Goal: Task Accomplishment & Management: Manage account settings

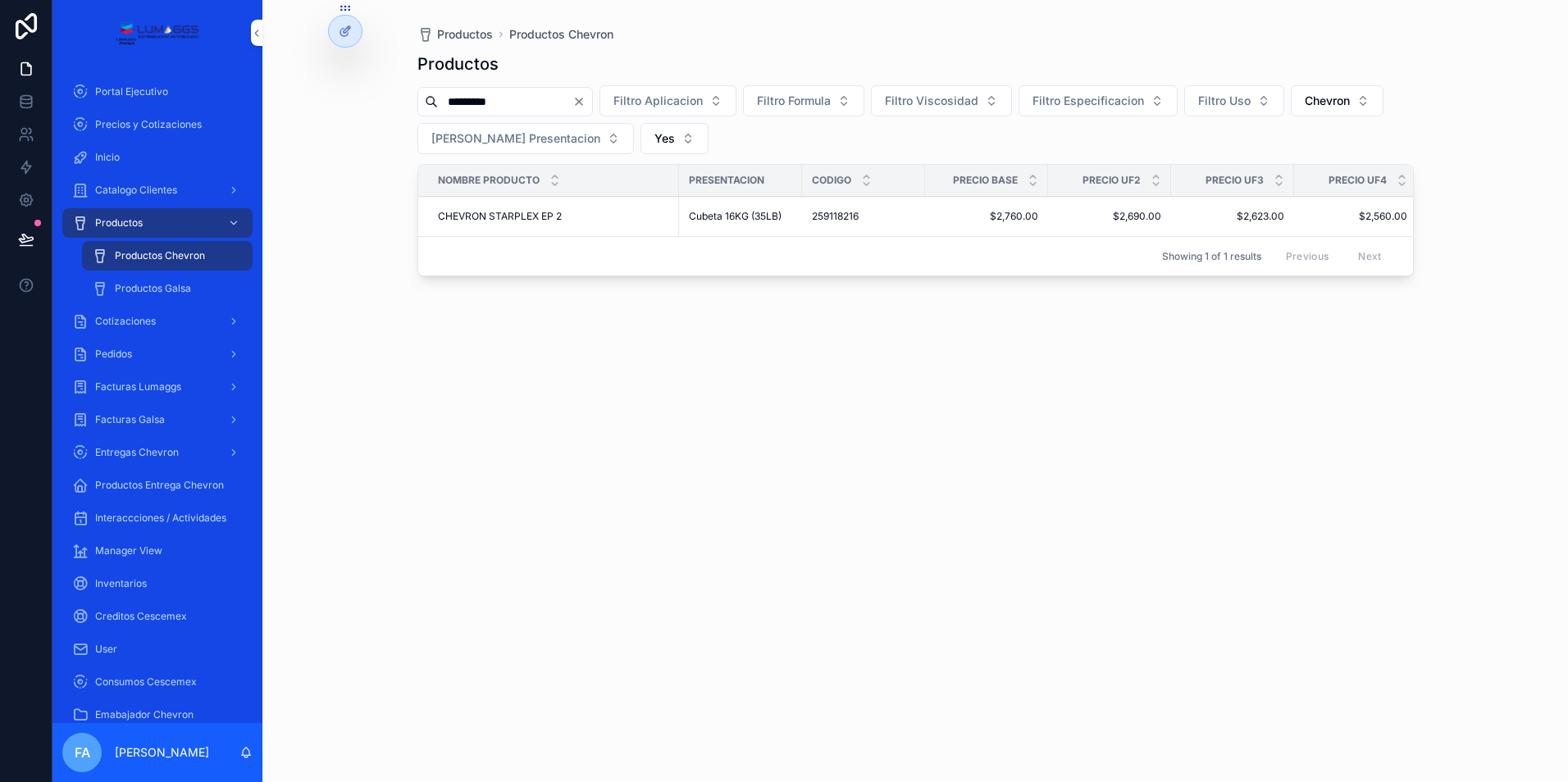
click at [144, 319] on span "Cotizaciones" at bounding box center [125, 321] width 60 height 13
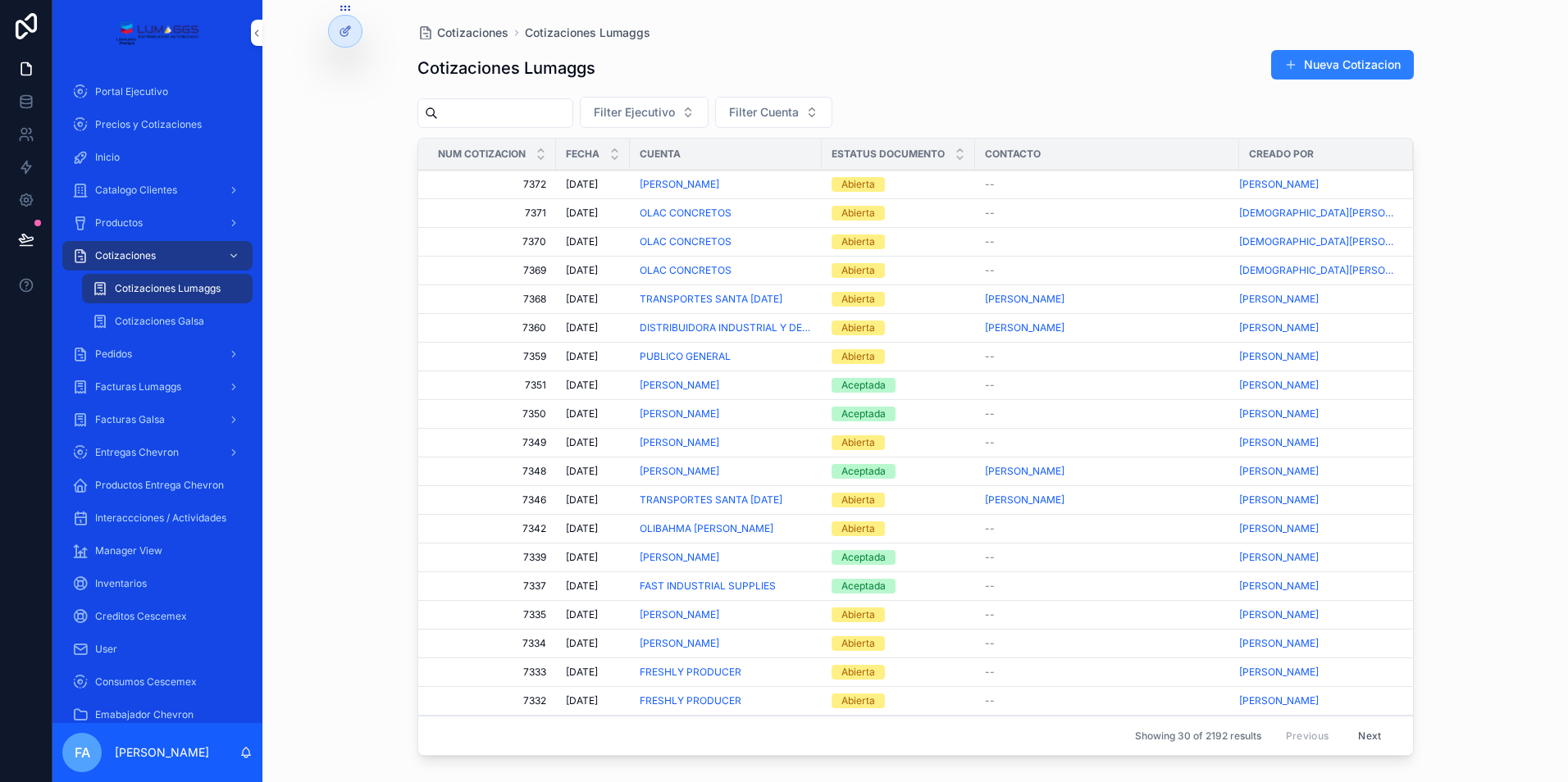
click at [140, 355] on div "Pedidos" at bounding box center [158, 354] width 171 height 26
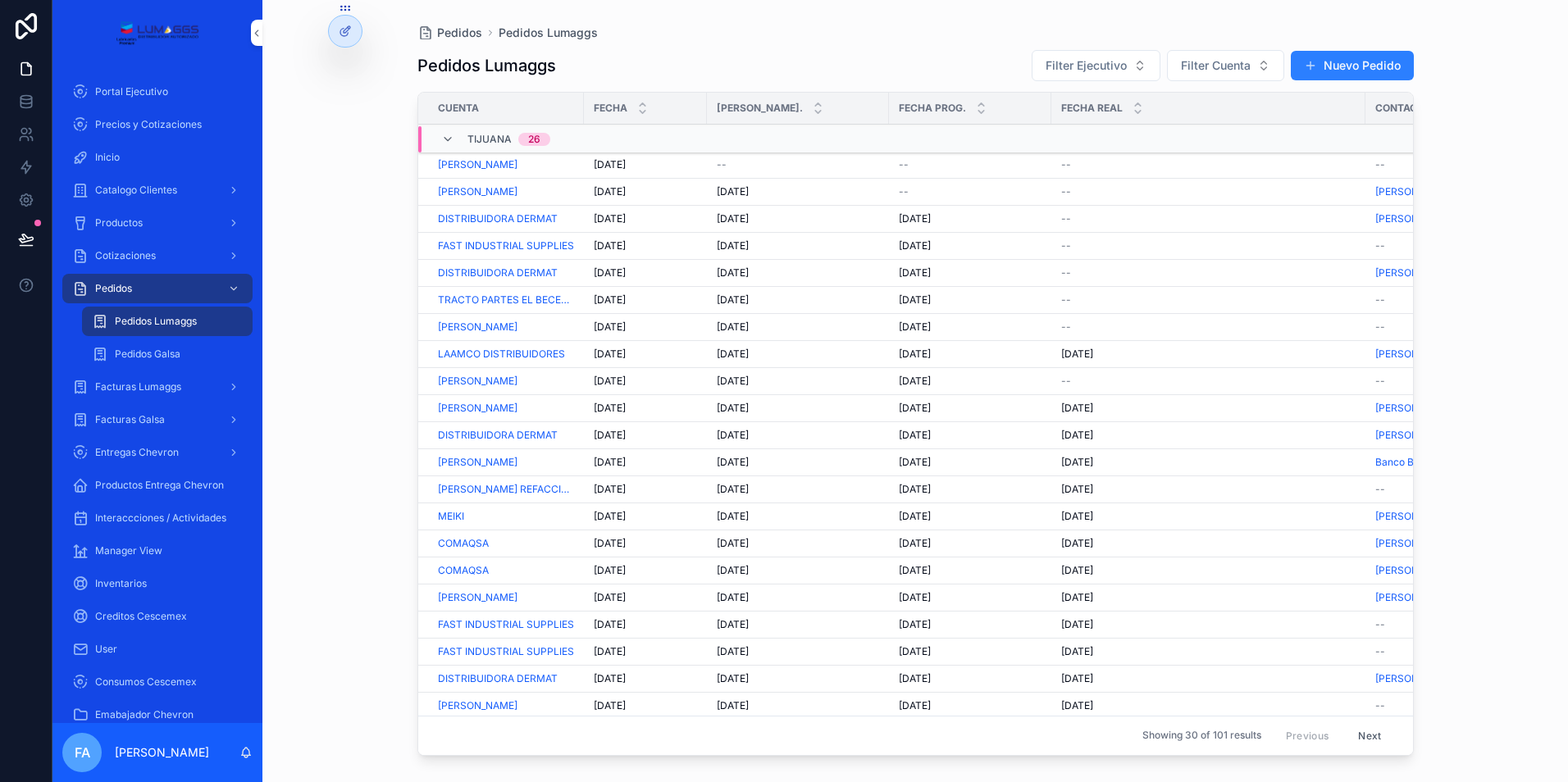
click at [1065, 272] on span "--" at bounding box center [1065, 273] width 9 height 13
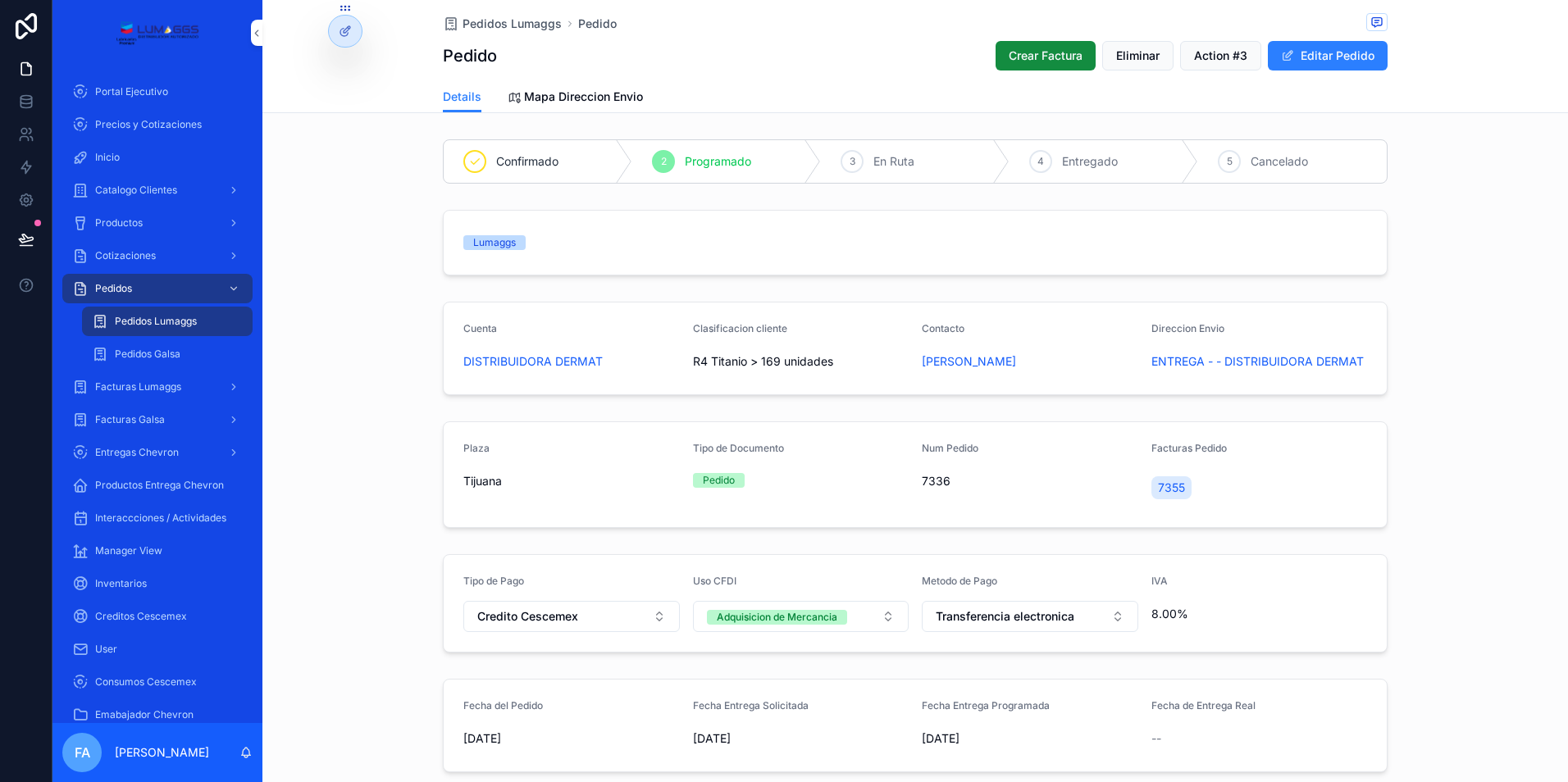
click at [1187, 741] on div "--" at bounding box center [1260, 738] width 217 height 16
click at [1330, 47] on button "Editar Pedido" at bounding box center [1328, 55] width 120 height 29
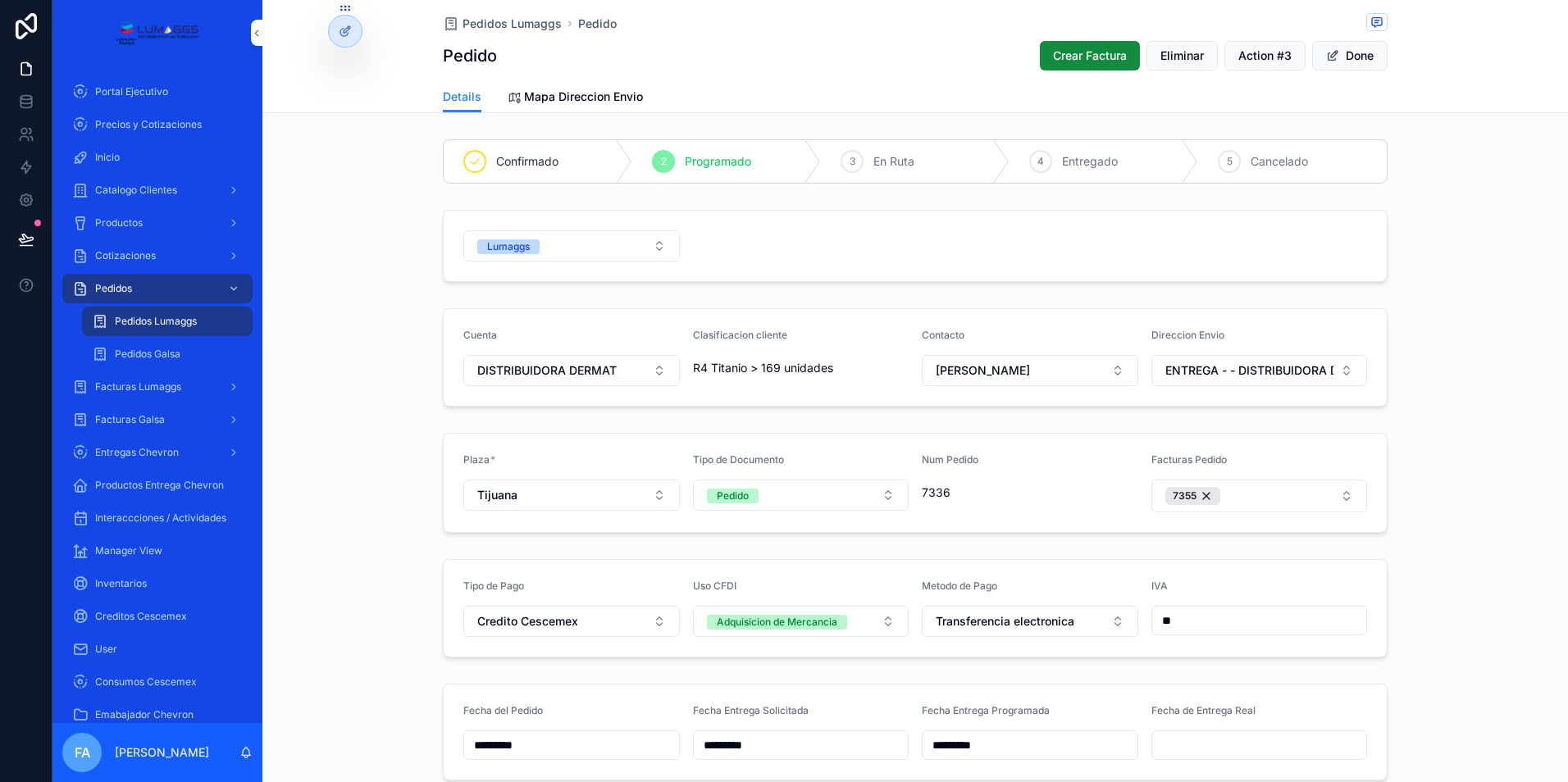
click at [1241, 752] on input "scrollable content" at bounding box center [1260, 745] width 215 height 23
click at [1258, 563] on button "2" at bounding box center [1253, 561] width 29 height 29
type input "*********"
click at [492, 18] on span "Pedidos Lumaggs" at bounding box center [512, 23] width 99 height 16
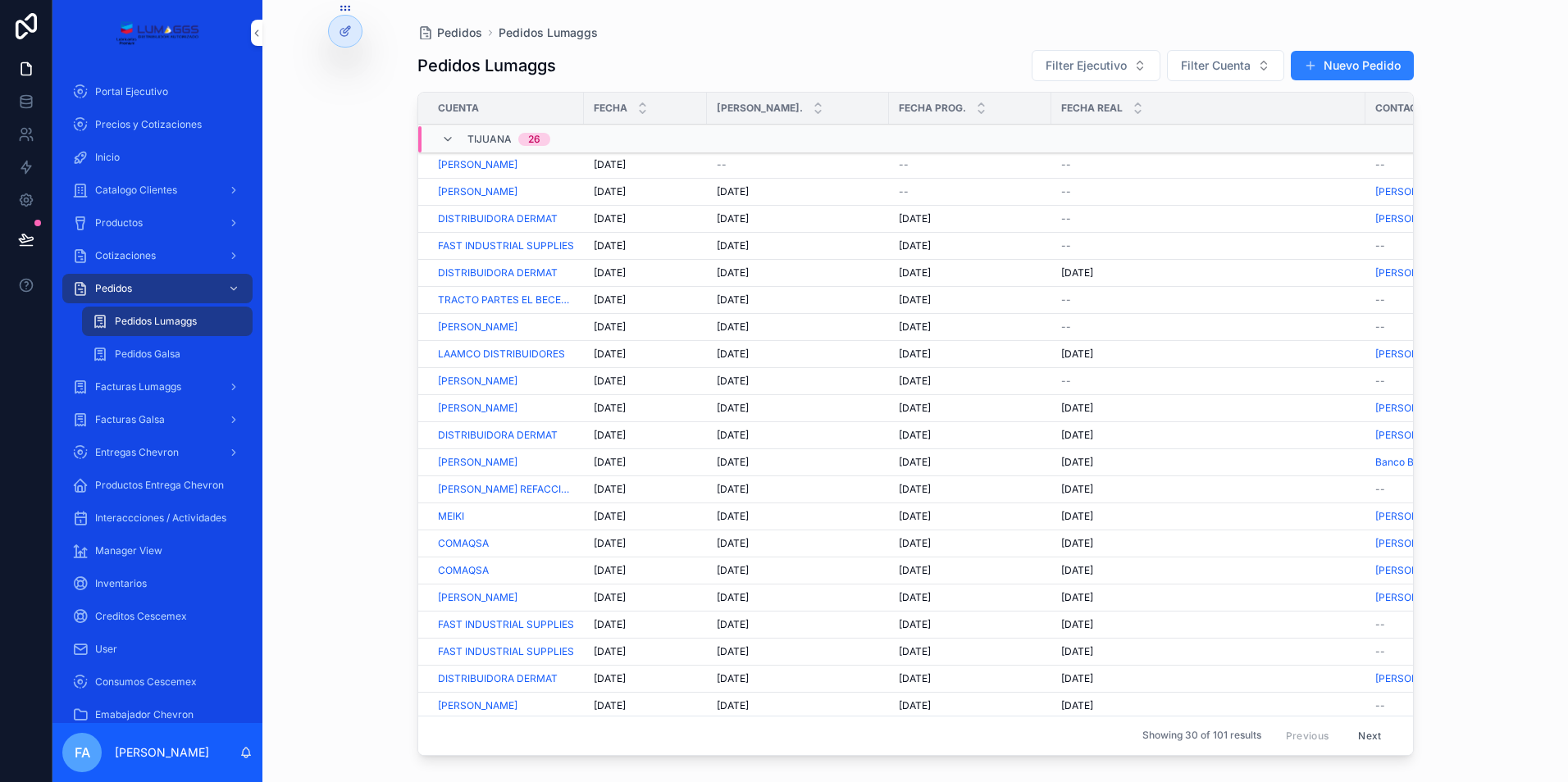
click at [1067, 217] on span "--" at bounding box center [1065, 218] width 9 height 13
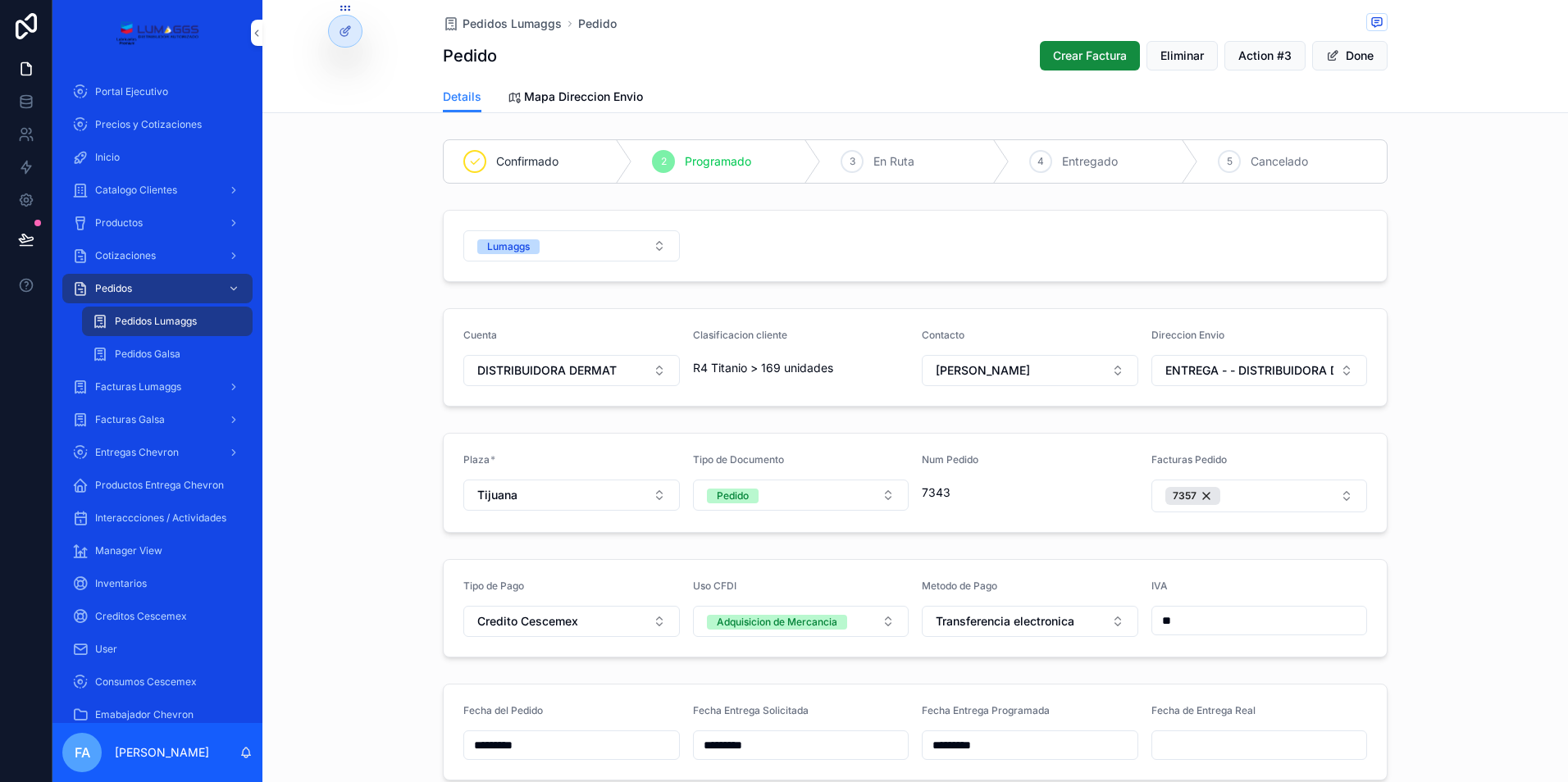
click at [1182, 742] on input "scrollable content" at bounding box center [1260, 745] width 215 height 23
click at [1255, 560] on button "2" at bounding box center [1253, 561] width 29 height 29
type input "*********"
click at [493, 24] on span "Pedidos Lumaggs" at bounding box center [512, 23] width 99 height 16
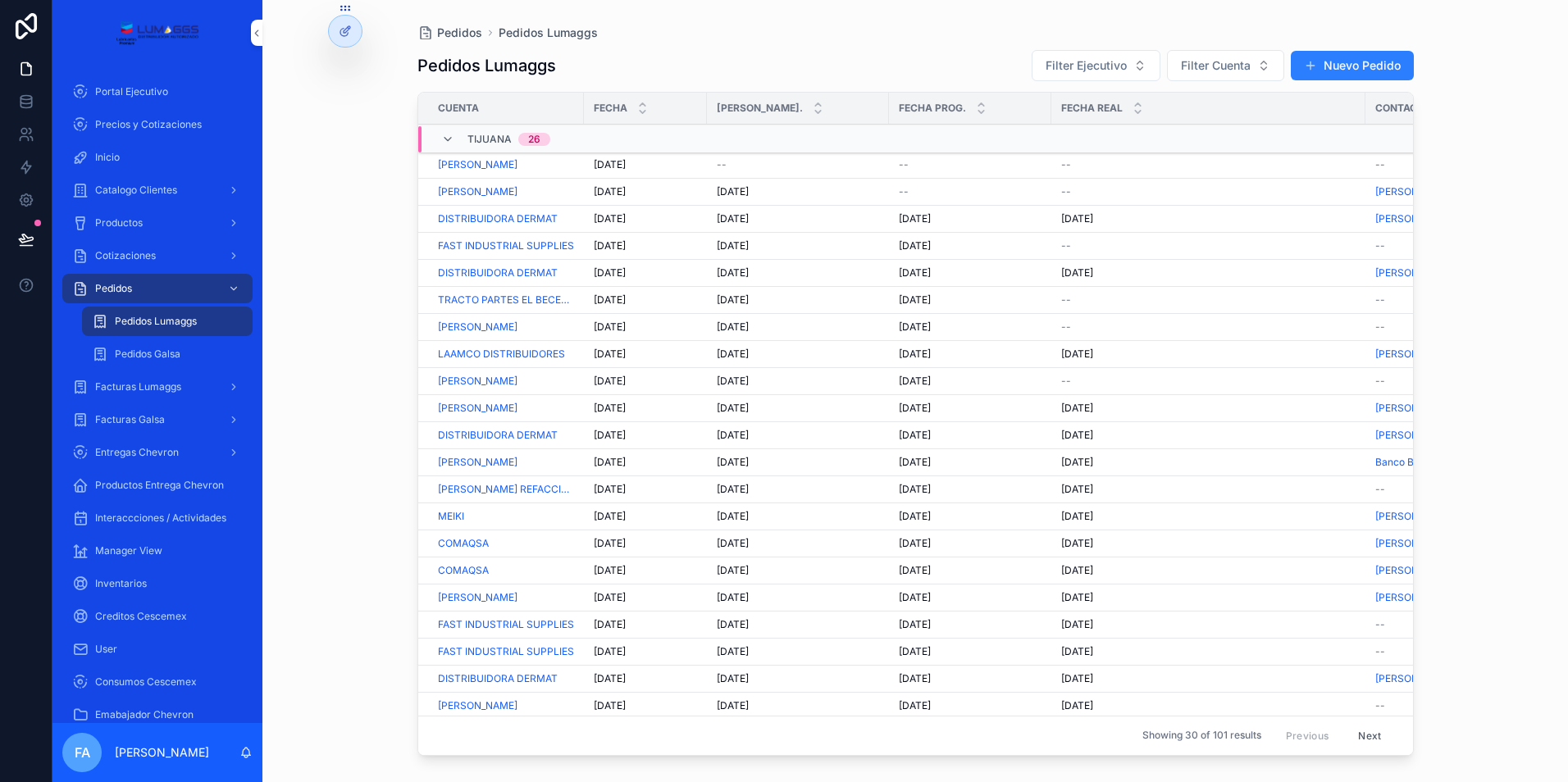
click at [1067, 246] on span "--" at bounding box center [1065, 245] width 9 height 13
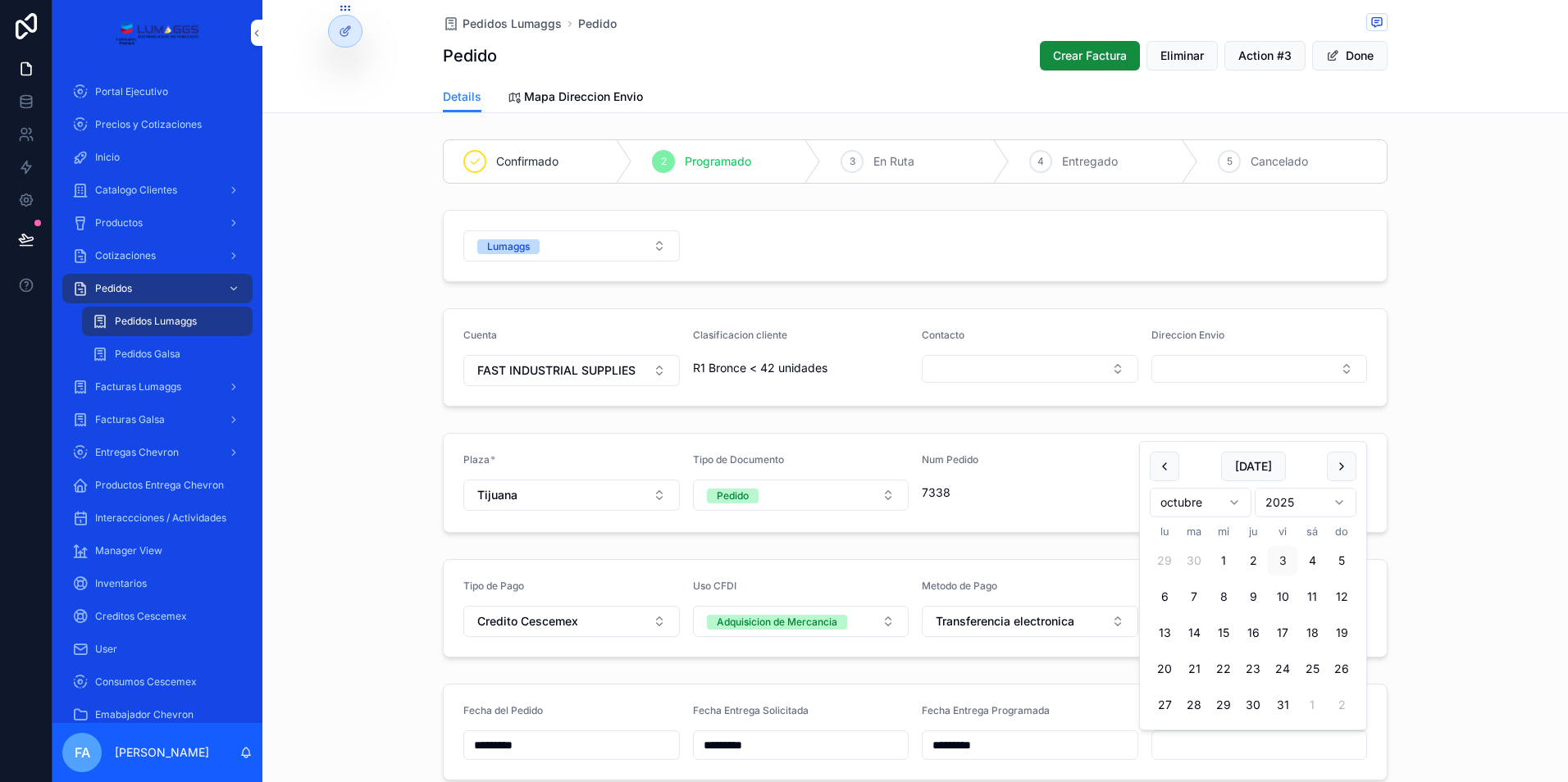
click at [1204, 749] on input "scrollable content" at bounding box center [1260, 745] width 215 height 23
click at [1252, 559] on button "2" at bounding box center [1253, 561] width 29 height 29
type input "*********"
click at [498, 22] on span "Pedidos Lumaggs" at bounding box center [512, 23] width 99 height 16
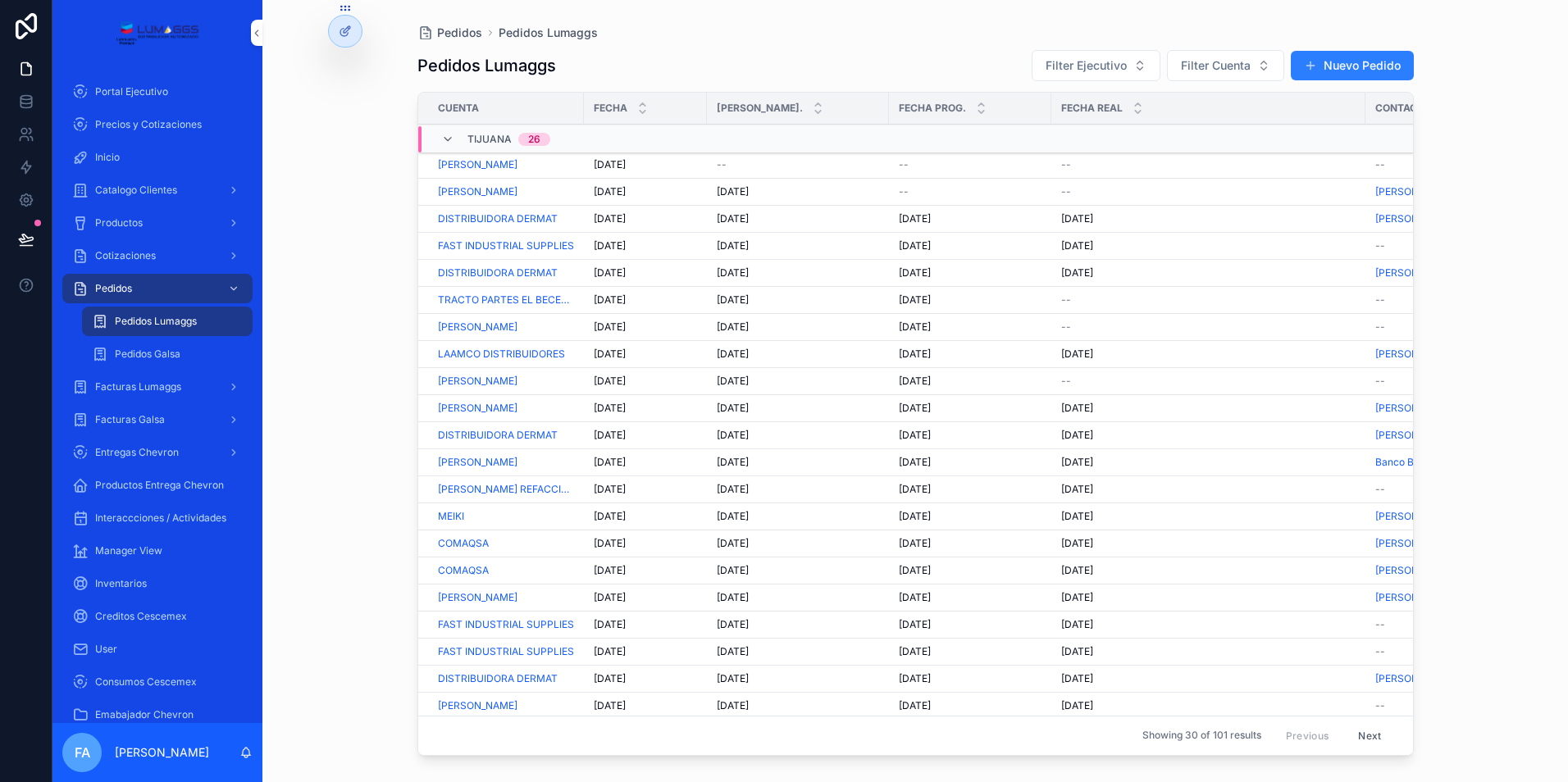
click at [1072, 302] on div "--" at bounding box center [1208, 300] width 294 height 13
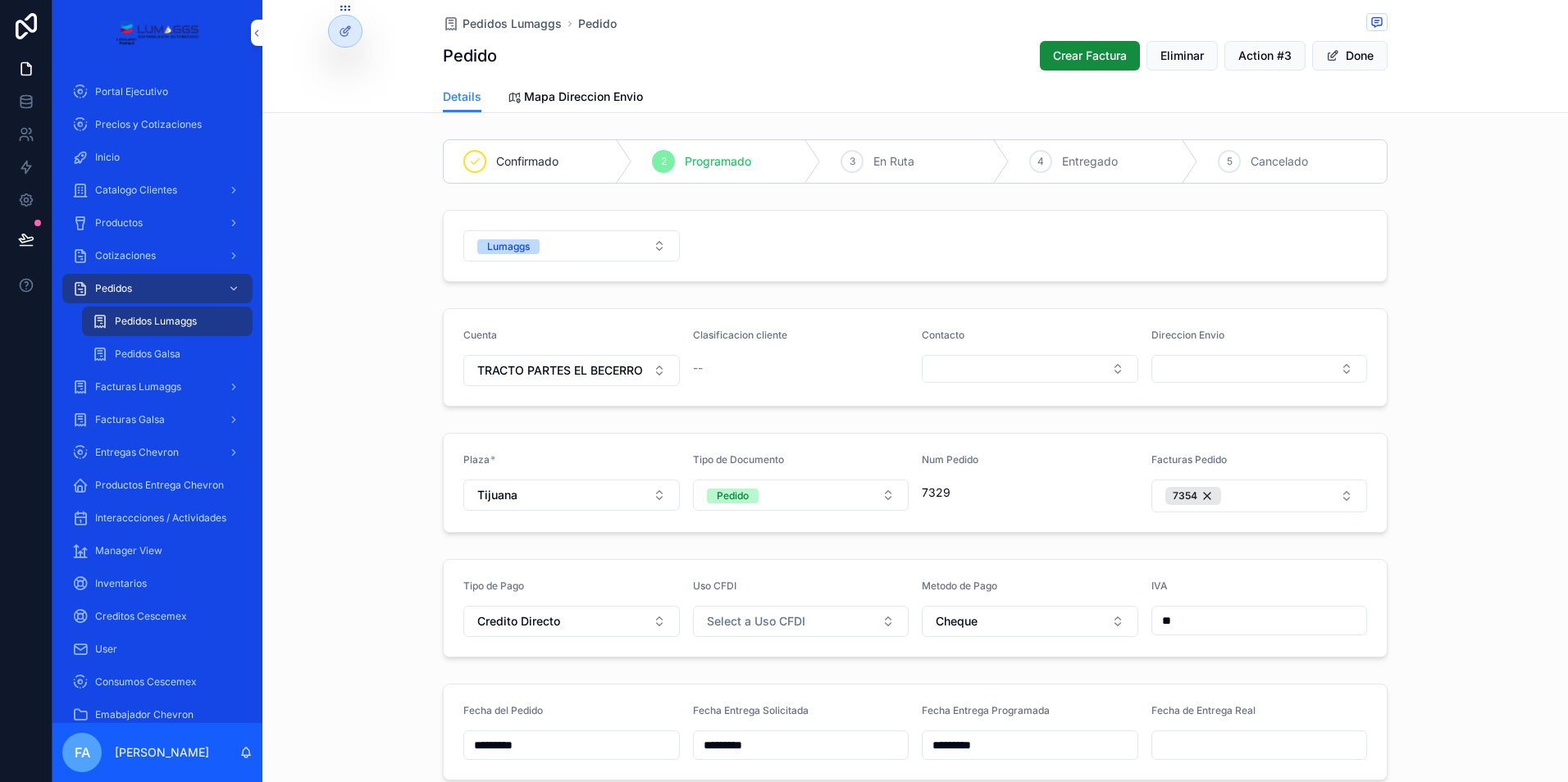
click at [1200, 747] on input "scrollable content" at bounding box center [1260, 745] width 215 height 23
click at [1255, 559] on button "2" at bounding box center [1253, 561] width 29 height 29
type input "*********"
click at [492, 24] on span "Pedidos Lumaggs" at bounding box center [512, 23] width 99 height 16
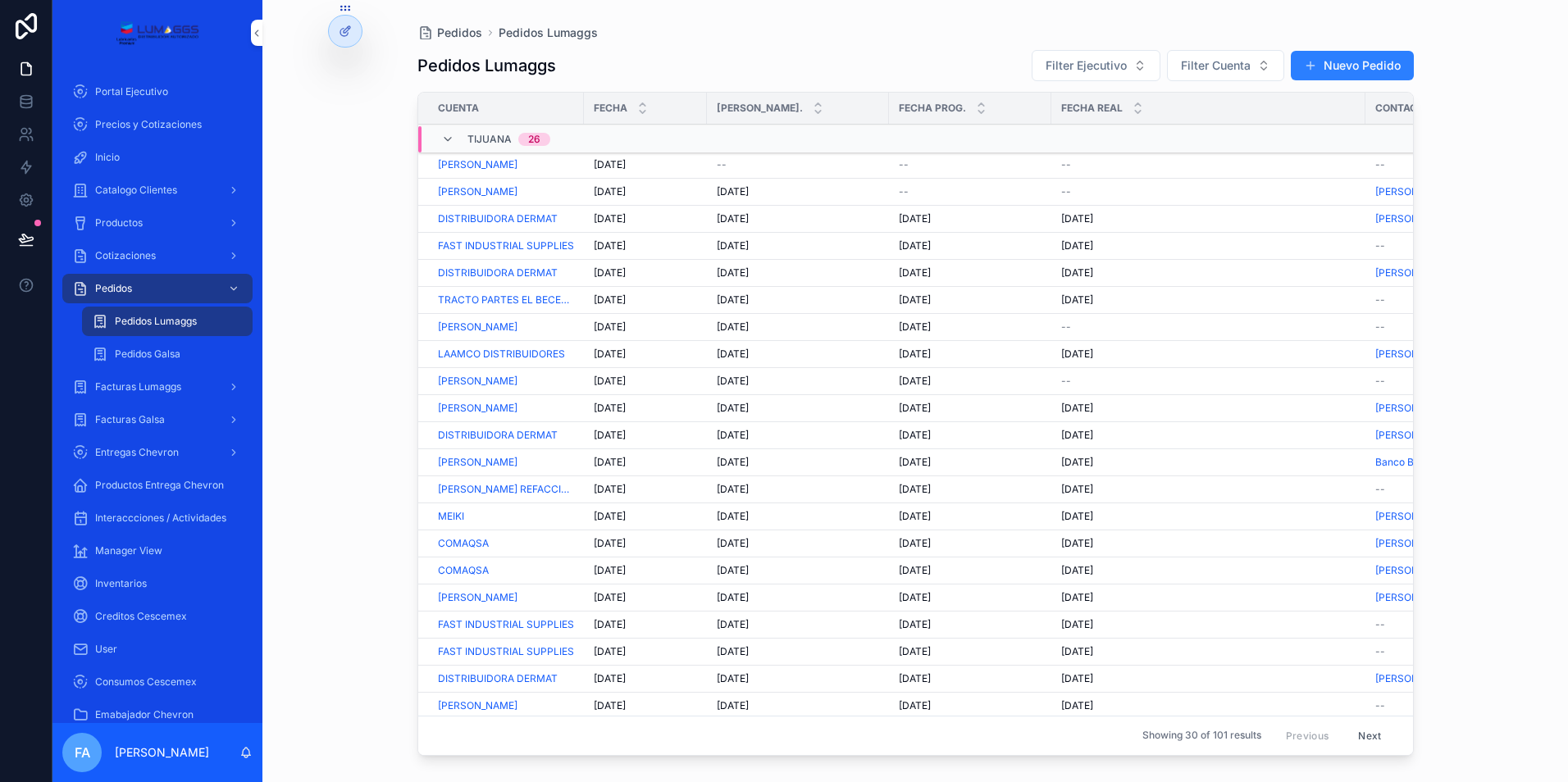
click at [1069, 326] on span "--" at bounding box center [1065, 326] width 9 height 13
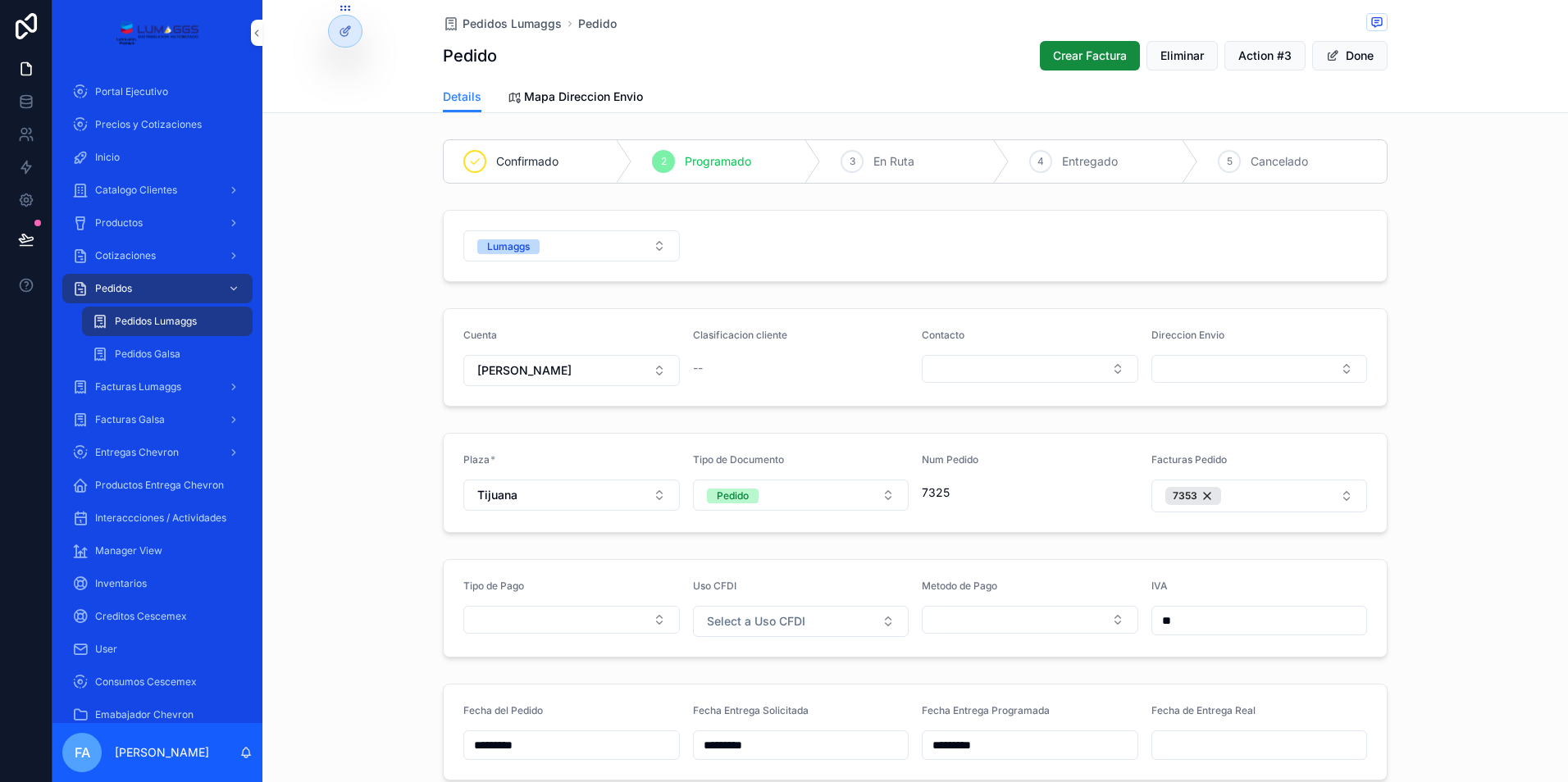
click at [1178, 743] on input "scrollable content" at bounding box center [1260, 745] width 215 height 23
click at [1249, 562] on button "2" at bounding box center [1253, 561] width 29 height 29
type input "*********"
click at [483, 24] on span "Pedidos Lumaggs" at bounding box center [512, 23] width 99 height 16
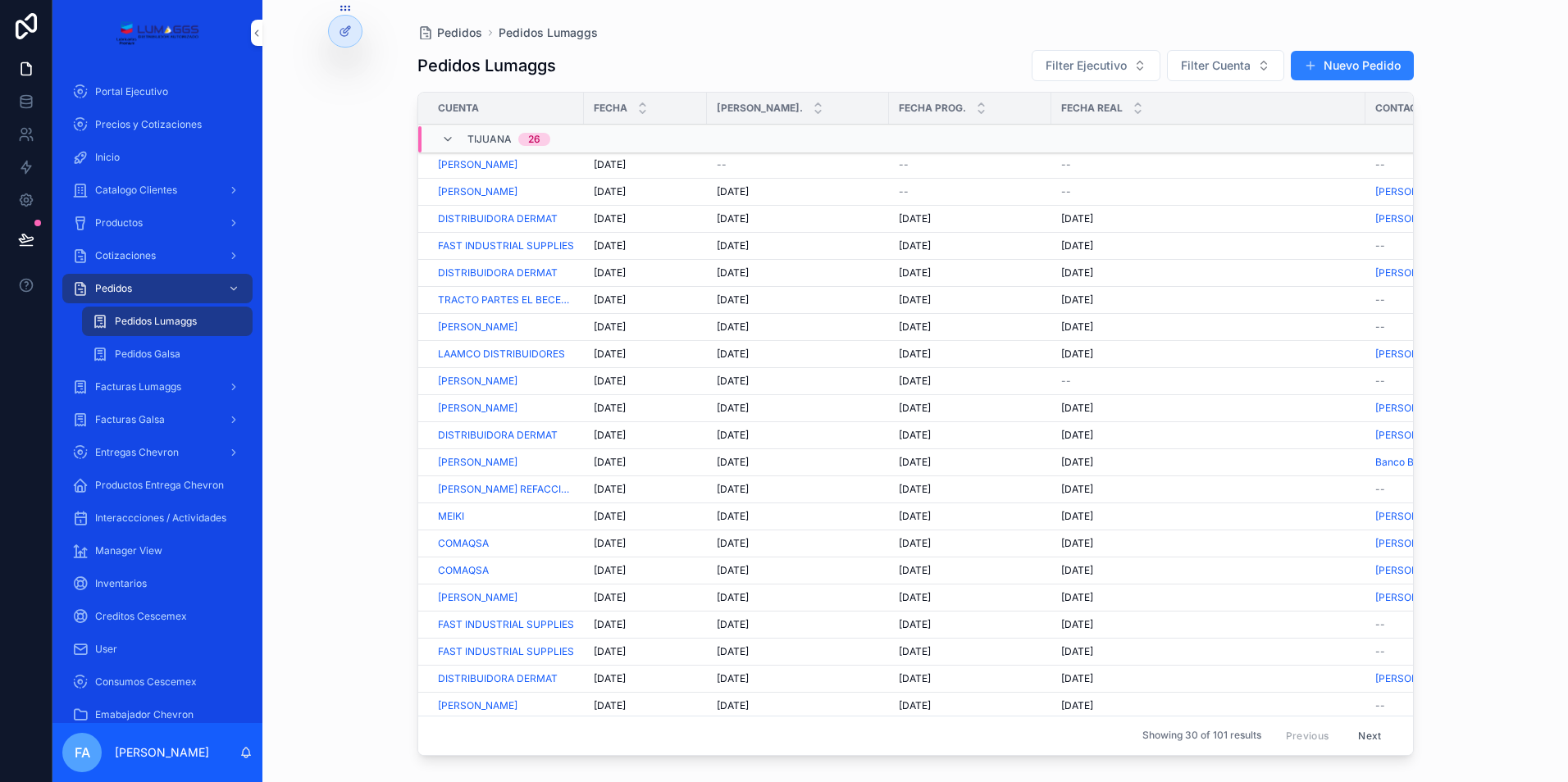
click at [1071, 378] on div "--" at bounding box center [1208, 381] width 294 height 13
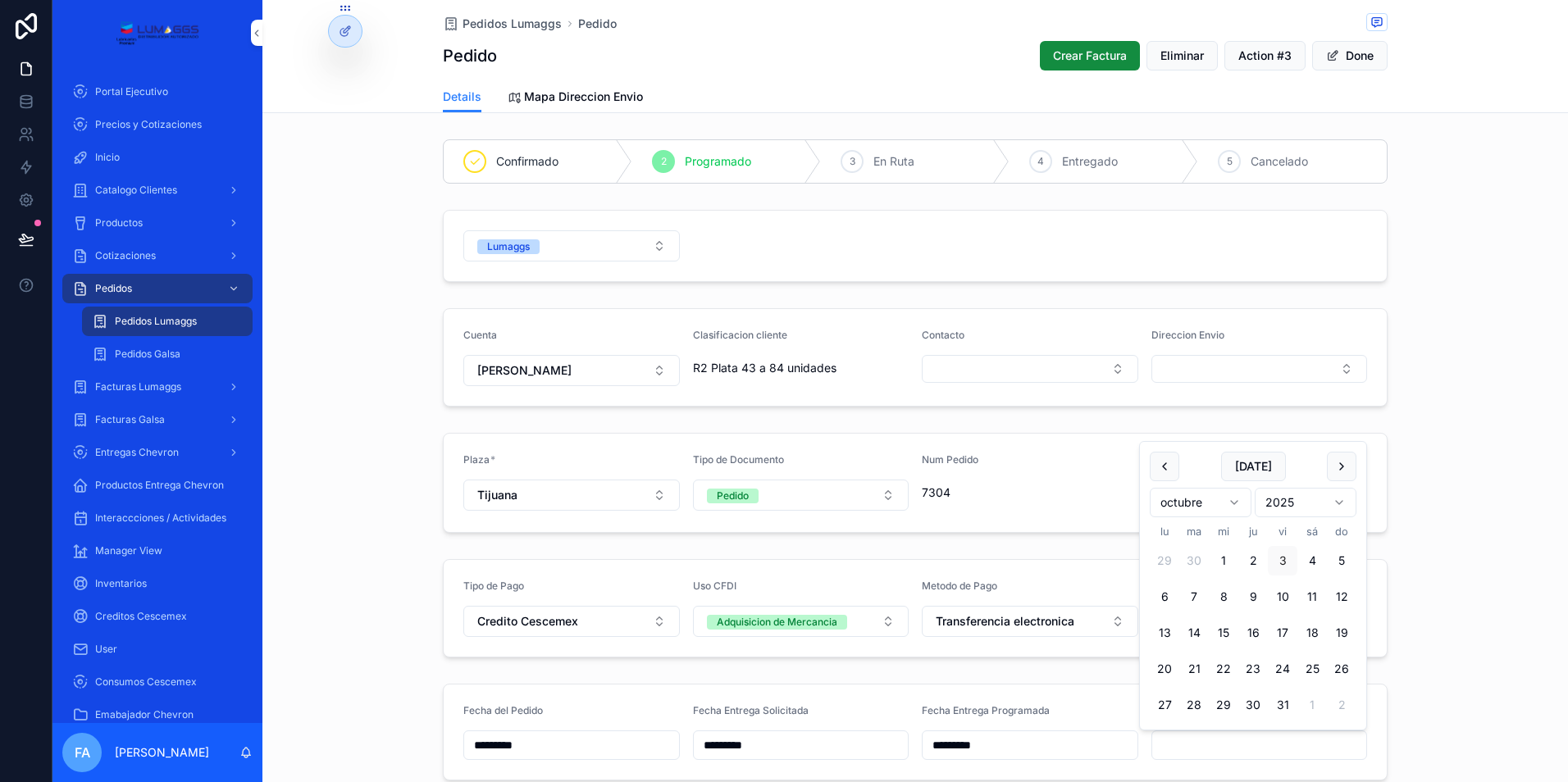
click at [1194, 749] on input "scrollable content" at bounding box center [1260, 745] width 215 height 23
click at [1250, 558] on button "2" at bounding box center [1253, 561] width 29 height 29
type input "*********"
click at [493, 26] on span "Pedidos Lumaggs" at bounding box center [512, 23] width 99 height 16
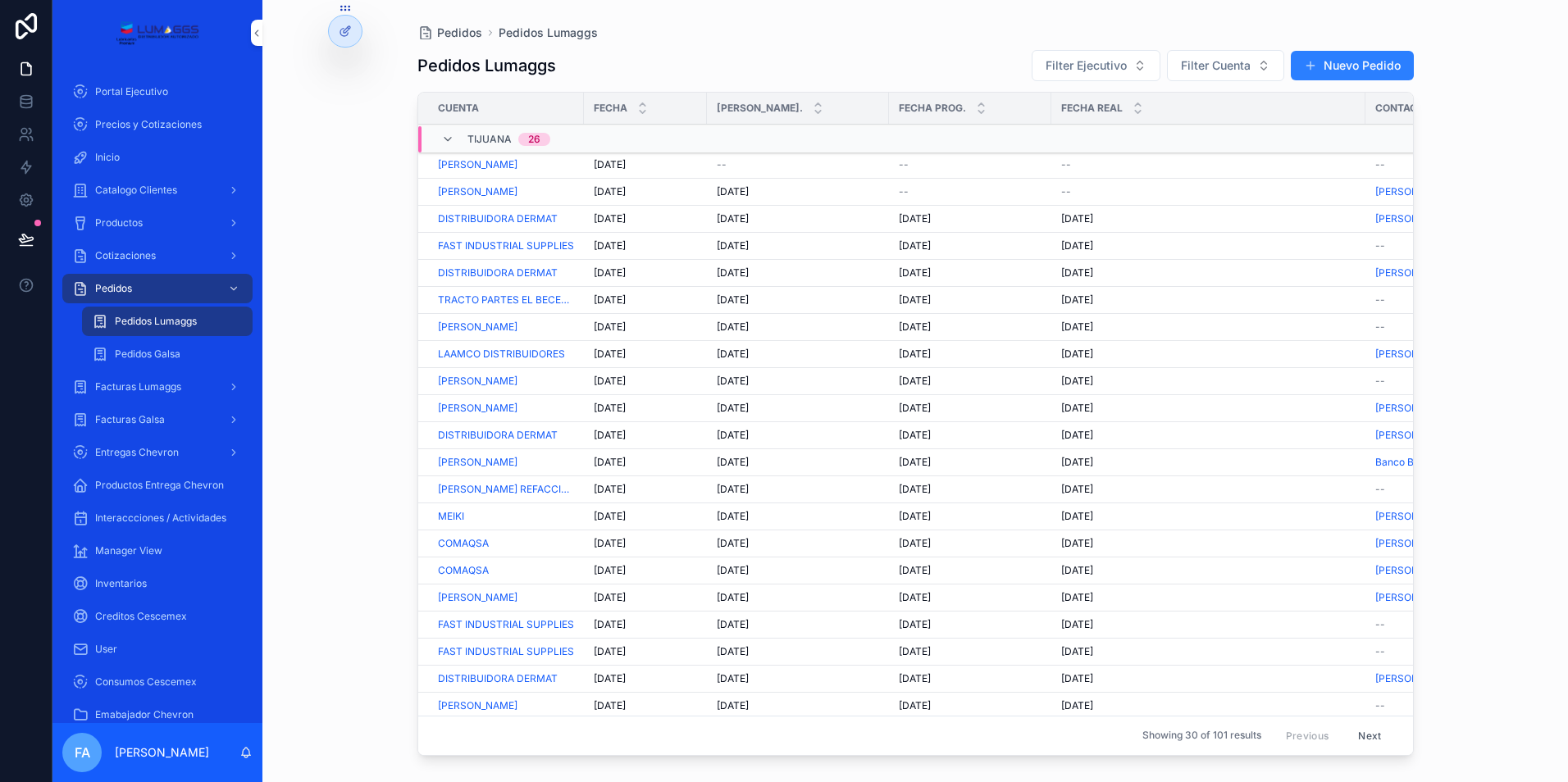
click at [449, 31] on span "Pedidos" at bounding box center [459, 32] width 45 height 16
click at [149, 251] on span "Cotizaciones" at bounding box center [125, 255] width 60 height 13
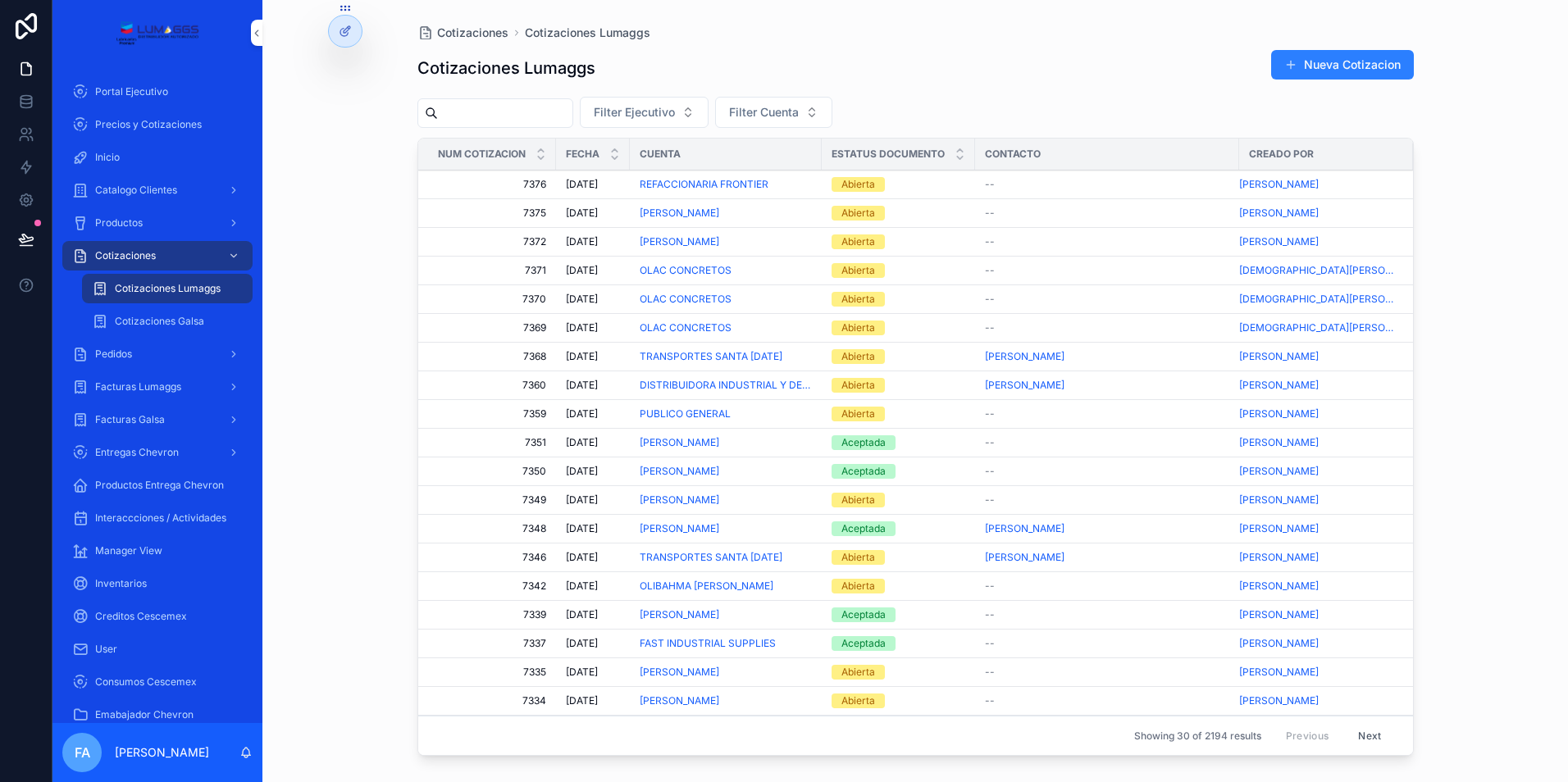
click at [125, 355] on span "Pedidos" at bounding box center [113, 354] width 37 height 13
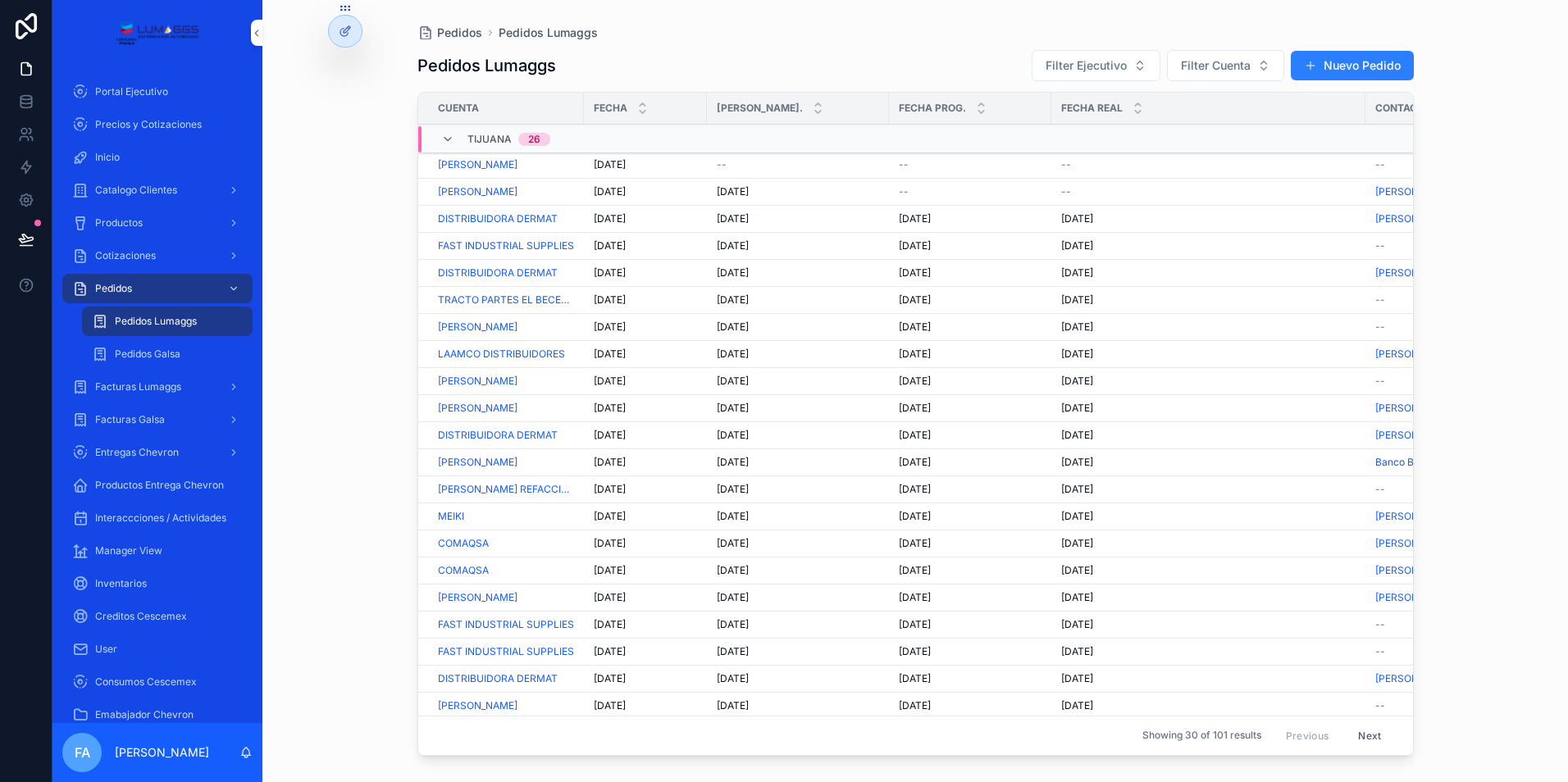
click at [174, 355] on span "Pedidos Galsa" at bounding box center [148, 354] width 66 height 13
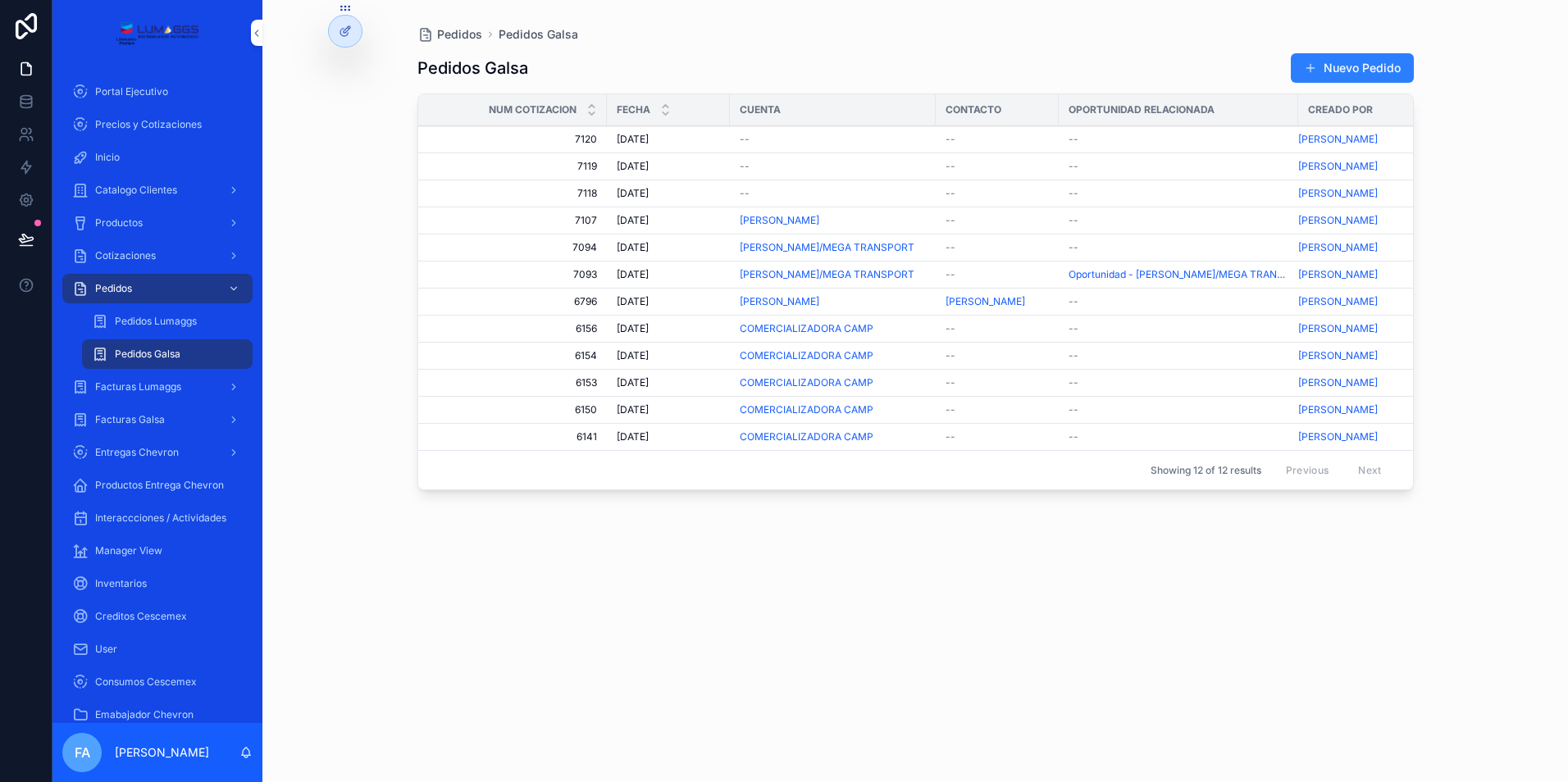
click at [185, 320] on span "Pedidos Lumaggs" at bounding box center [155, 321] width 82 height 13
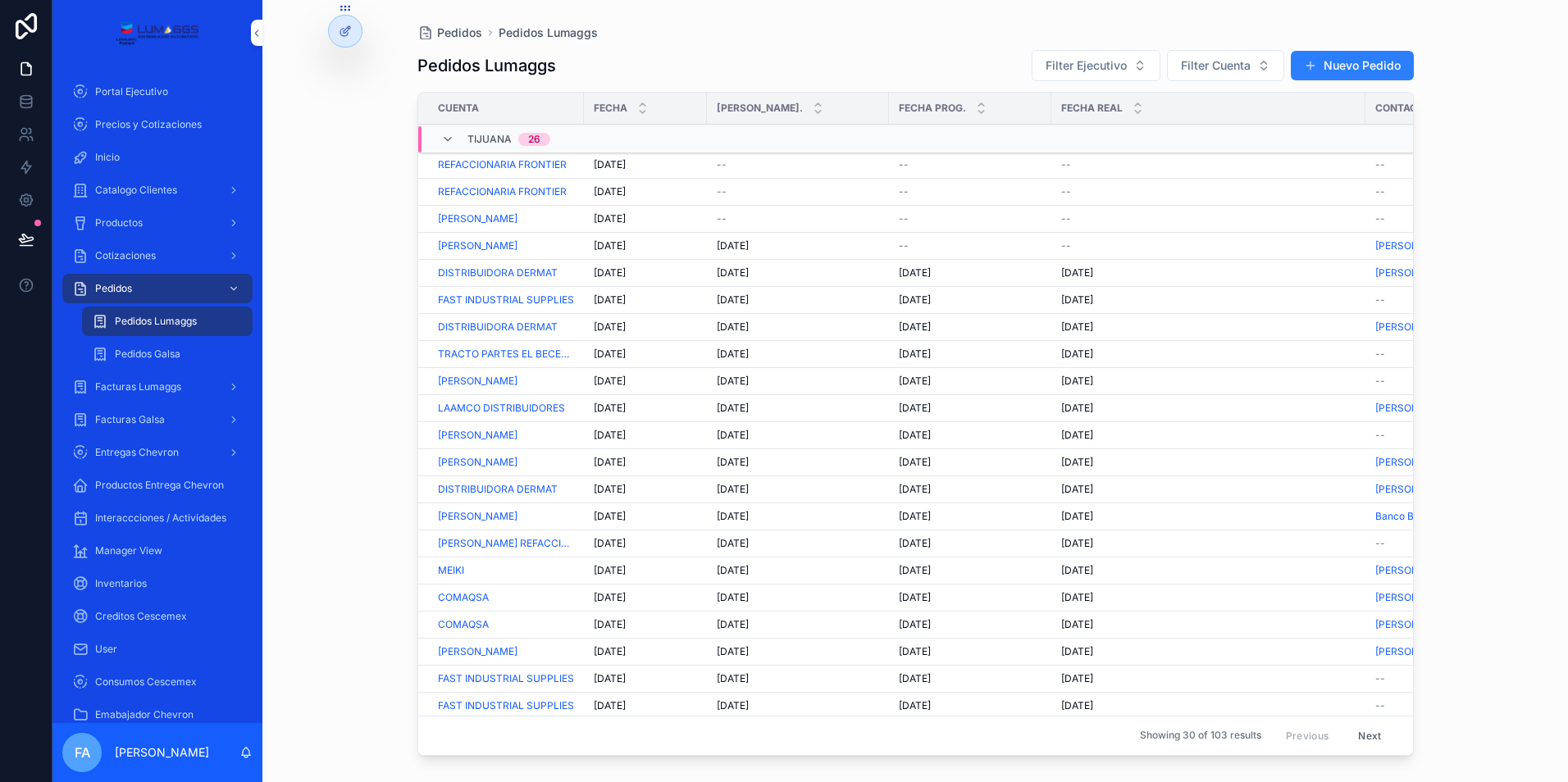
click at [611, 192] on span "[DATE]" at bounding box center [610, 192] width 32 height 13
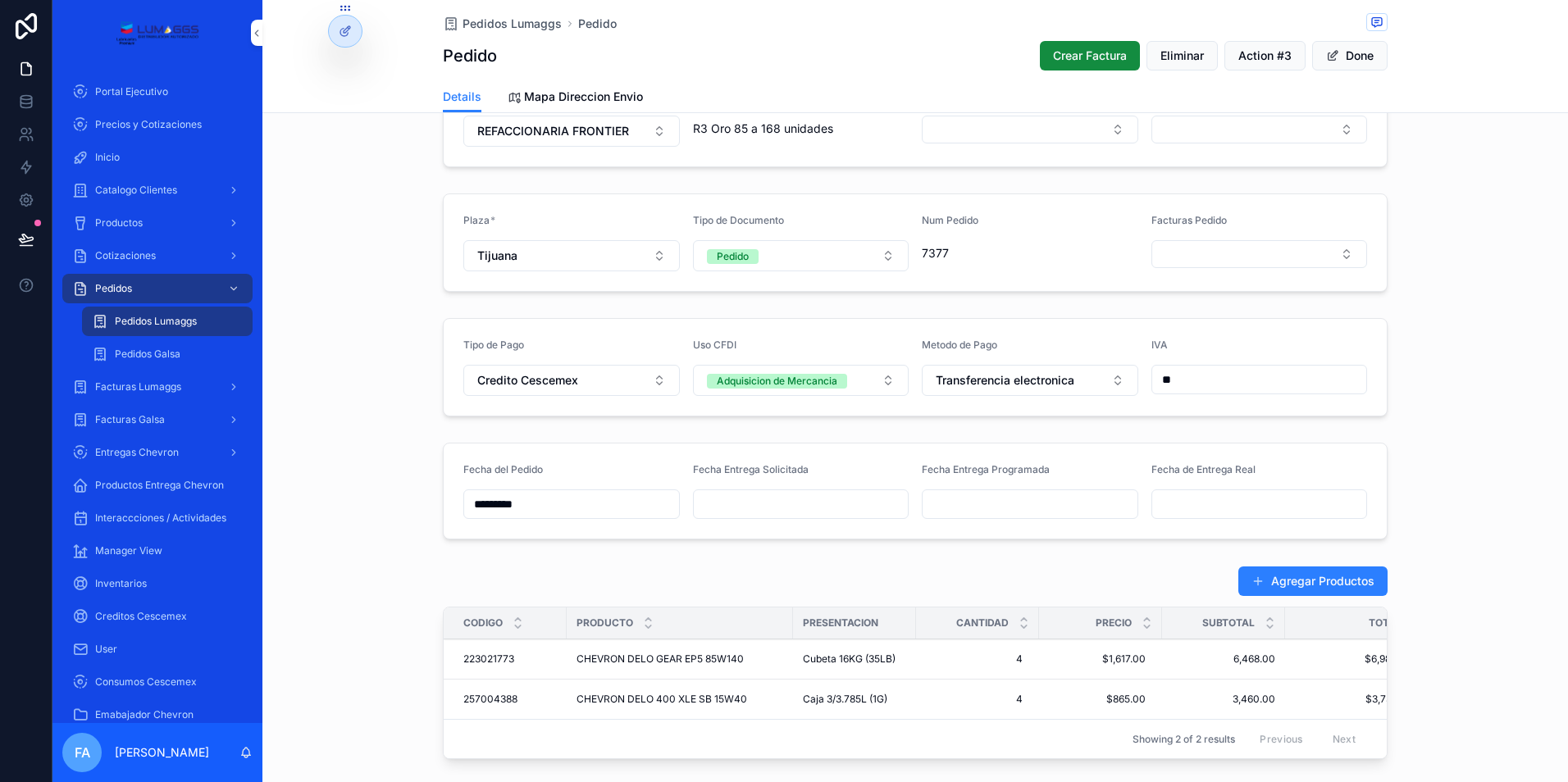
scroll to position [211, 0]
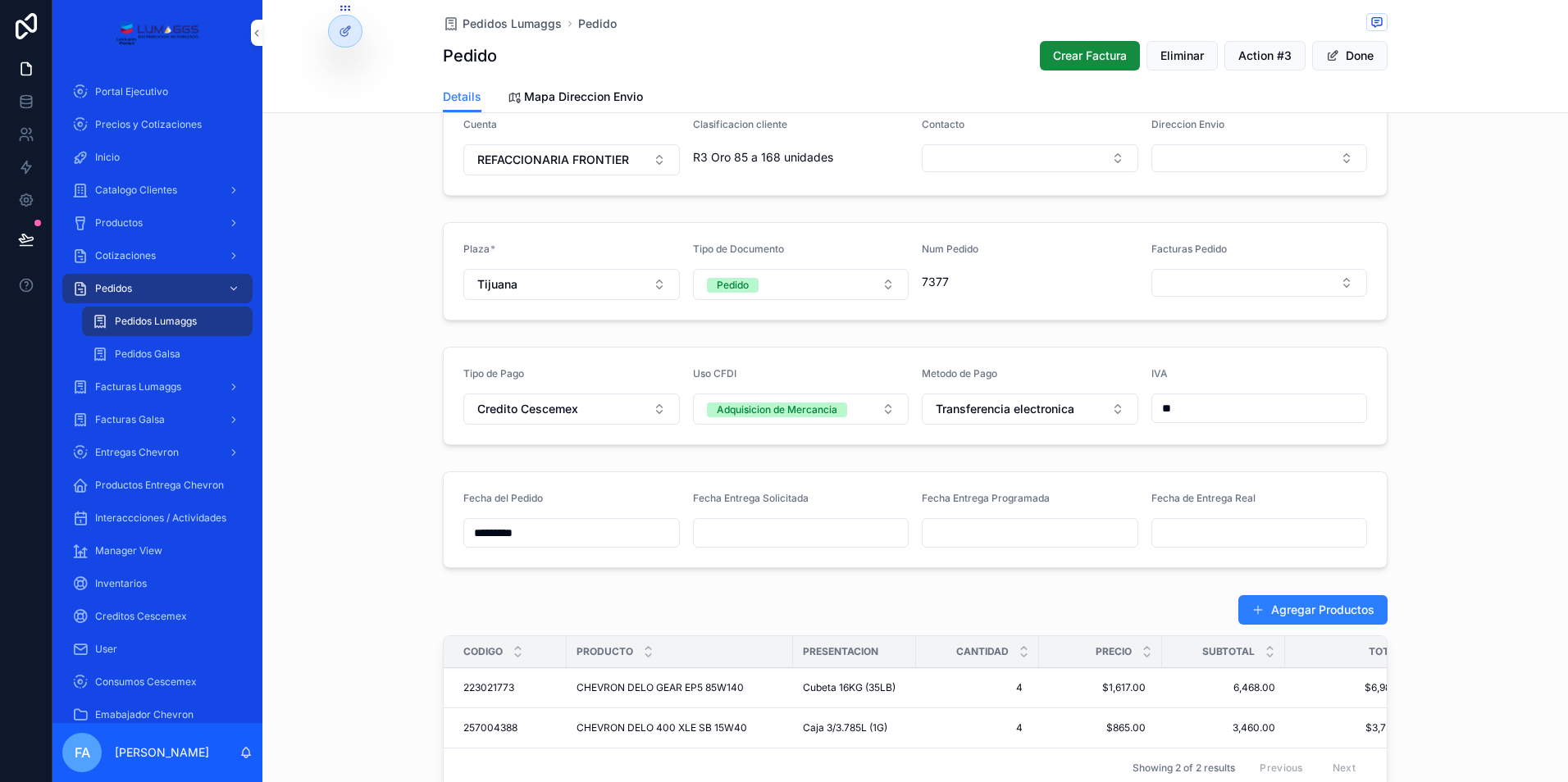
click at [130, 188] on span "Catalogo Clientes" at bounding box center [136, 190] width 82 height 13
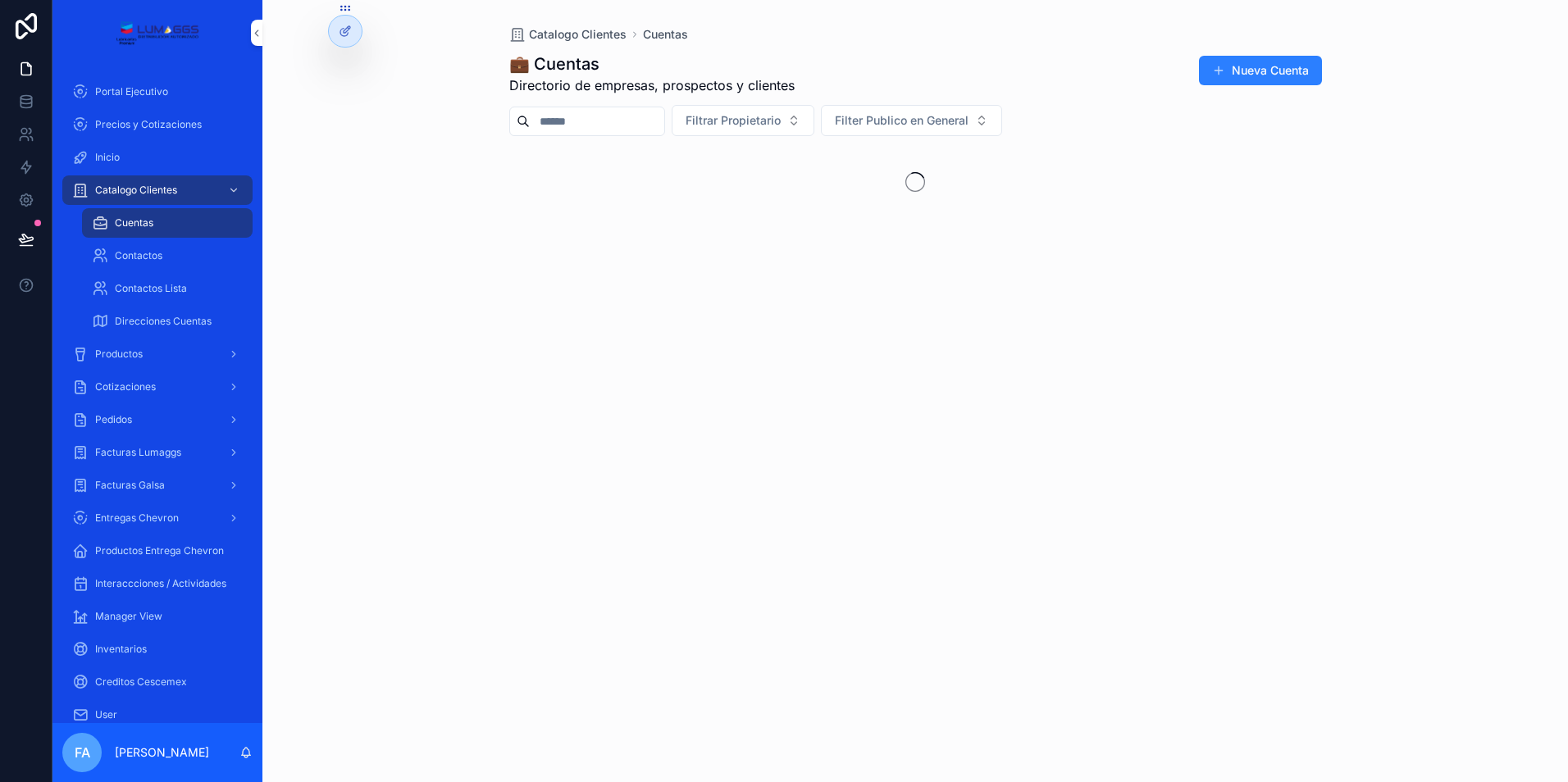
click at [567, 125] on input "scrollable content" at bounding box center [597, 121] width 135 height 23
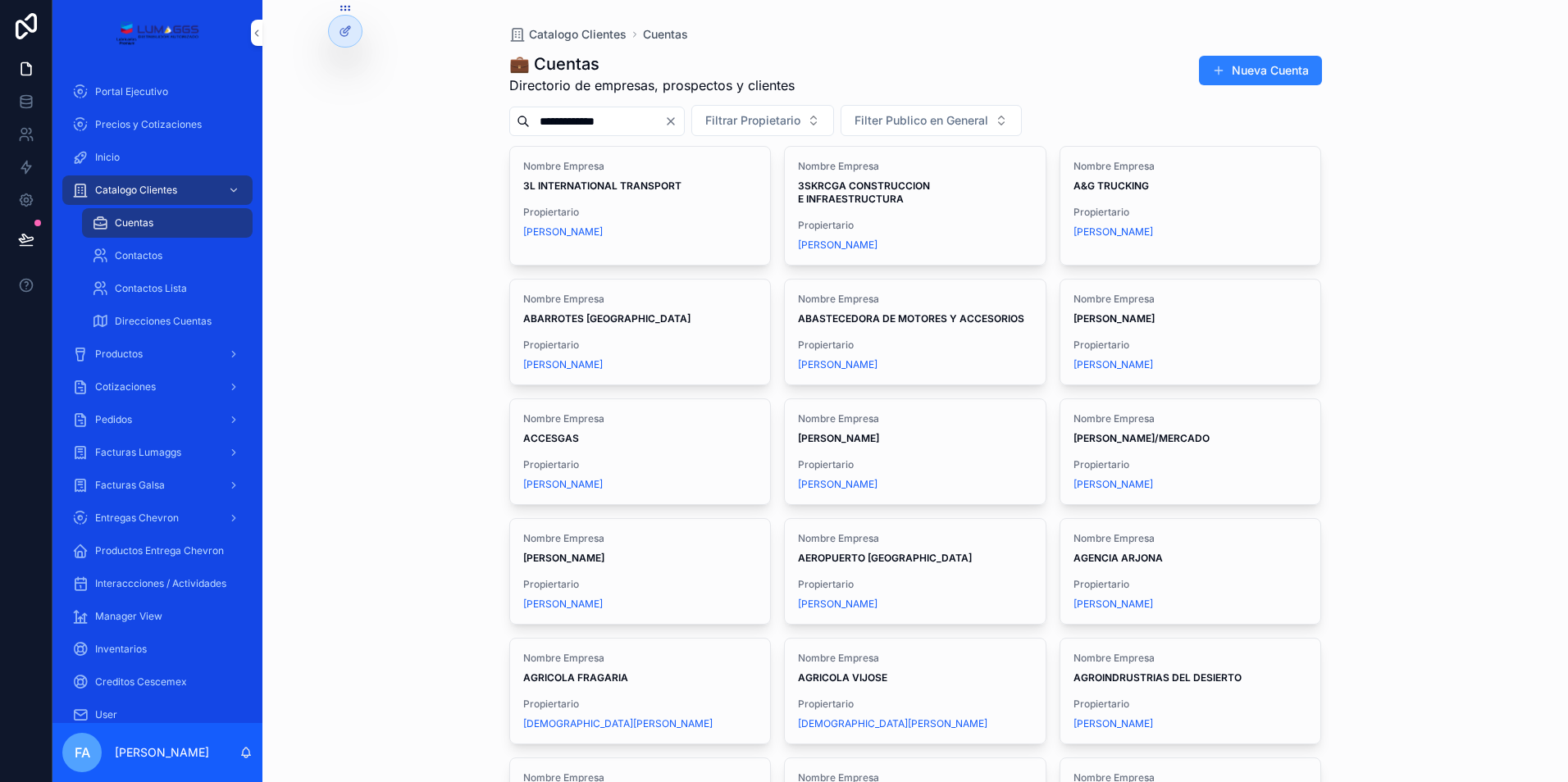
type input "**********"
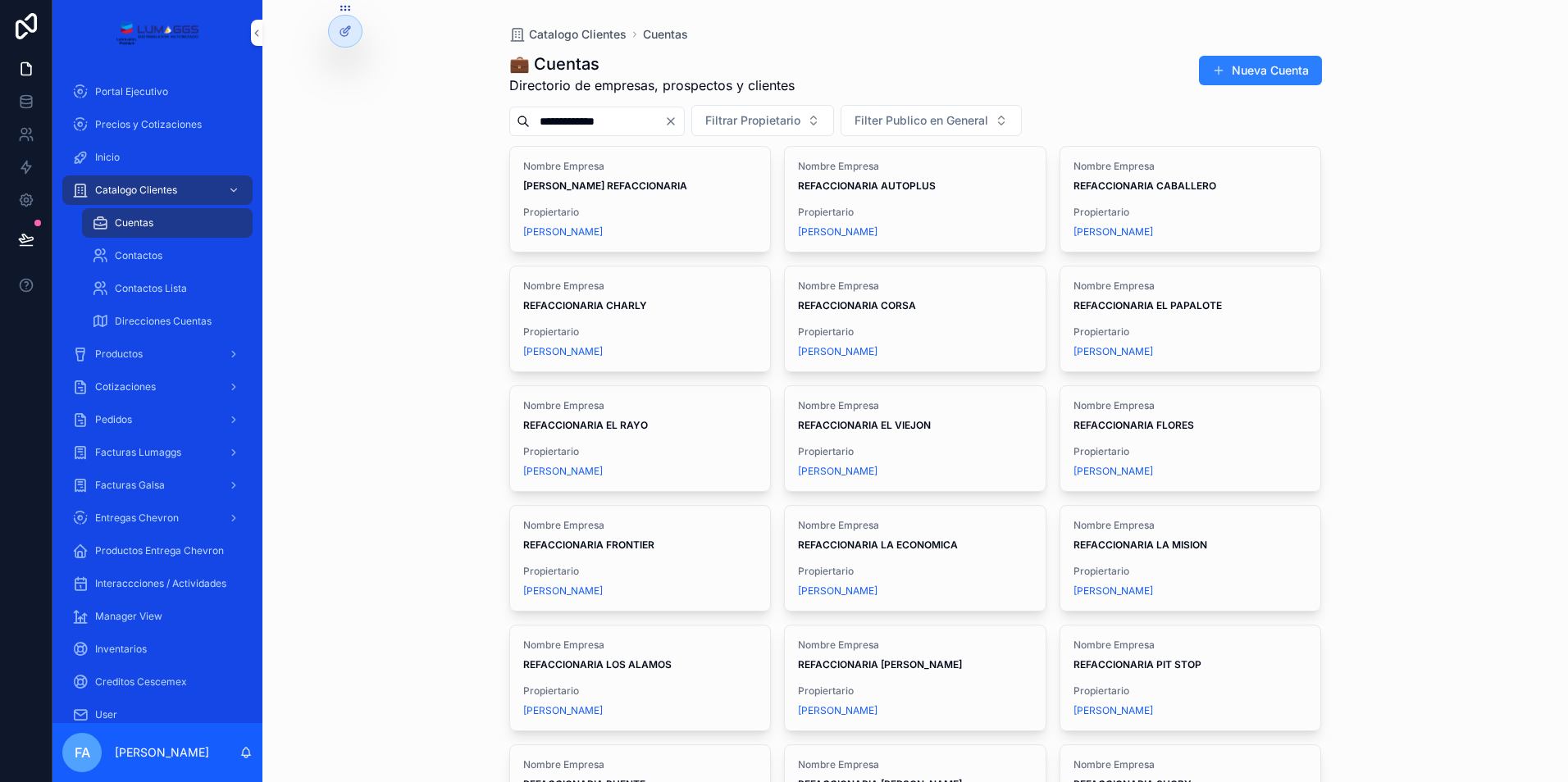
click at [565, 543] on strong "REFACCIONARIA FRONTIER" at bounding box center [589, 545] width 131 height 12
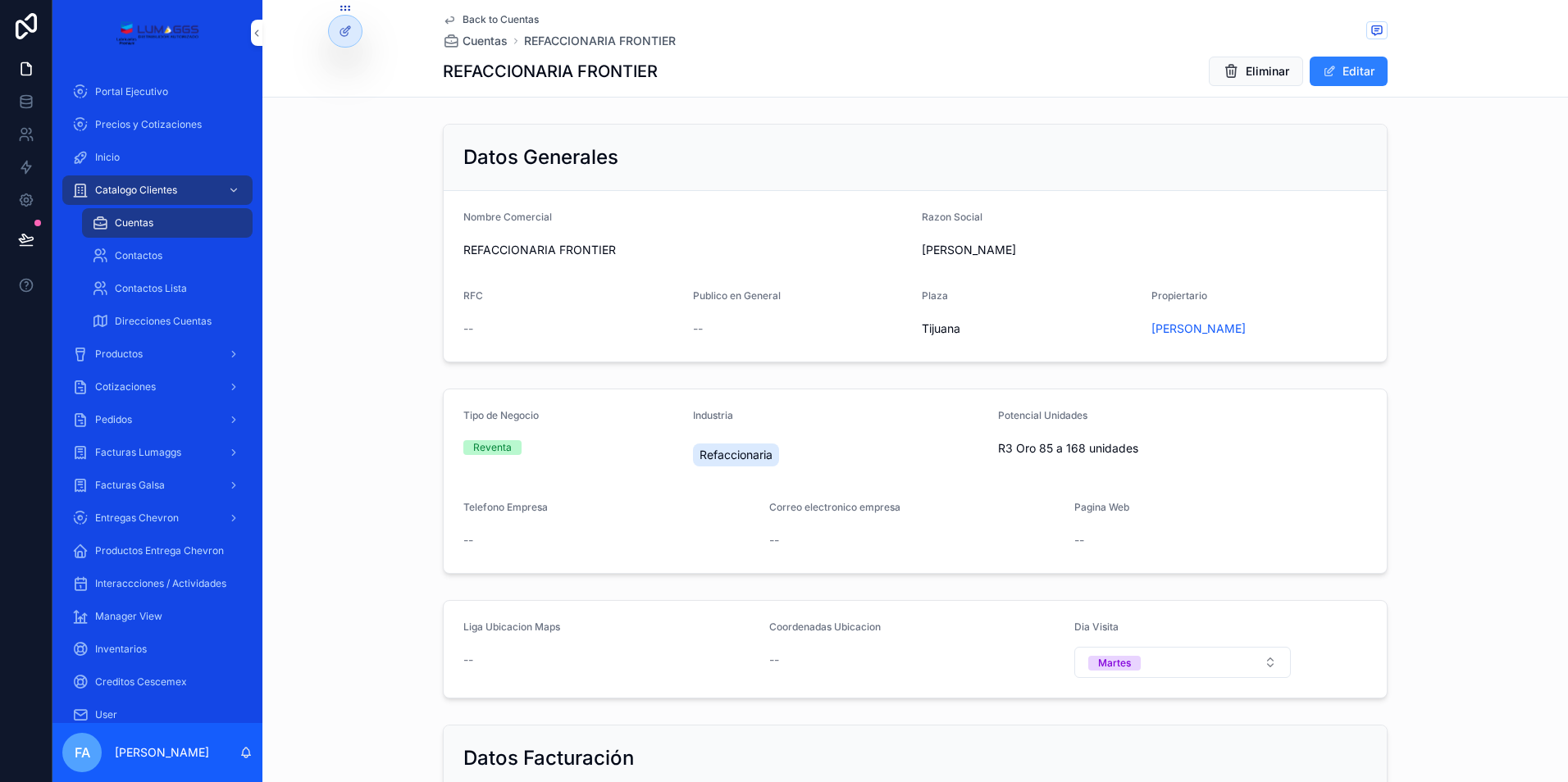
drag, startPoint x: 914, startPoint y: 250, endPoint x: 1109, endPoint y: 249, distance: 195.0
click at [1109, 249] on form "Nombre Comercial REFACCIONARIA FRONTIER Razon Social [PERSON_NAME] RFC -- Publi…" at bounding box center [915, 276] width 943 height 171
copy span "[PERSON_NAME]"
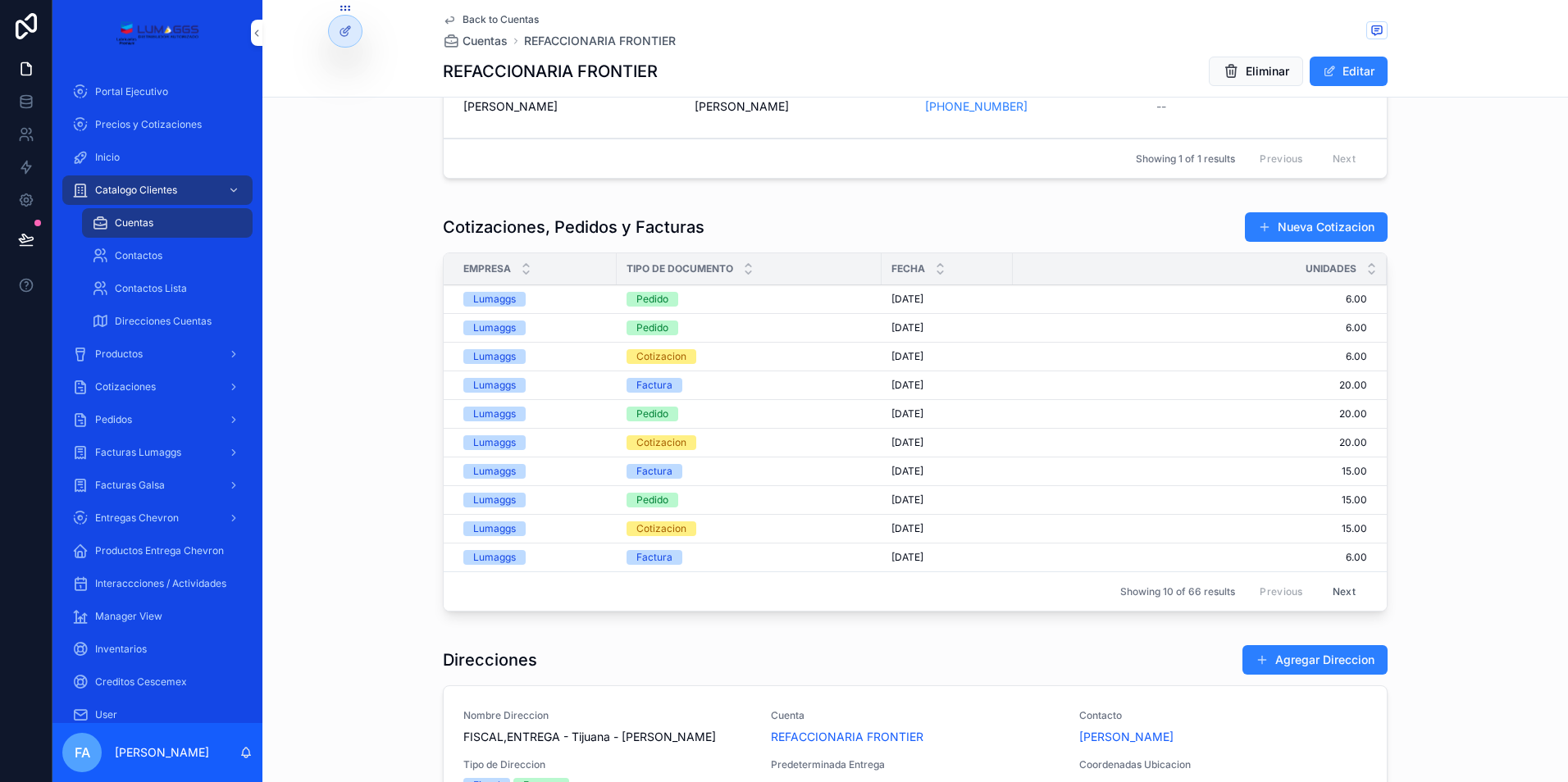
scroll to position [738, 0]
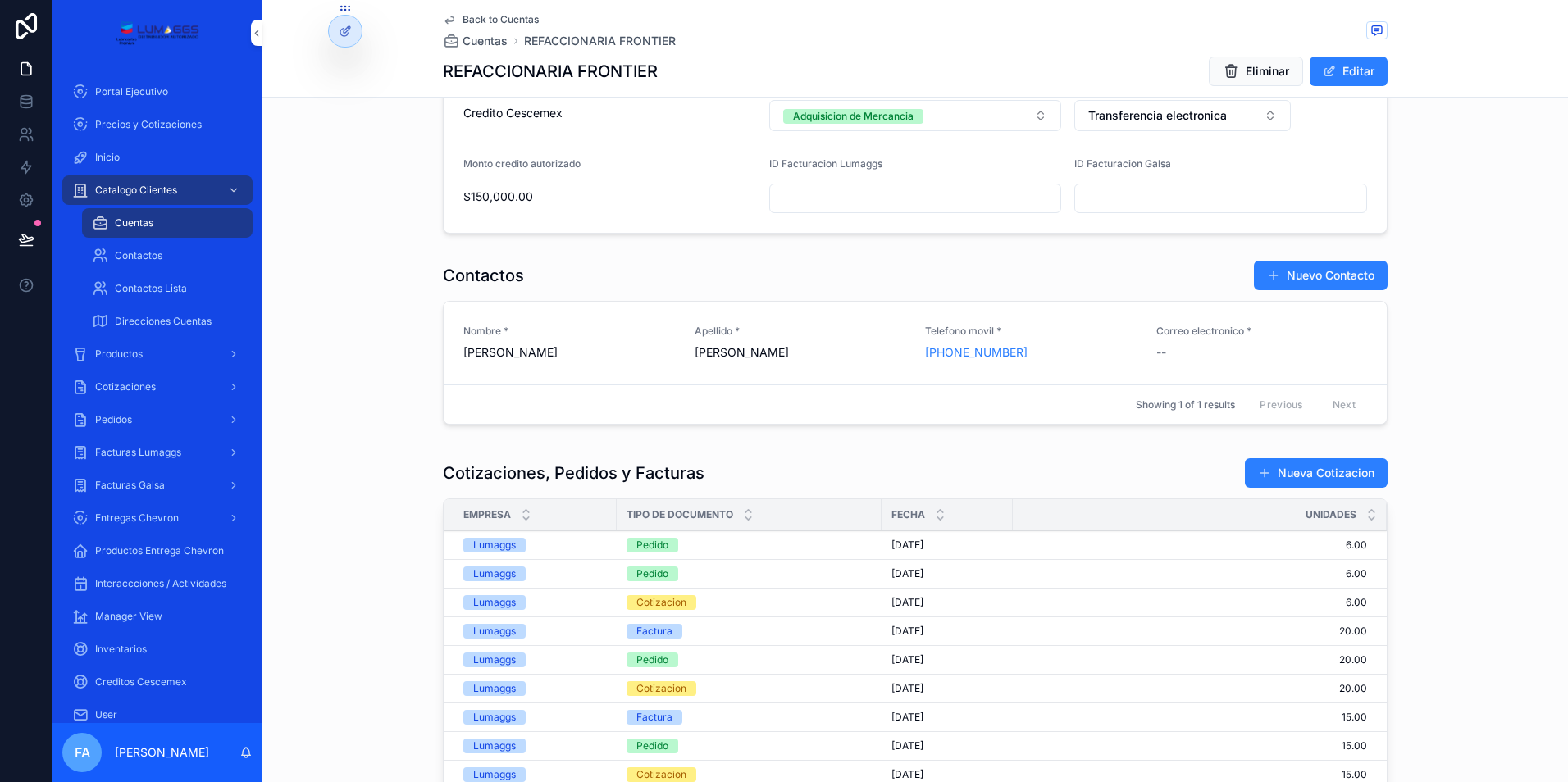
click at [132, 414] on span "Pedidos" at bounding box center [113, 419] width 37 height 13
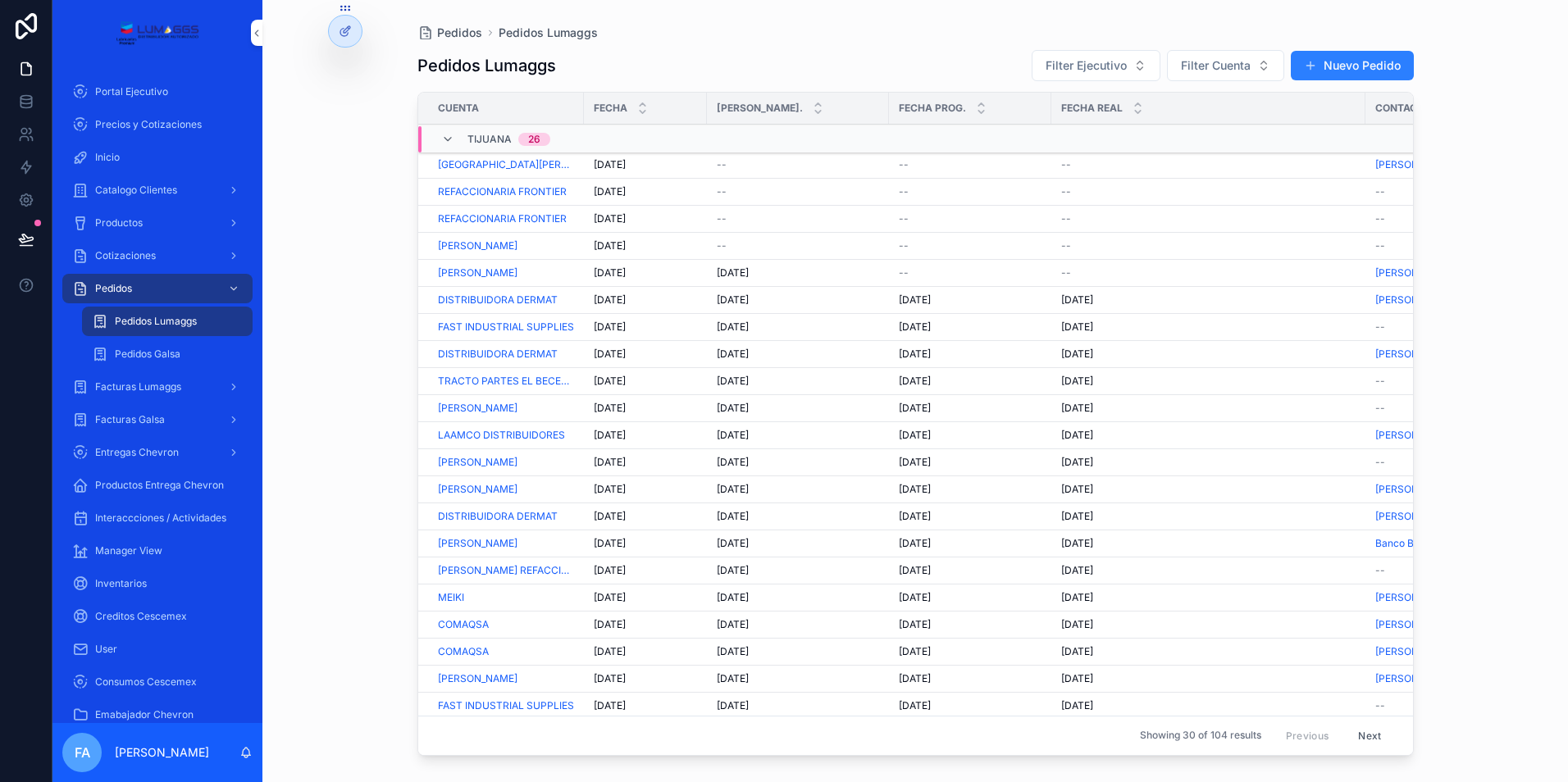
click at [612, 222] on span "[DATE]" at bounding box center [610, 218] width 32 height 13
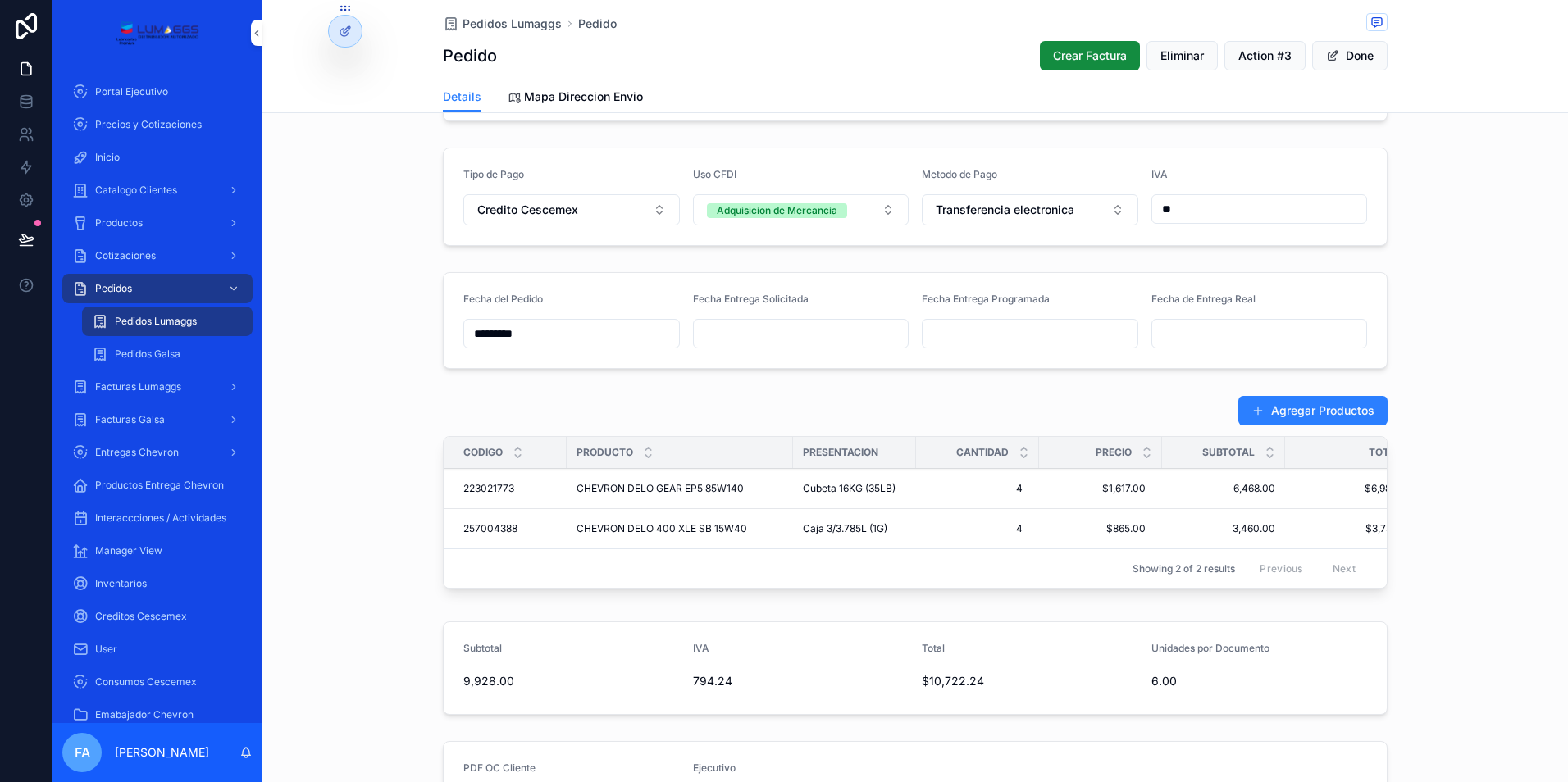
scroll to position [492, 0]
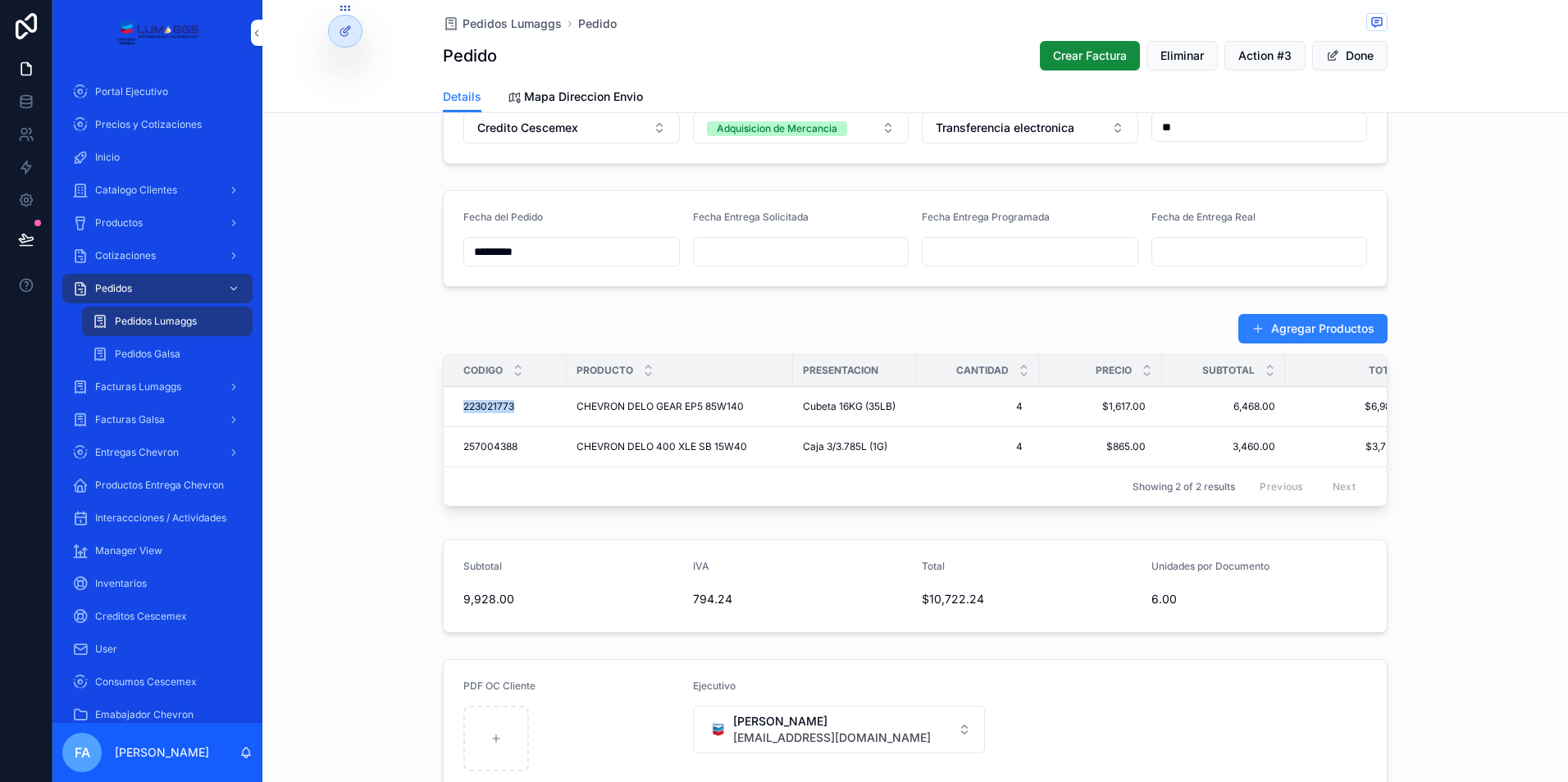
drag, startPoint x: 455, startPoint y: 402, endPoint x: 515, endPoint y: 406, distance: 60.1
click at [515, 406] on td "223021773 223021773" at bounding box center [505, 407] width 123 height 41
copy span "223021773"
drag, startPoint x: 448, startPoint y: 448, endPoint x: 517, endPoint y: 448, distance: 69.0
click at [517, 448] on td "257004388 257004388" at bounding box center [505, 447] width 123 height 41
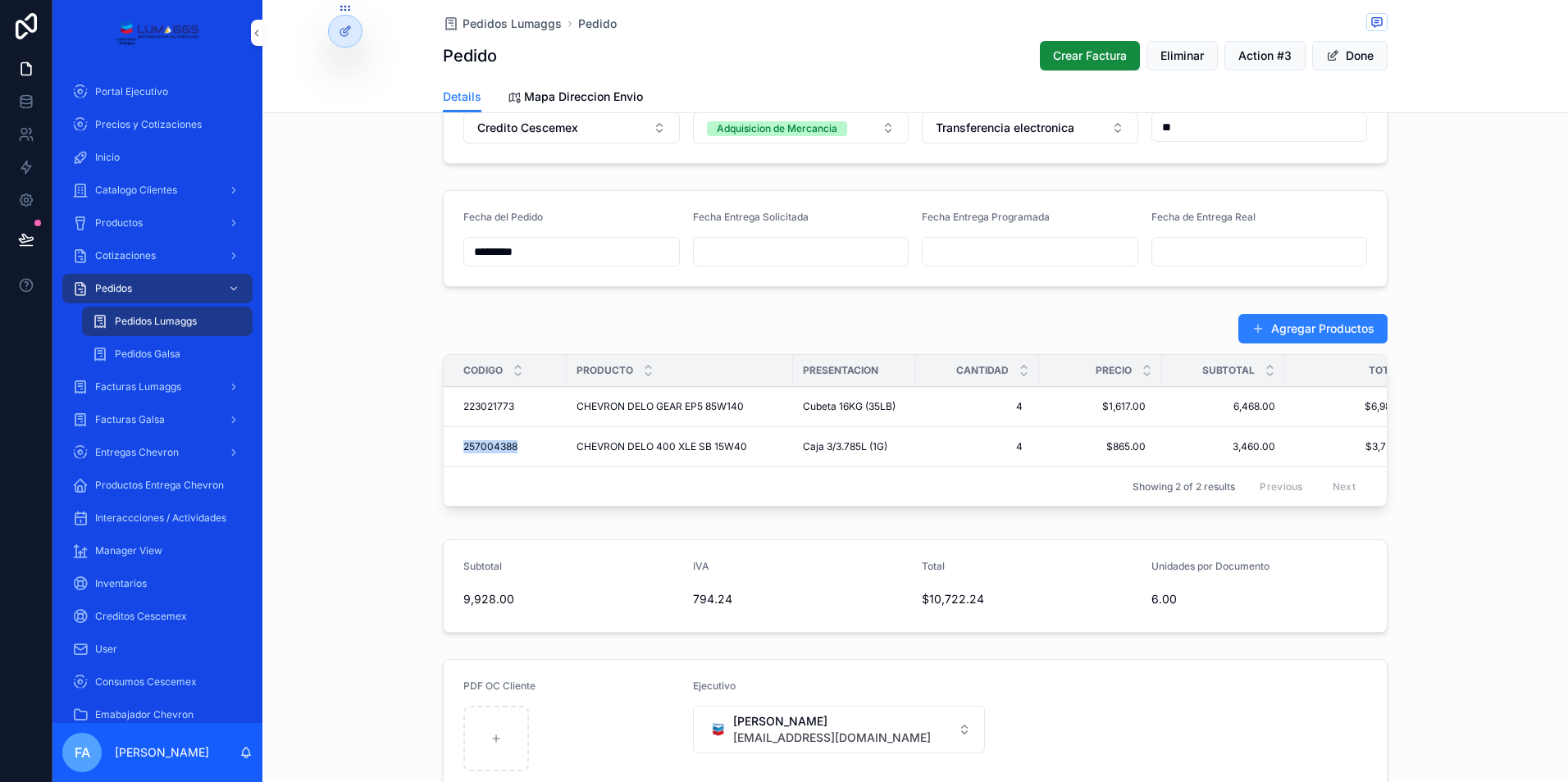
copy span "257004388"
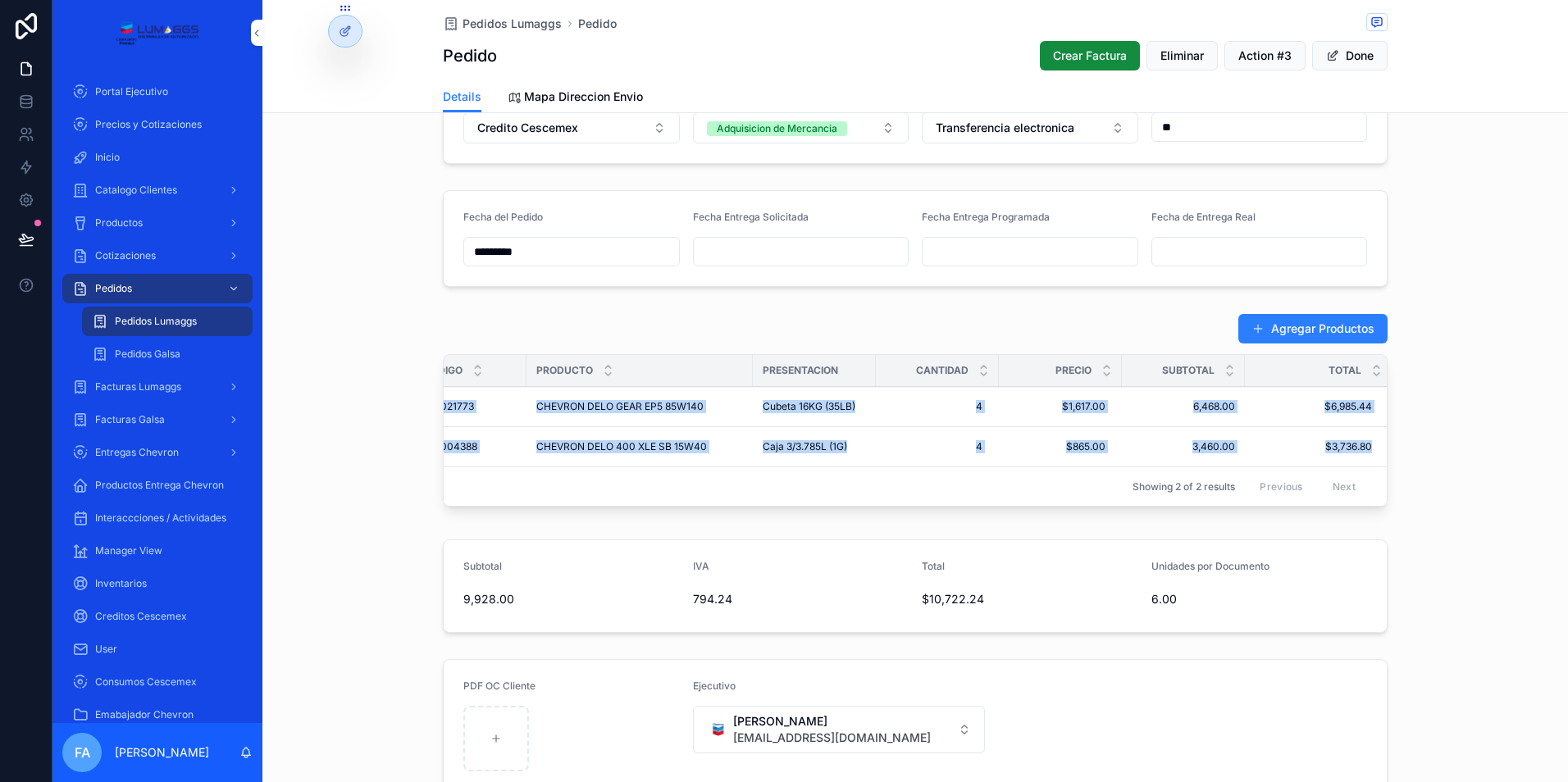
scroll to position [0, 45]
drag, startPoint x: 484, startPoint y: 400, endPoint x: 1371, endPoint y: 452, distance: 888.5
click at [1371, 452] on tbody "223021773 223021773 CHEVRON DELO GEAR EP5 85W140 CHEVRON DELO GEAR EP5 85W140 C…" at bounding box center [893, 426] width 989 height 80
copy tbody "223021773 223021773 CHEVRON DELO GEAR EP5 85W140 CHEVRON DELO GEAR EP5 85W140 C…"
click at [495, 25] on span "Pedidos Lumaggs" at bounding box center [512, 23] width 99 height 16
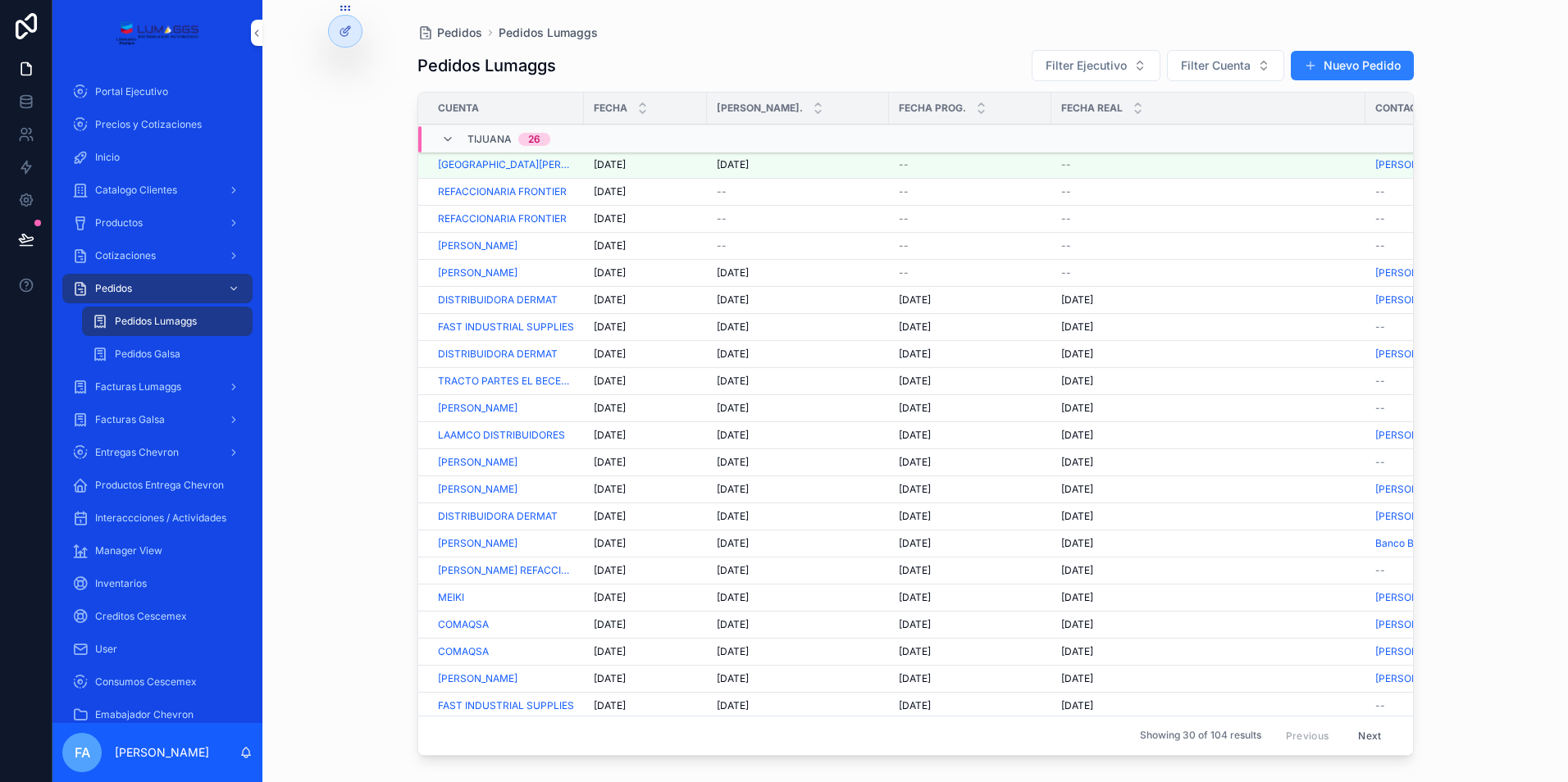
click at [619, 220] on span "[DATE]" at bounding box center [610, 218] width 32 height 13
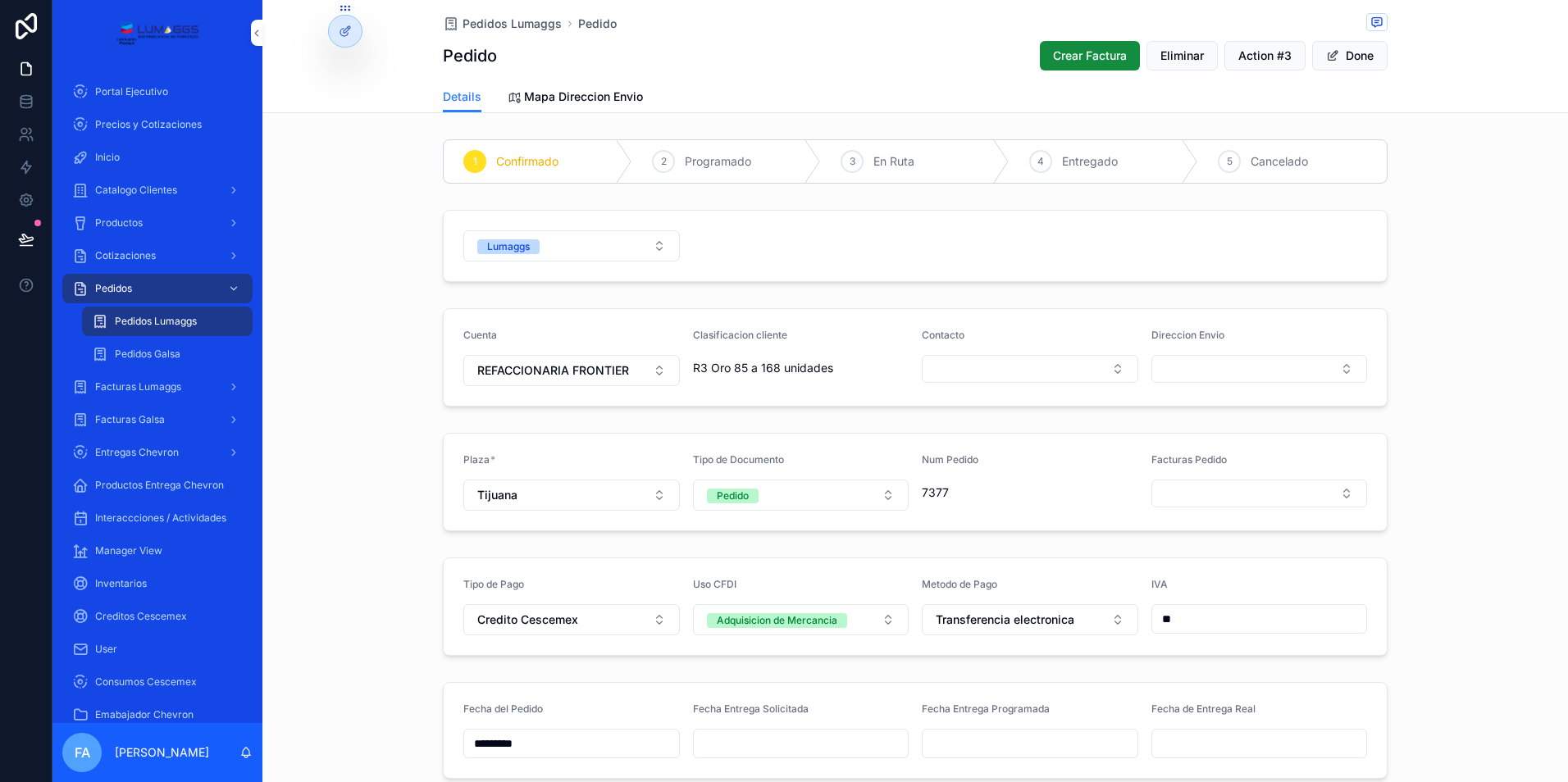
click at [495, 22] on span "Pedidos Lumaggs" at bounding box center [512, 23] width 99 height 16
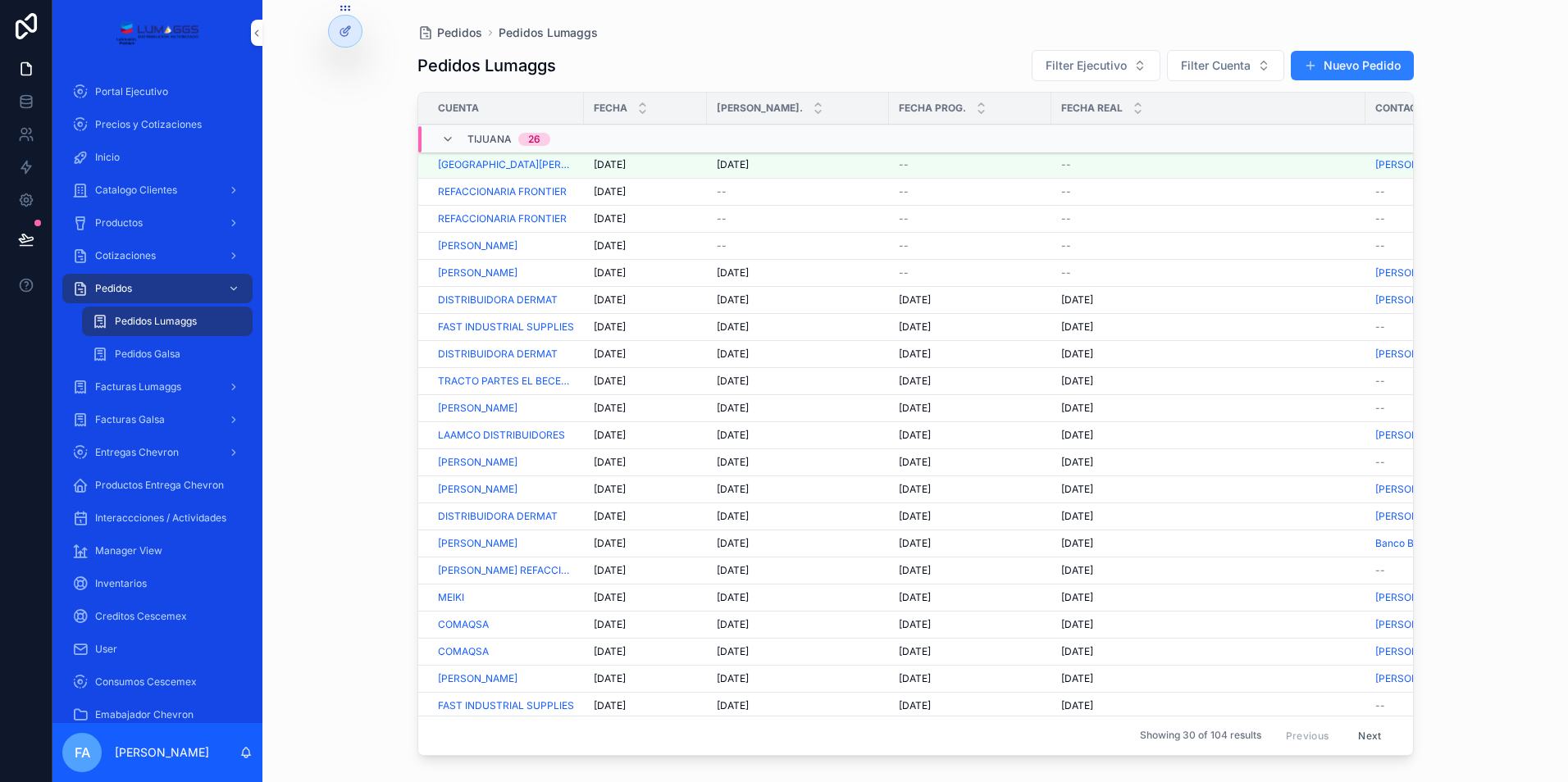
click at [721, 220] on span "--" at bounding box center [721, 218] width 9 height 13
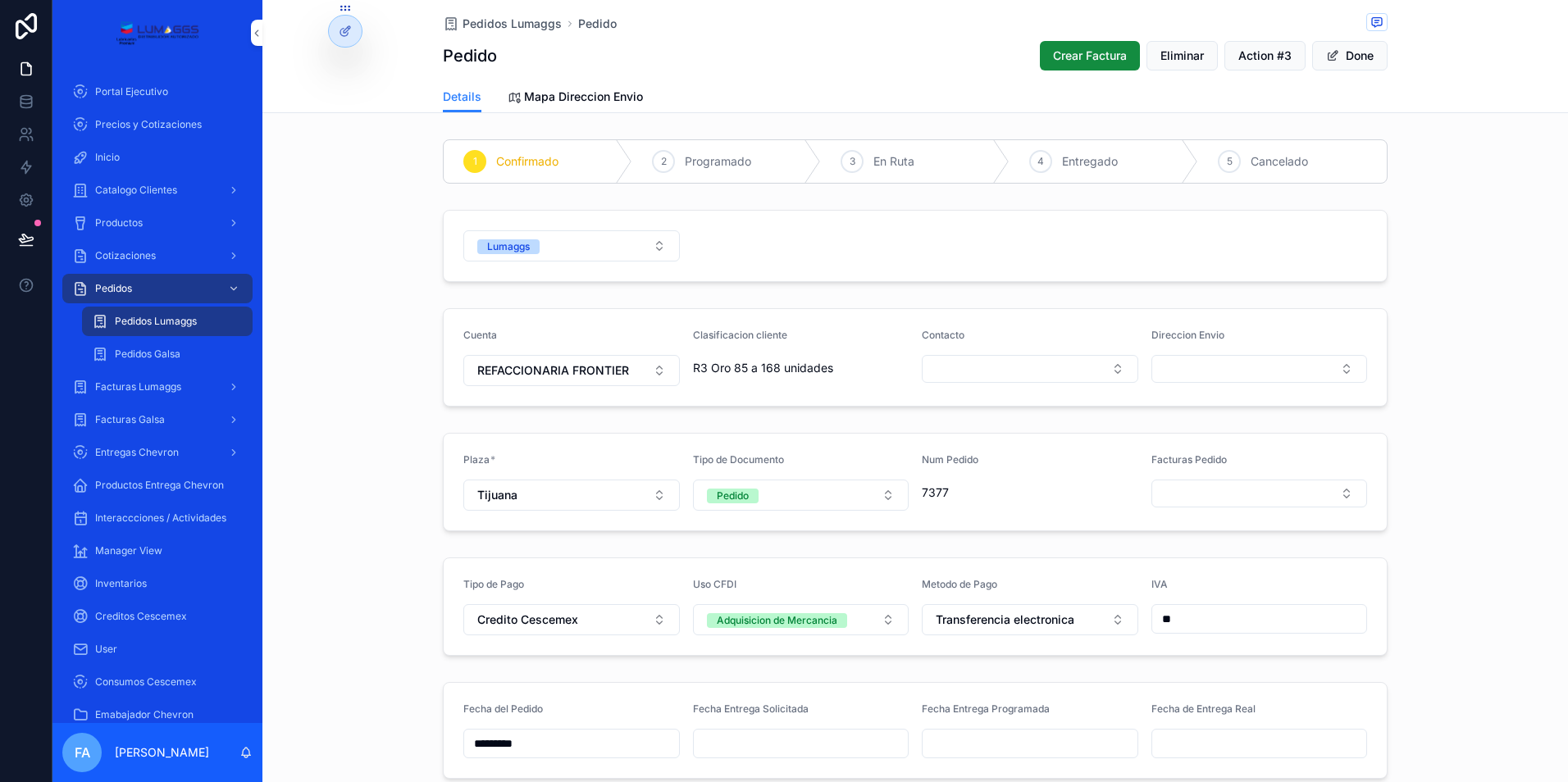
click at [766, 747] on input "scrollable content" at bounding box center [801, 743] width 215 height 23
click at [824, 557] on button "3" at bounding box center [825, 559] width 29 height 29
type input "*********"
click at [963, 747] on input "scrollable content" at bounding box center [1030, 743] width 215 height 23
click at [1053, 556] on button "3" at bounding box center [1053, 559] width 29 height 29
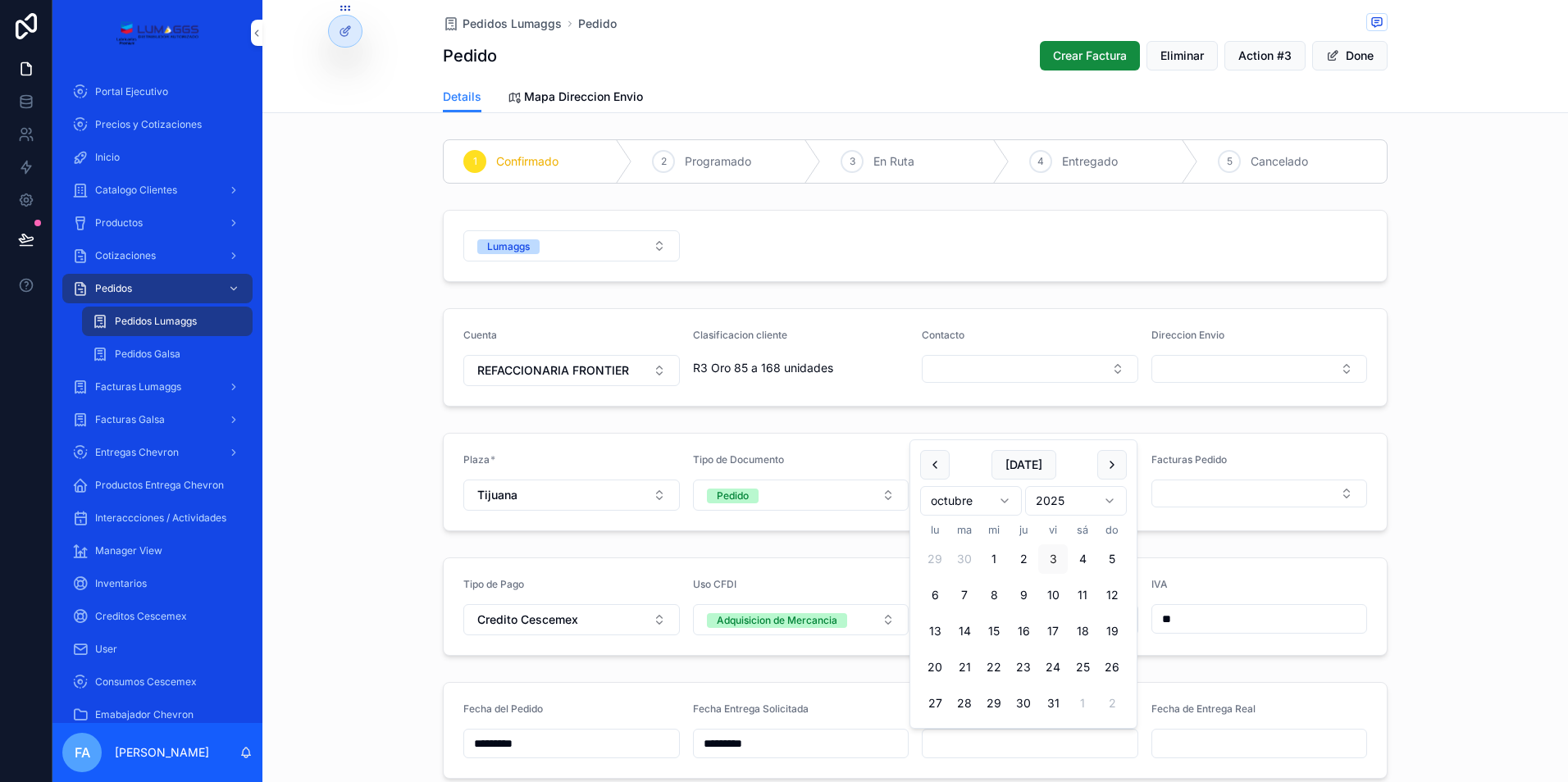
type input "*********"
click at [495, 23] on span "Pedidos Lumaggs" at bounding box center [512, 23] width 99 height 16
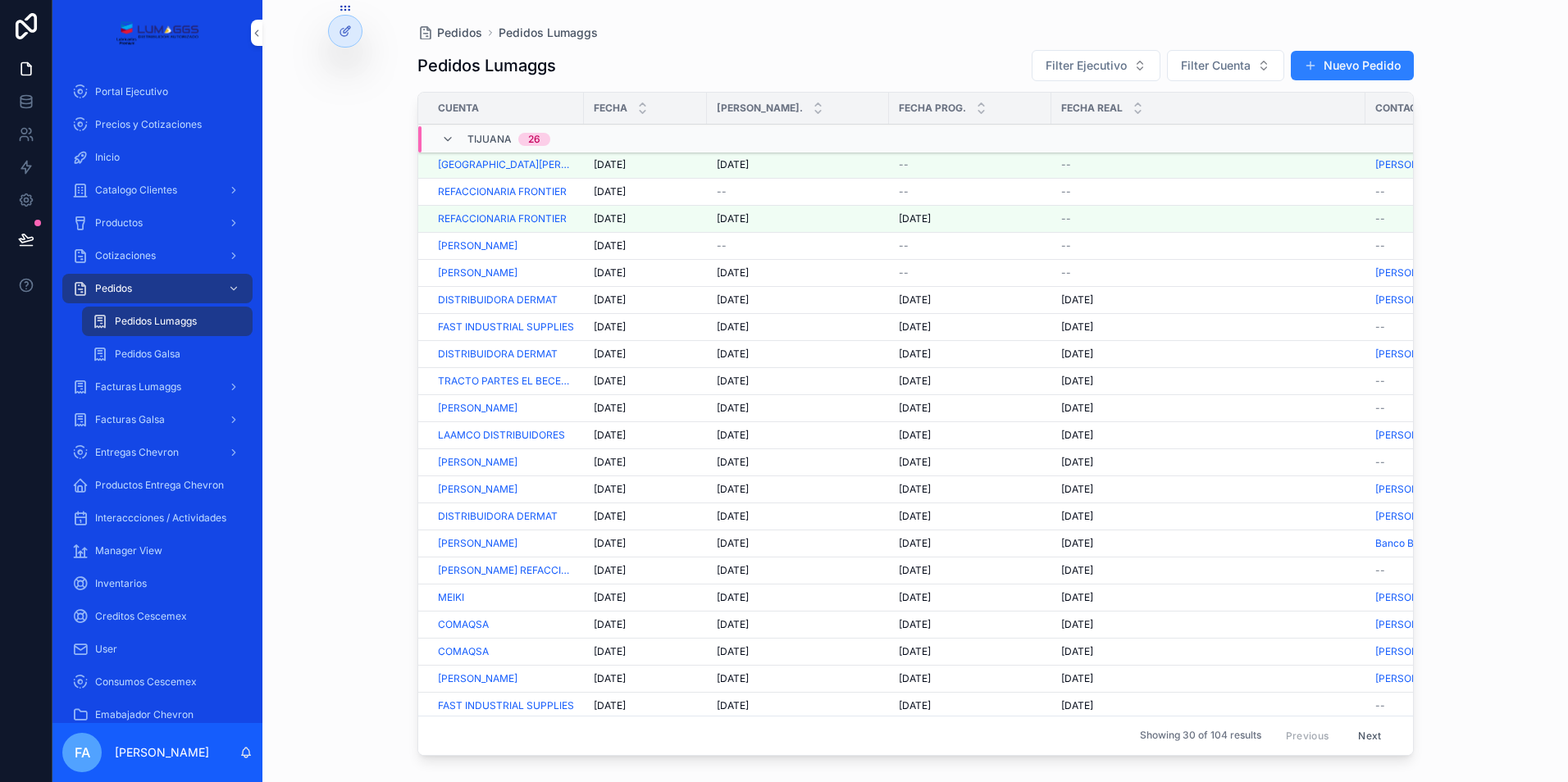
click at [612, 188] on span "[DATE]" at bounding box center [610, 192] width 32 height 13
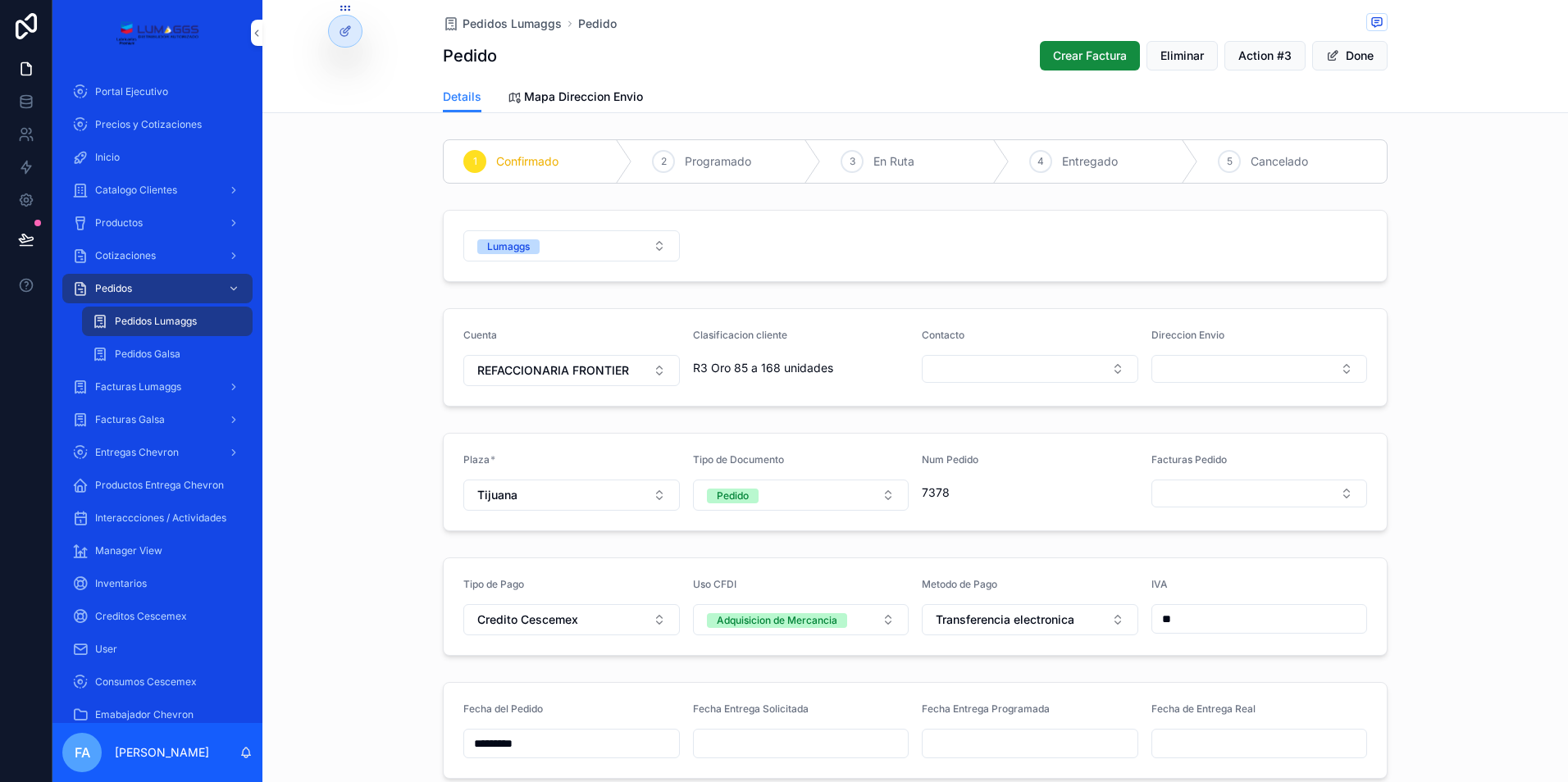
click at [496, 19] on span "Pedidos Lumaggs" at bounding box center [512, 23] width 99 height 16
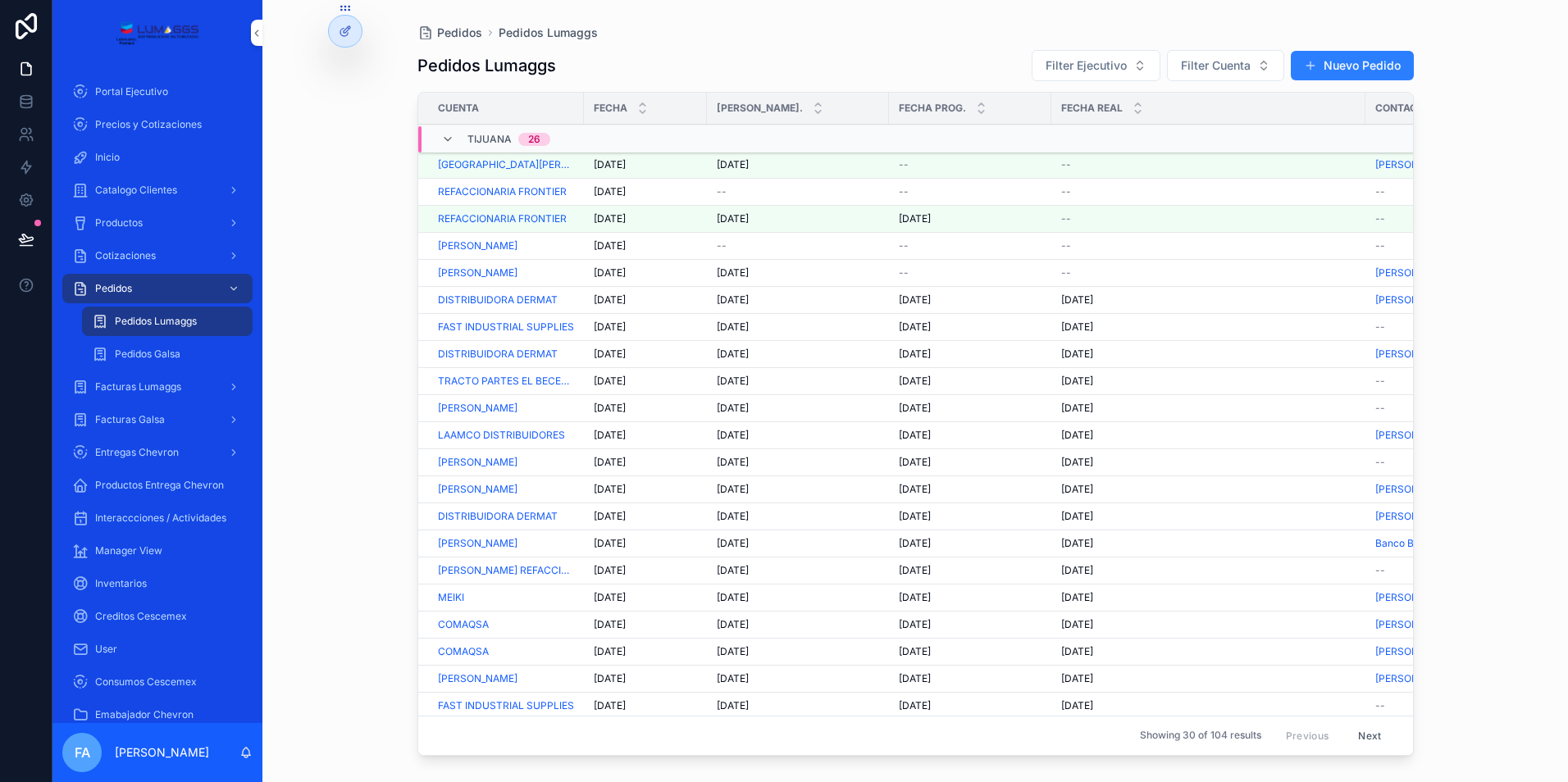
click at [614, 165] on span "[DATE]" at bounding box center [610, 164] width 32 height 13
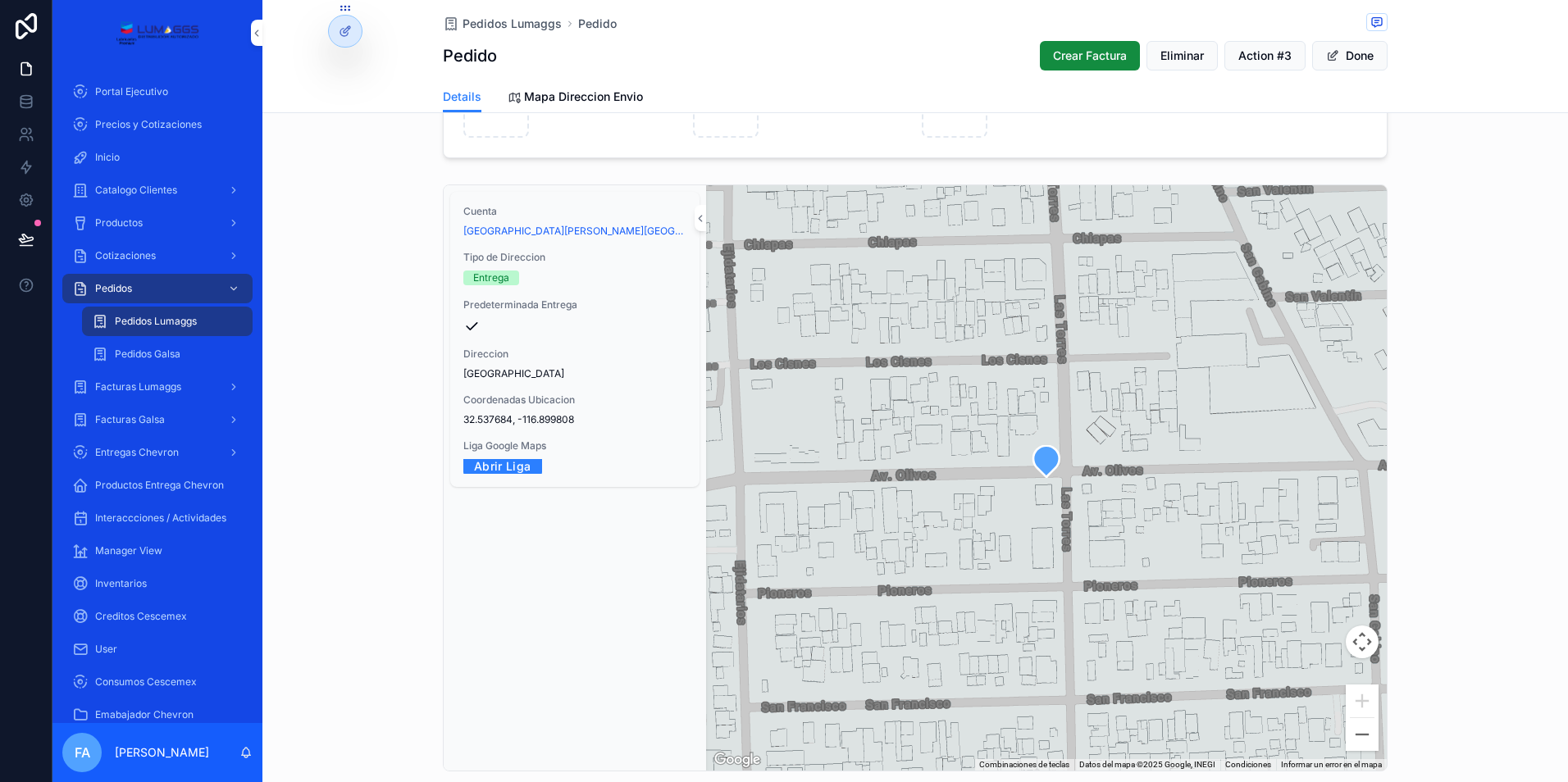
scroll to position [1394, 0]
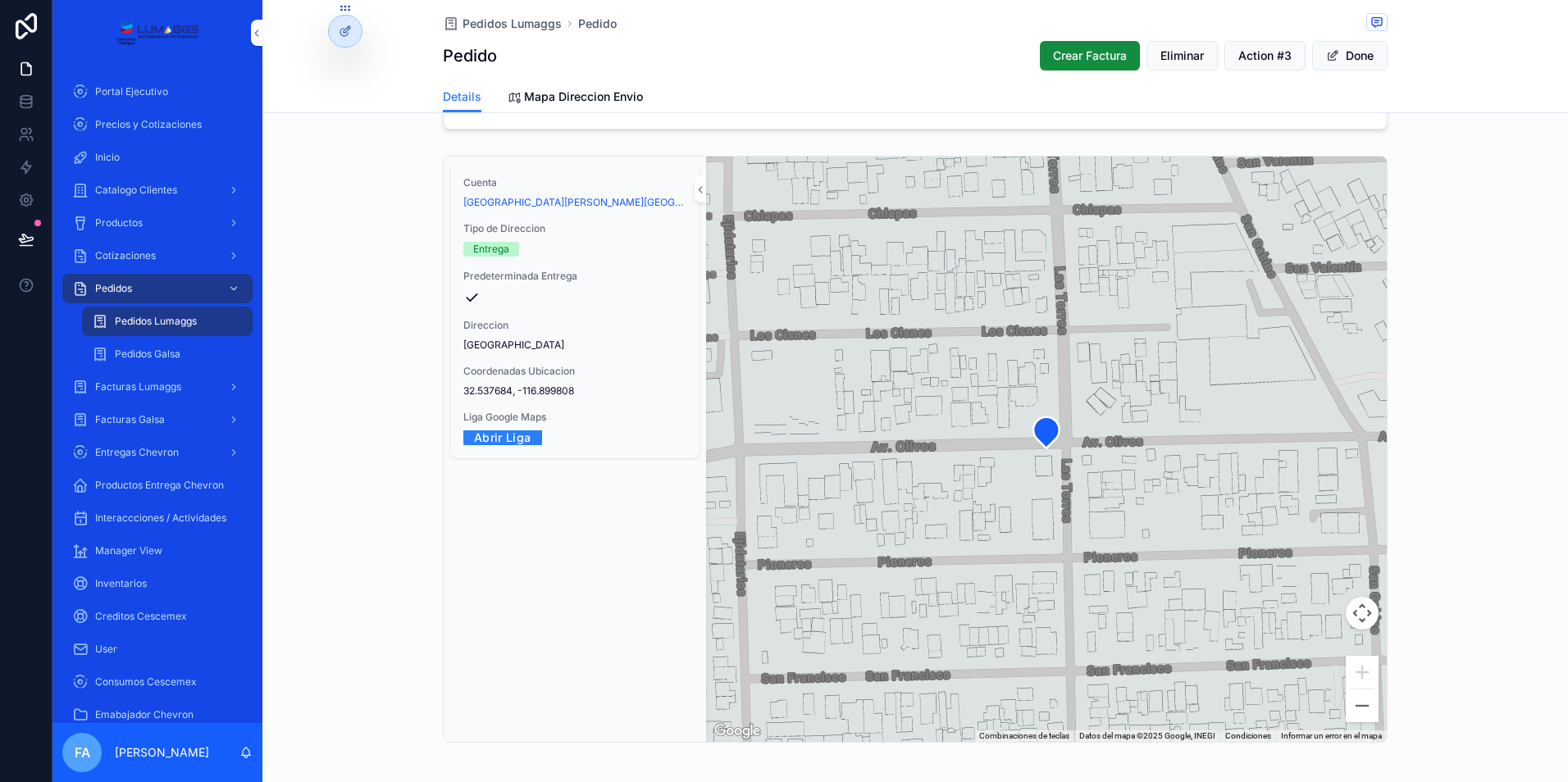
click at [510, 450] on link "Abrir Liga" at bounding box center [503, 437] width 79 height 25
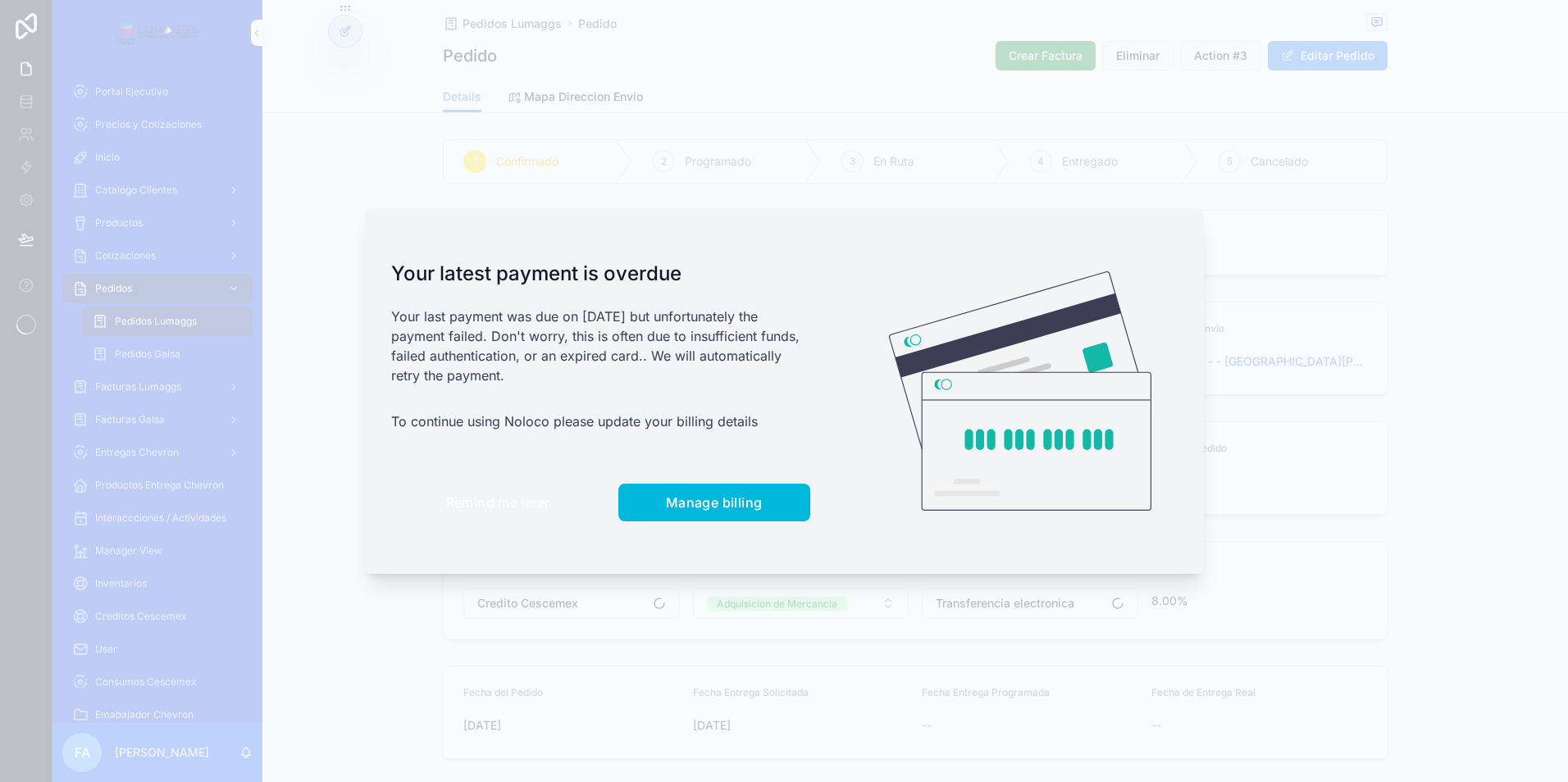
click at [517, 502] on span "Remind me later" at bounding box center [498, 502] width 104 height 16
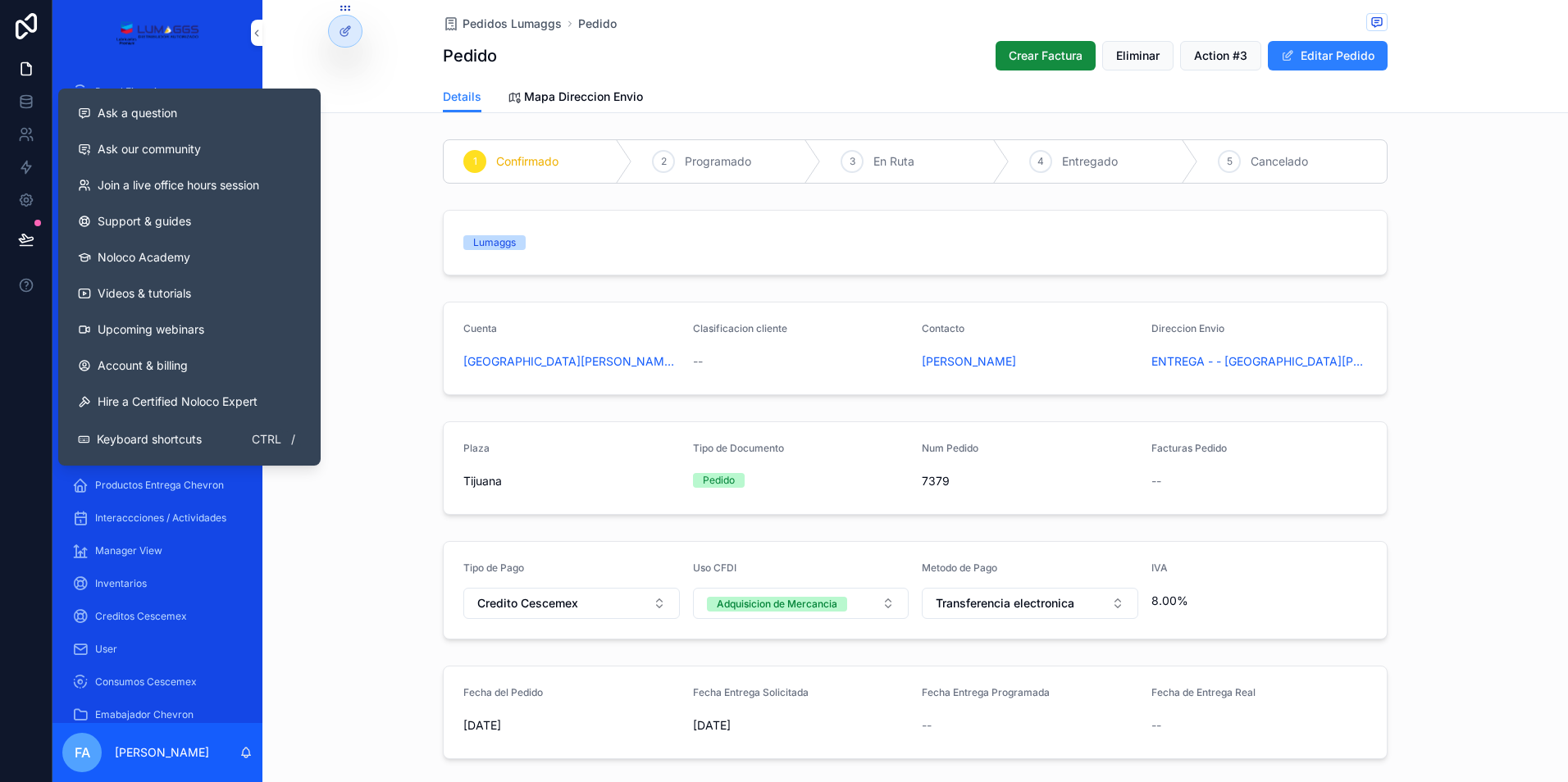
click at [364, 182] on div "1 Confirmado 2 Programado 3 En Ruta 4 Entregado 5 Cancelado" at bounding box center [915, 161] width 1306 height 57
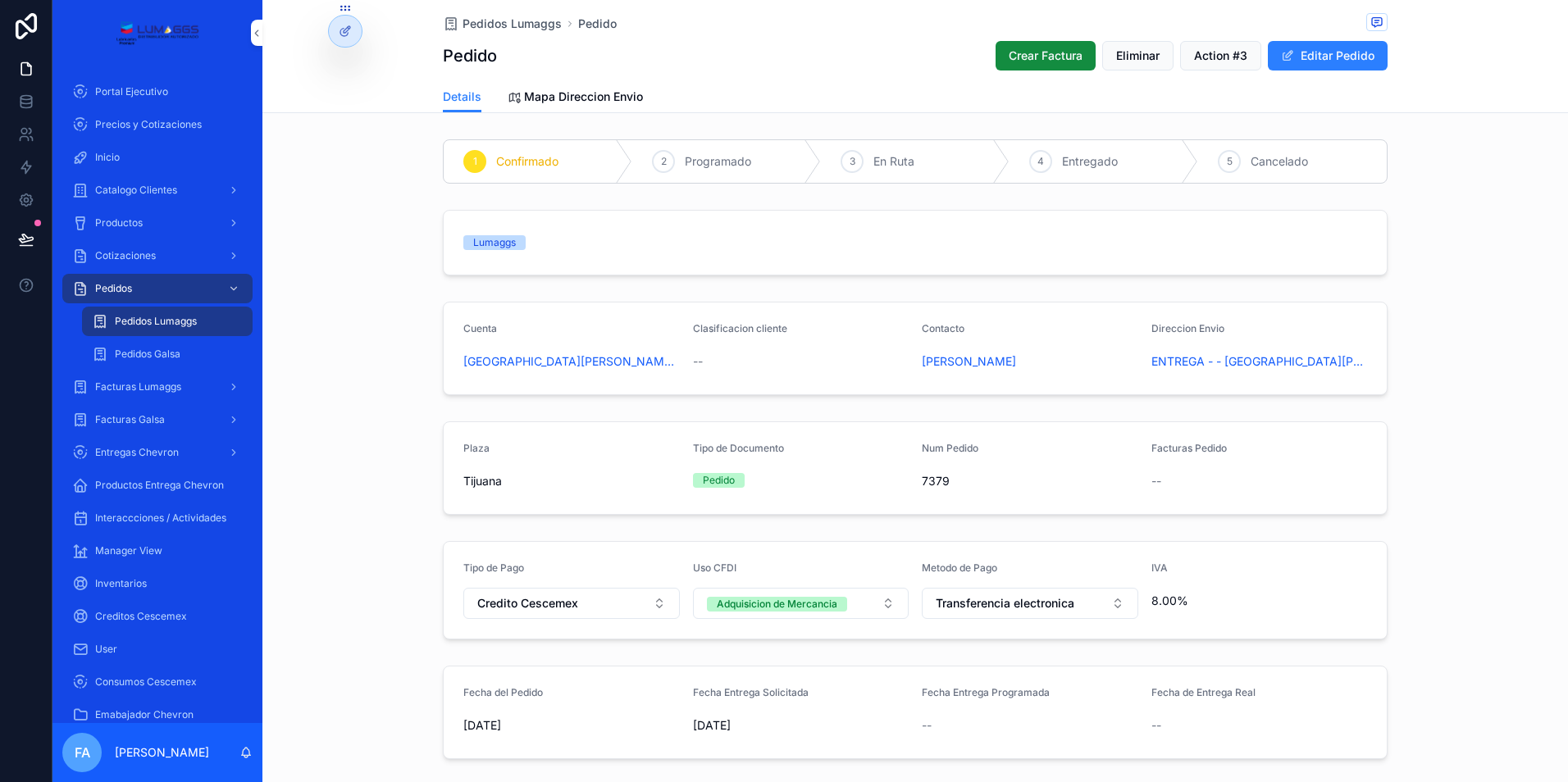
click at [161, 292] on div "Pedidos" at bounding box center [158, 288] width 171 height 26
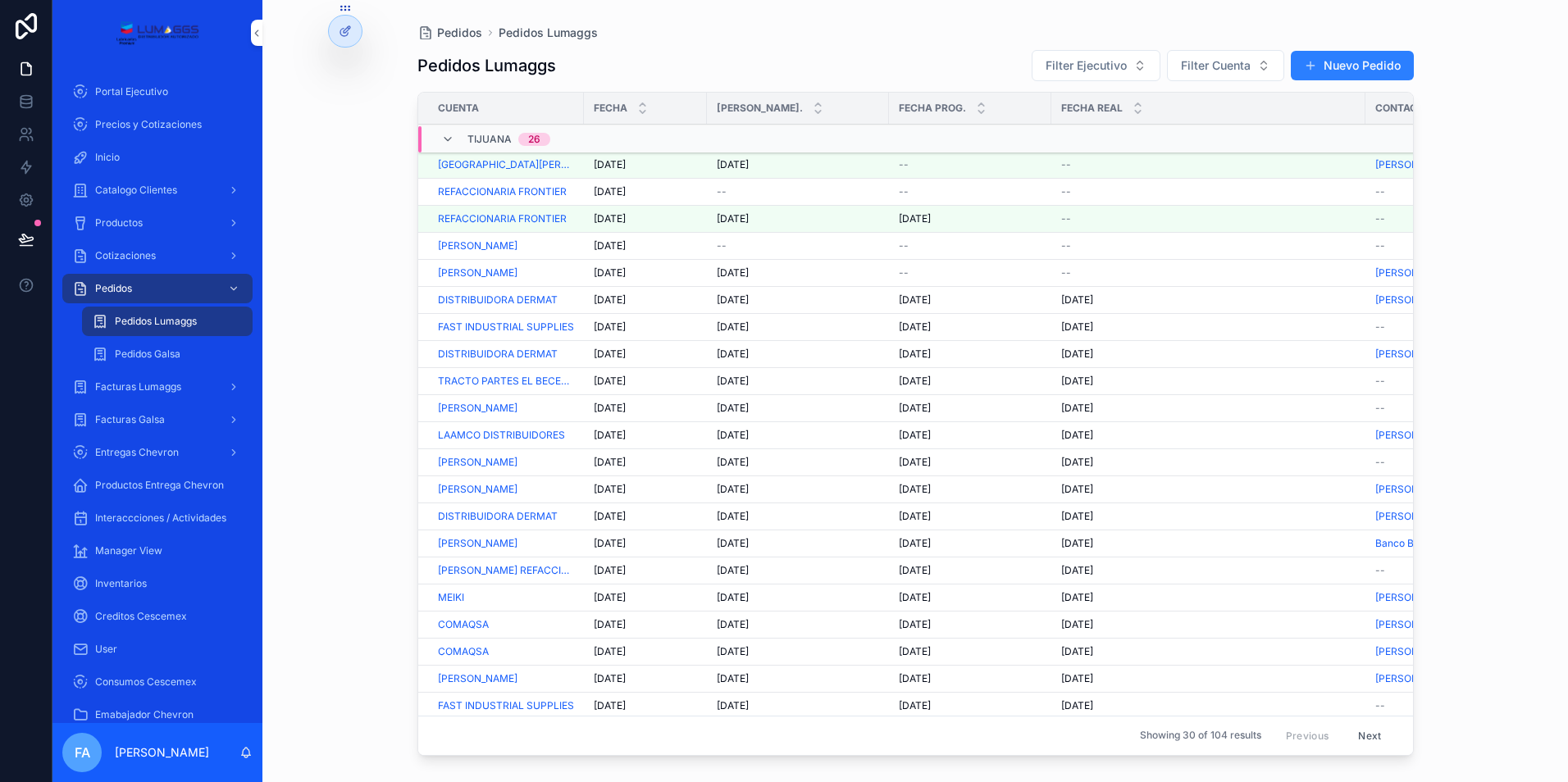
click at [734, 161] on span "[DATE]" at bounding box center [732, 164] width 32 height 13
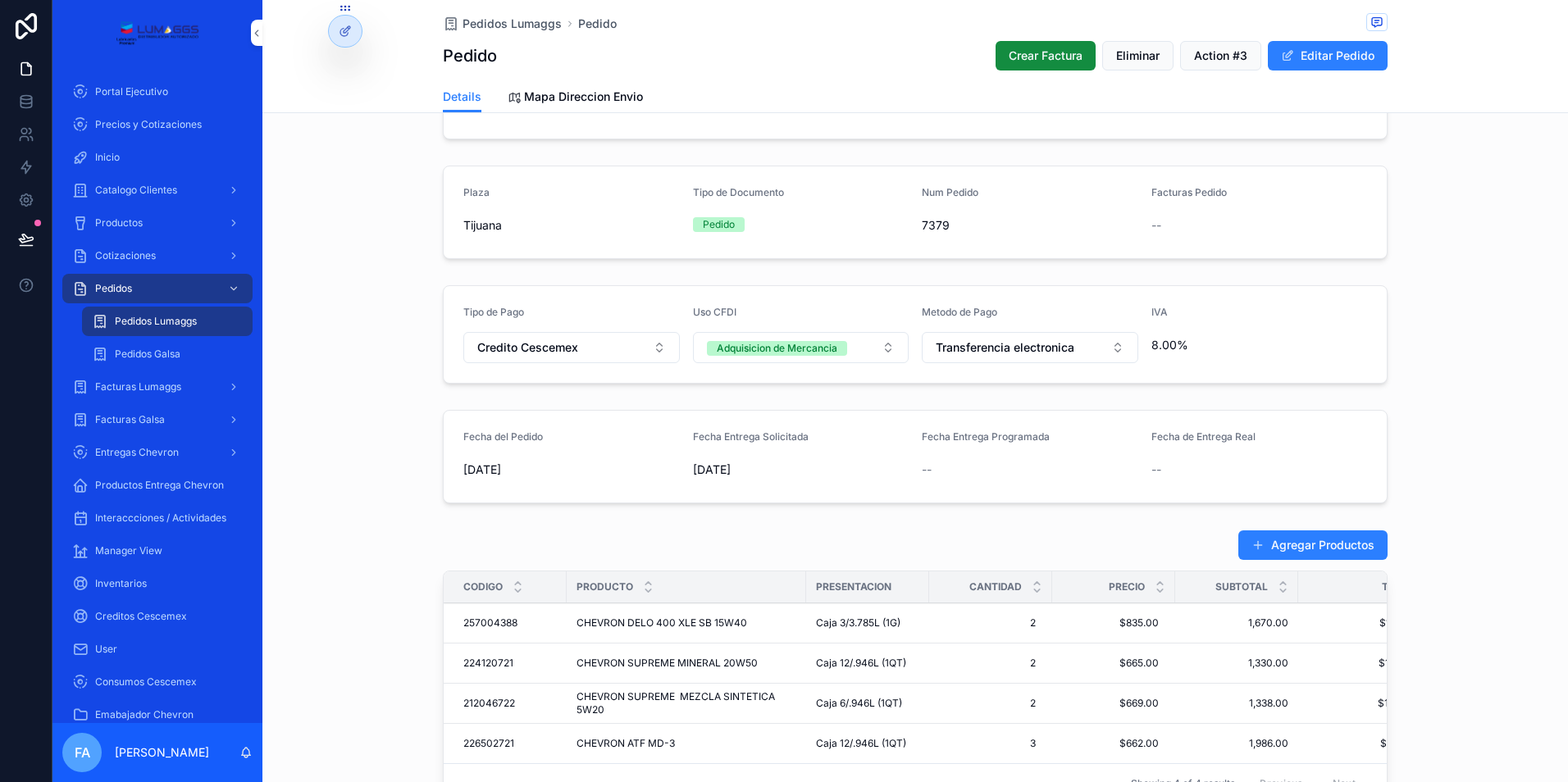
scroll to position [164, 0]
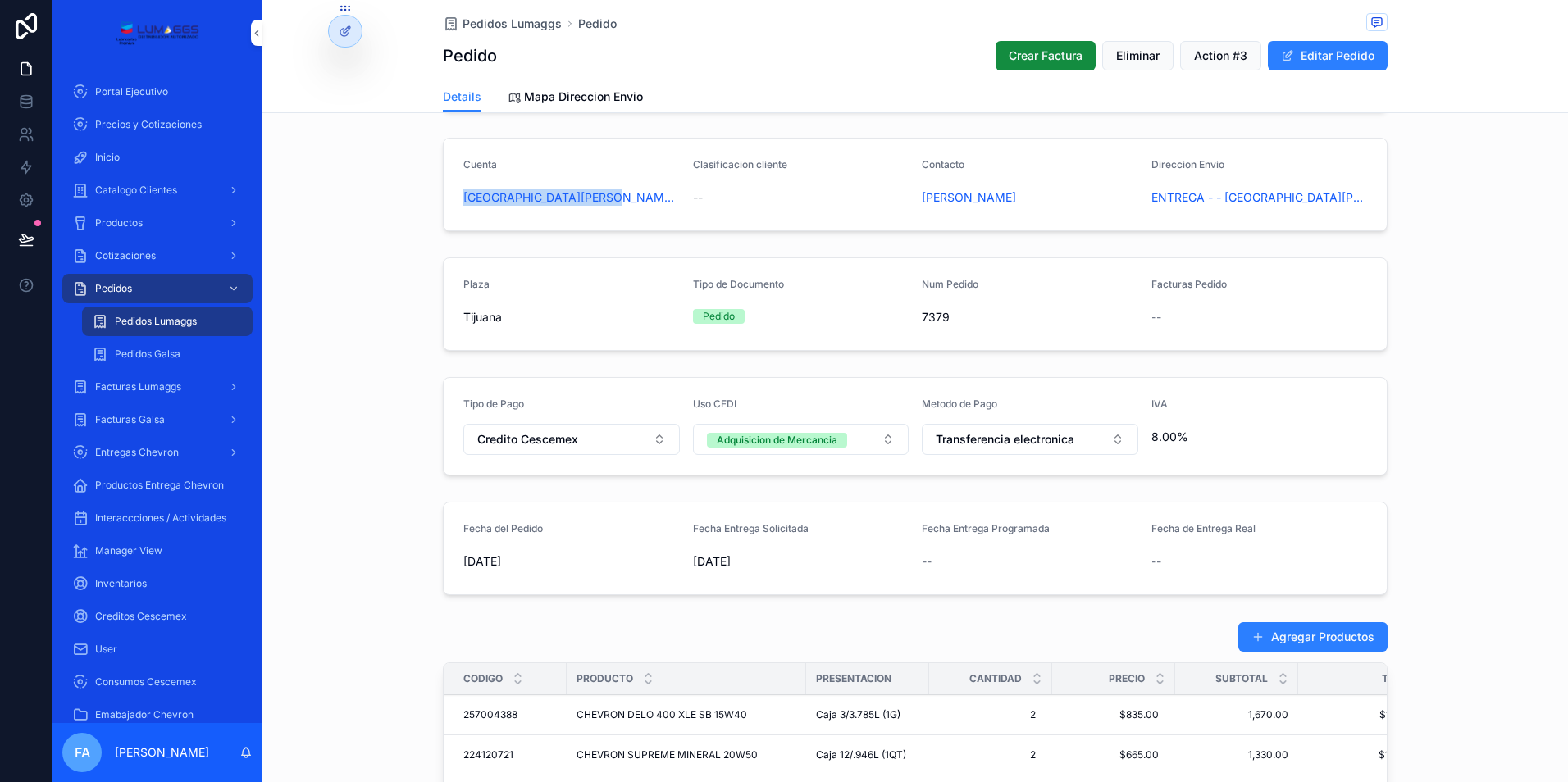
drag, startPoint x: 467, startPoint y: 197, endPoint x: 640, endPoint y: 199, distance: 173.0
click at [640, 199] on form "Cuenta GUADALUPE ANGELES MEJIA Clasificacion cliente -- Contacto Eduardo Direcc…" at bounding box center [915, 185] width 943 height 91
copy span "[GEOGRAPHIC_DATA][PERSON_NAME][GEOGRAPHIC_DATA]"
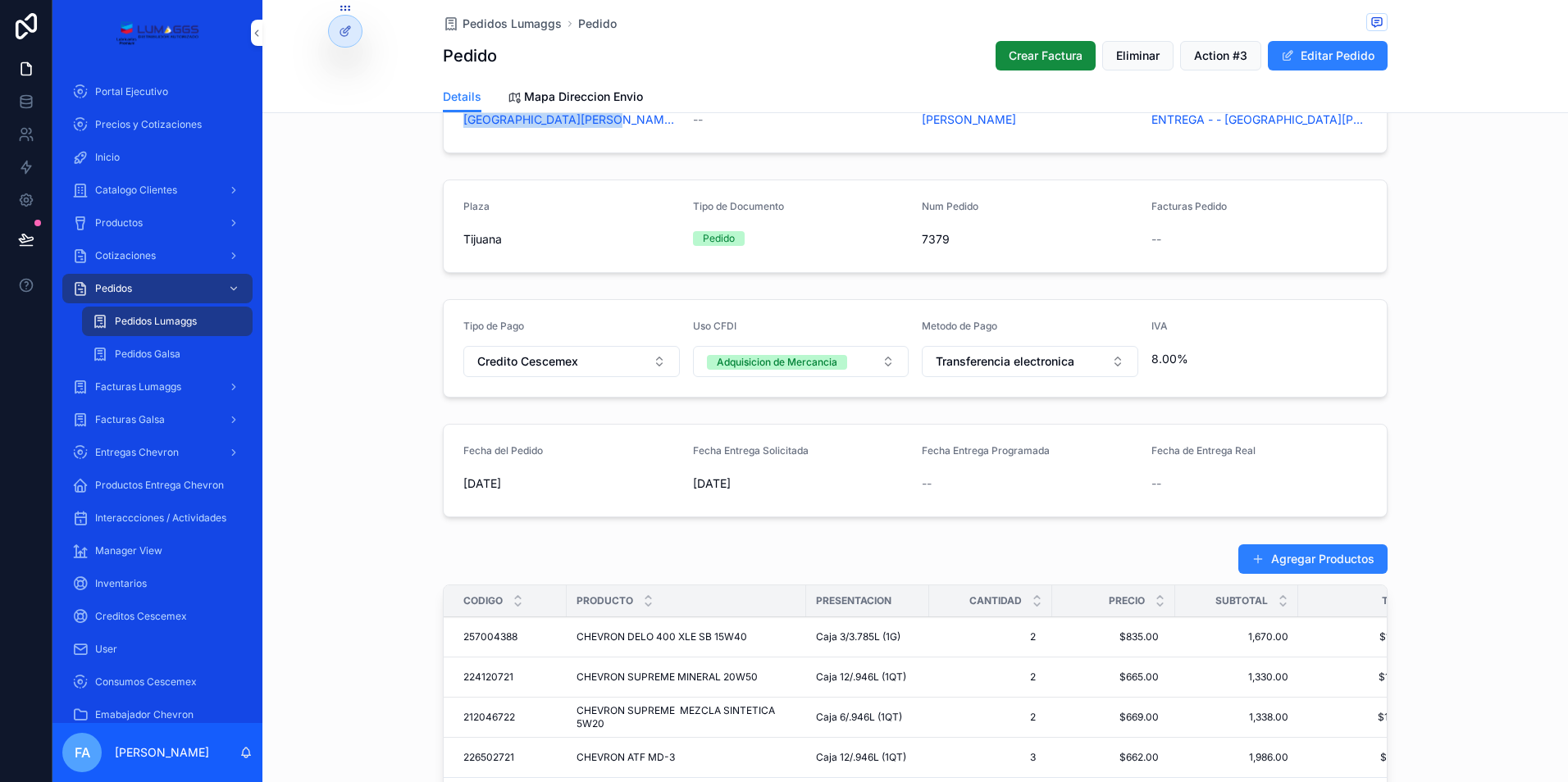
scroll to position [328, 0]
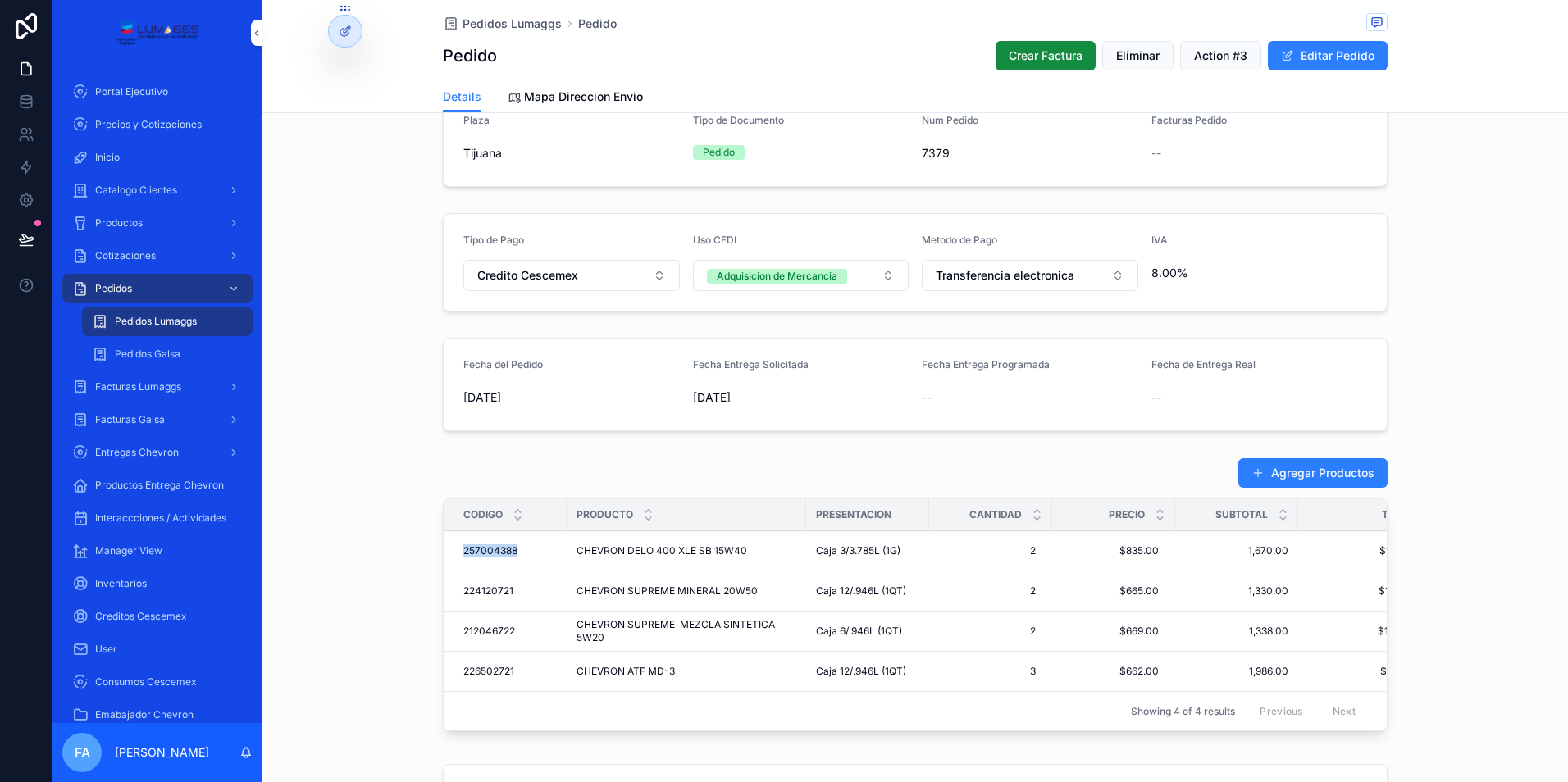
drag, startPoint x: 448, startPoint y: 551, endPoint x: 520, endPoint y: 548, distance: 72.1
click at [520, 548] on td "257004388 257004388" at bounding box center [505, 552] width 123 height 41
copy span "257004388"
drag, startPoint x: 446, startPoint y: 593, endPoint x: 509, endPoint y: 590, distance: 63.1
click at [509, 590] on td "224120721 224120721" at bounding box center [505, 591] width 123 height 41
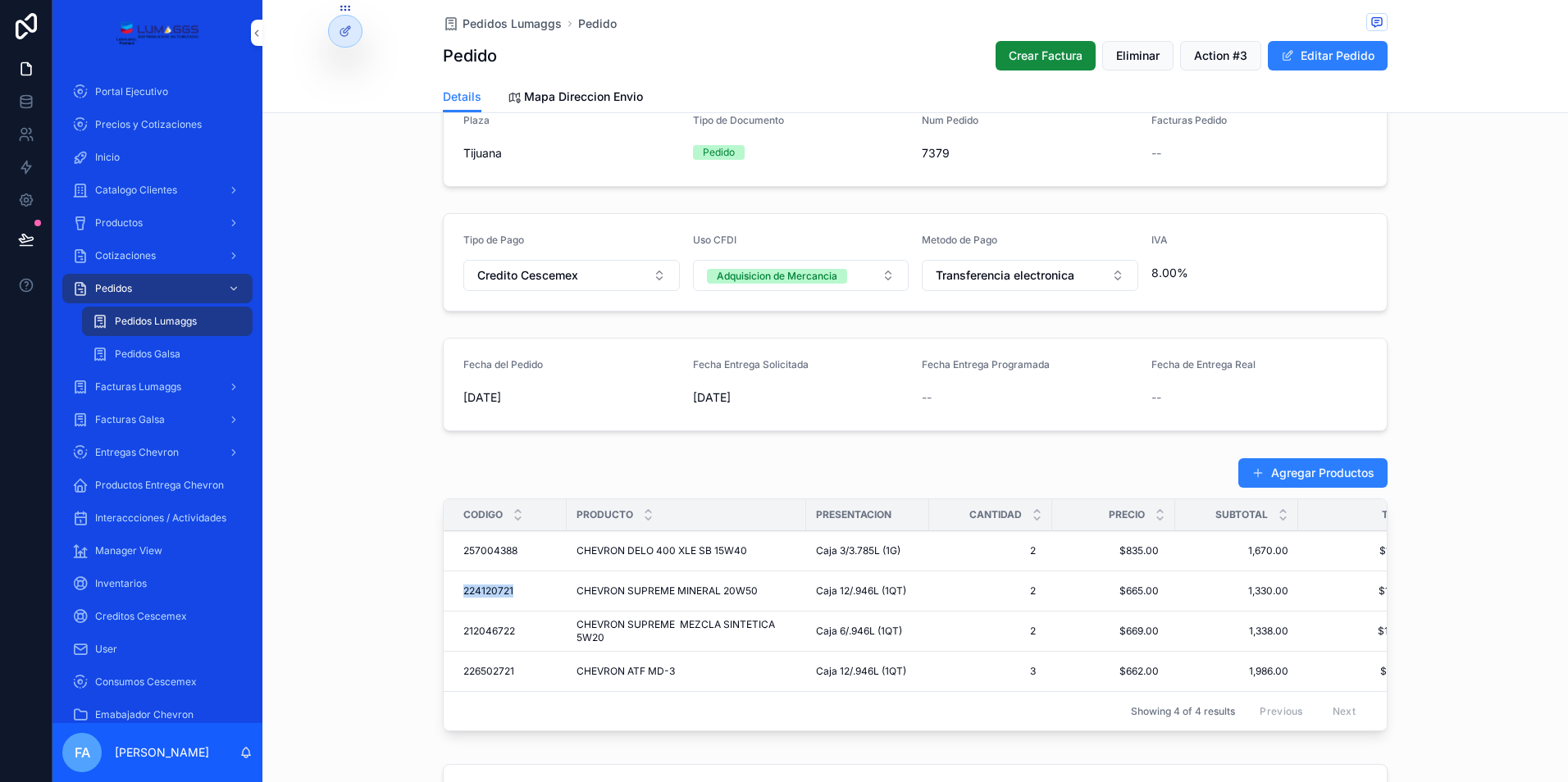
copy span "224120721"
drag, startPoint x: 452, startPoint y: 630, endPoint x: 515, endPoint y: 630, distance: 63.0
click at [515, 630] on td "212046722 212046722" at bounding box center [505, 632] width 123 height 41
copy span "212046722"
drag, startPoint x: 453, startPoint y: 670, endPoint x: 515, endPoint y: 676, distance: 62.3
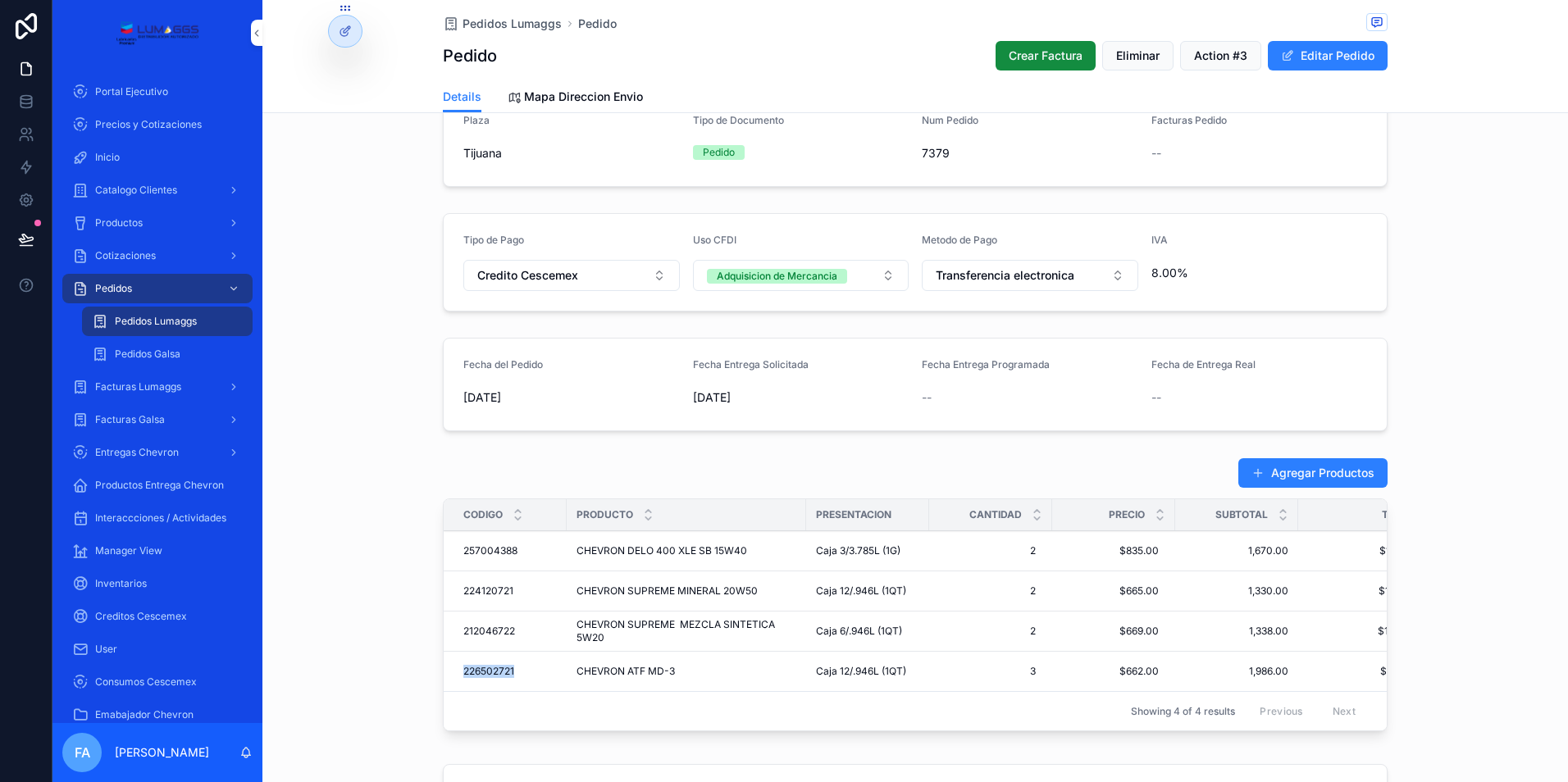
click at [515, 676] on td "226502721 226502721" at bounding box center [505, 672] width 123 height 41
copy span "226502721"
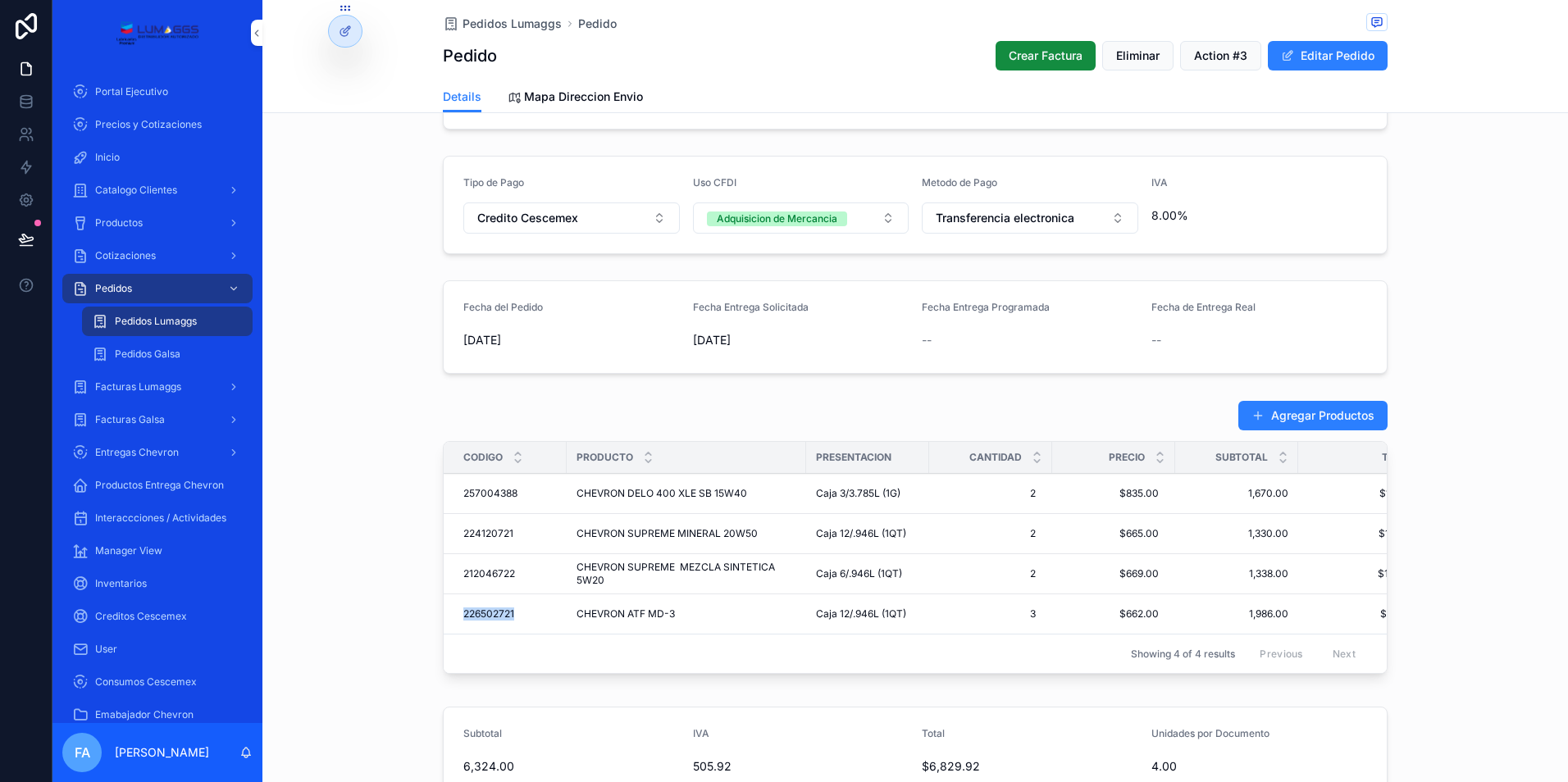
scroll to position [410, 0]
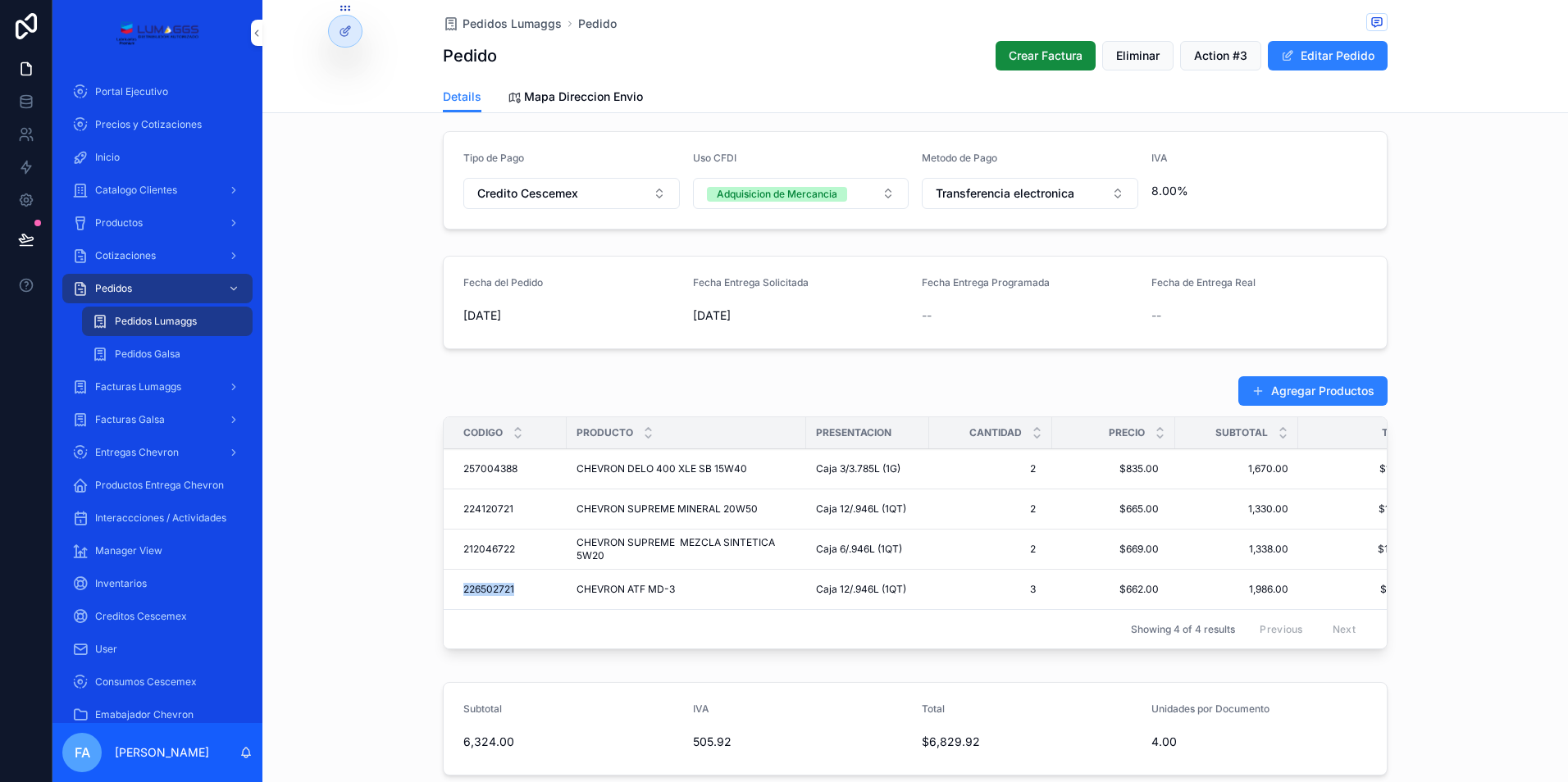
click at [464, 550] on span "212046722" at bounding box center [490, 549] width 52 height 13
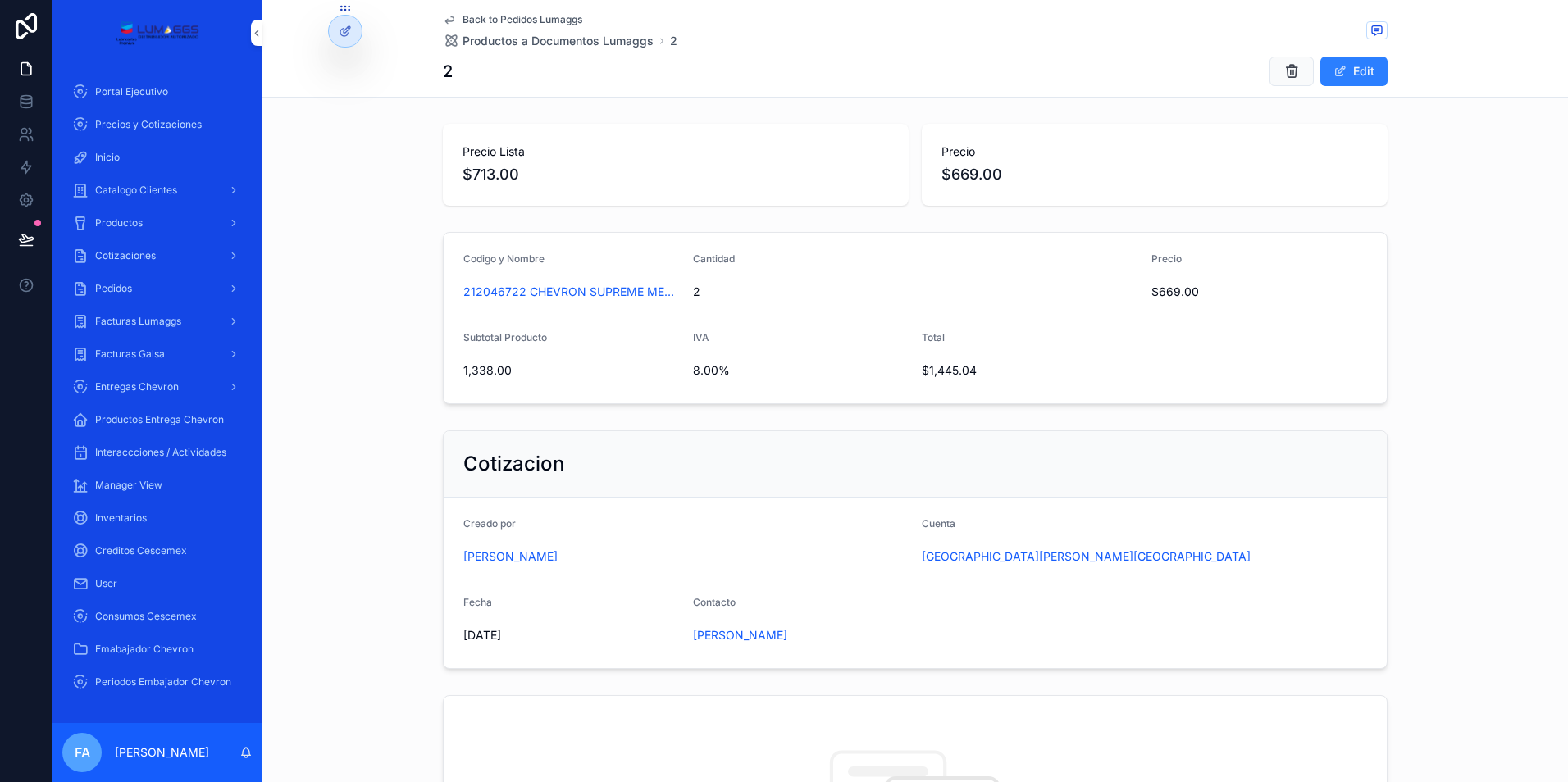
click at [491, 21] on span "Back to Pedidos Lumaggs" at bounding box center [522, 19] width 120 height 13
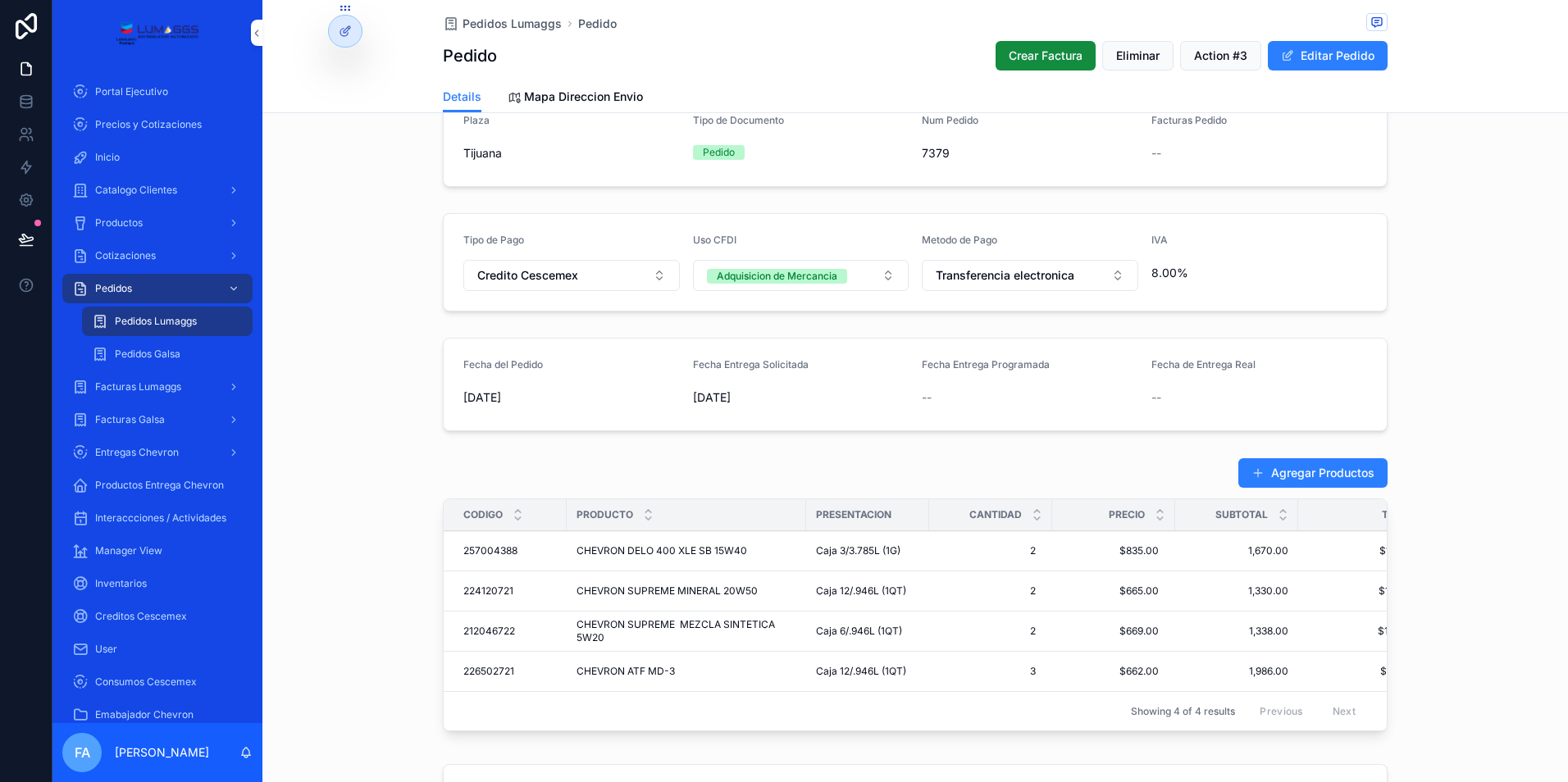
scroll to position [574, 0]
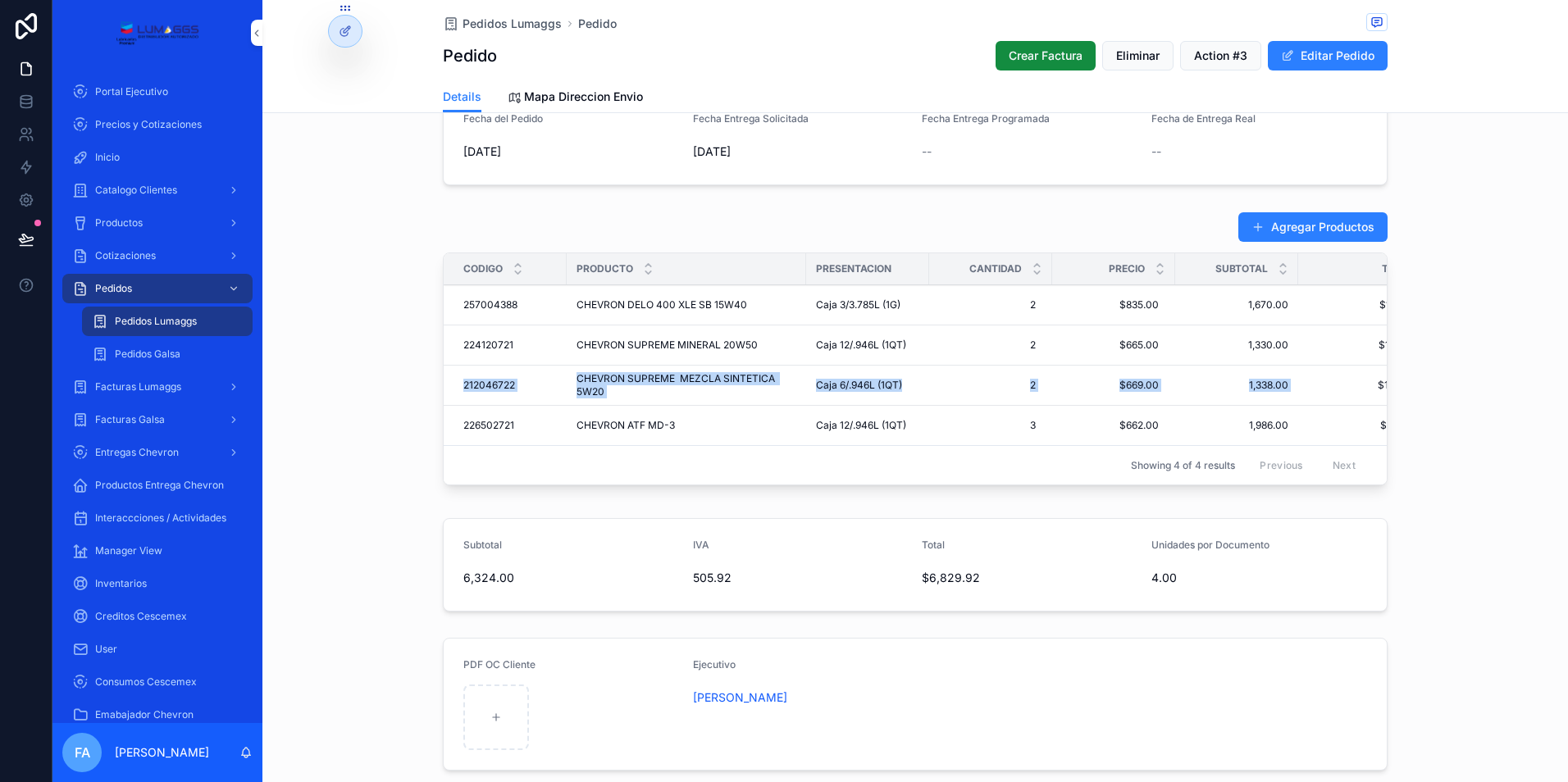
drag, startPoint x: 448, startPoint y: 385, endPoint x: 1294, endPoint y: 392, distance: 846.0
click at [1294, 392] on tr "212046722 212046722 CHEVRON SUPREME MEZCLA SINTETICA 5W20 CHEVRON SUPREME MEZCL…" at bounding box center [945, 386] width 1002 height 41
click at [980, 399] on td "2 2" at bounding box center [990, 386] width 123 height 41
click at [860, 385] on span "Caja 6/.946L (1QT)" at bounding box center [859, 385] width 86 height 13
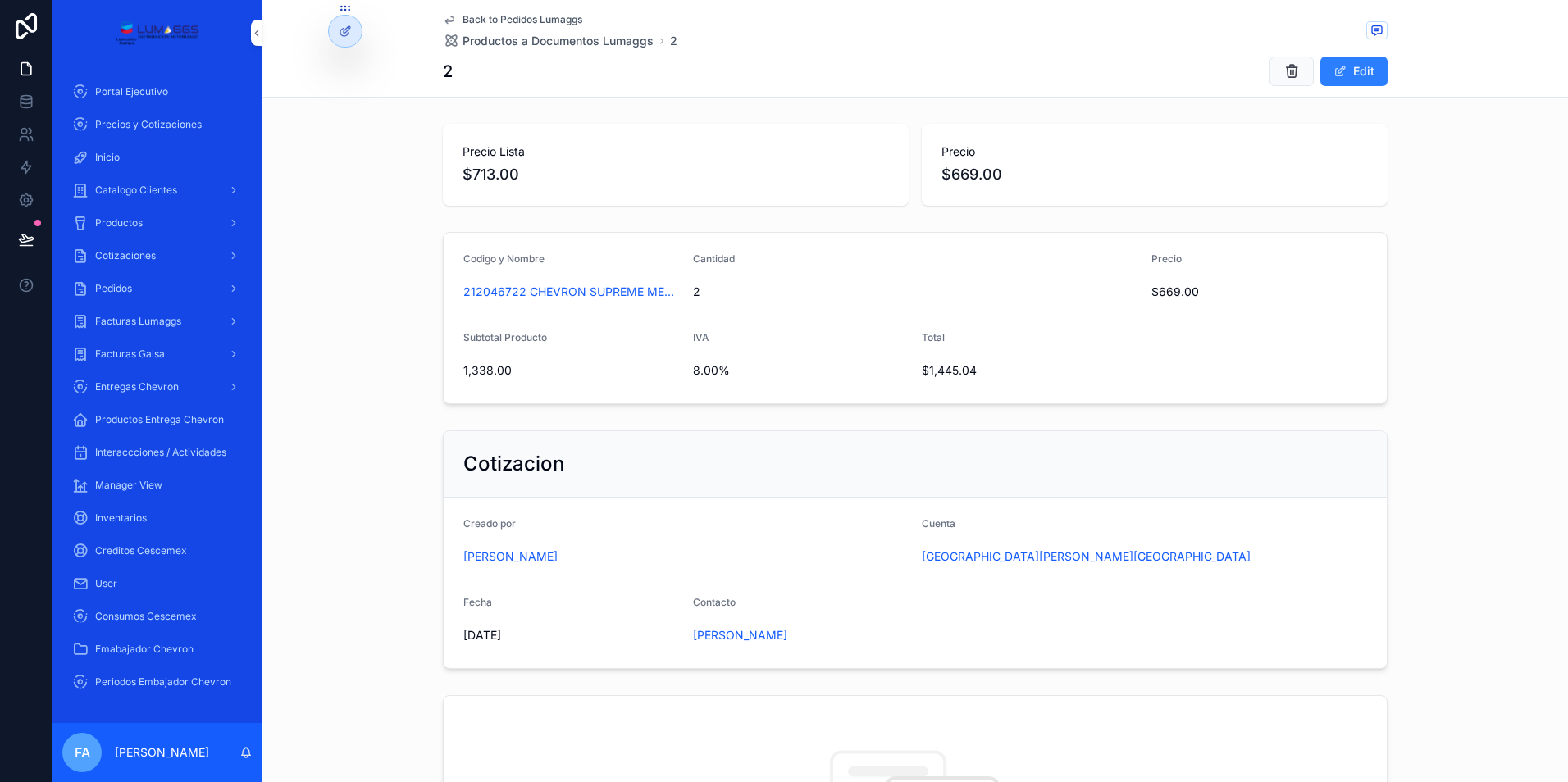
click at [1270, 71] on button "scrollable content" at bounding box center [1291, 72] width 44 height 29
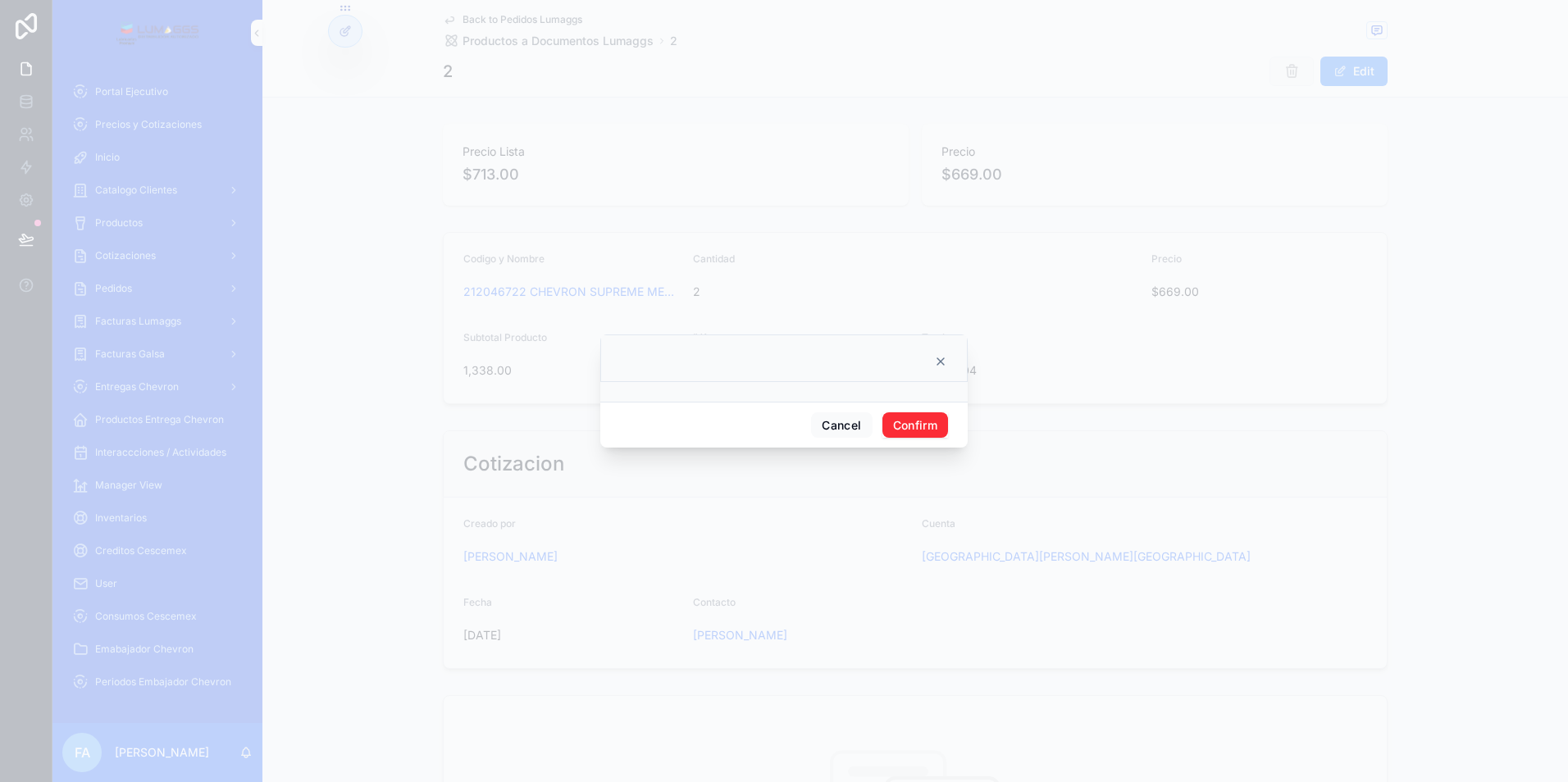
click at [941, 420] on button "Confirm" at bounding box center [915, 426] width 66 height 26
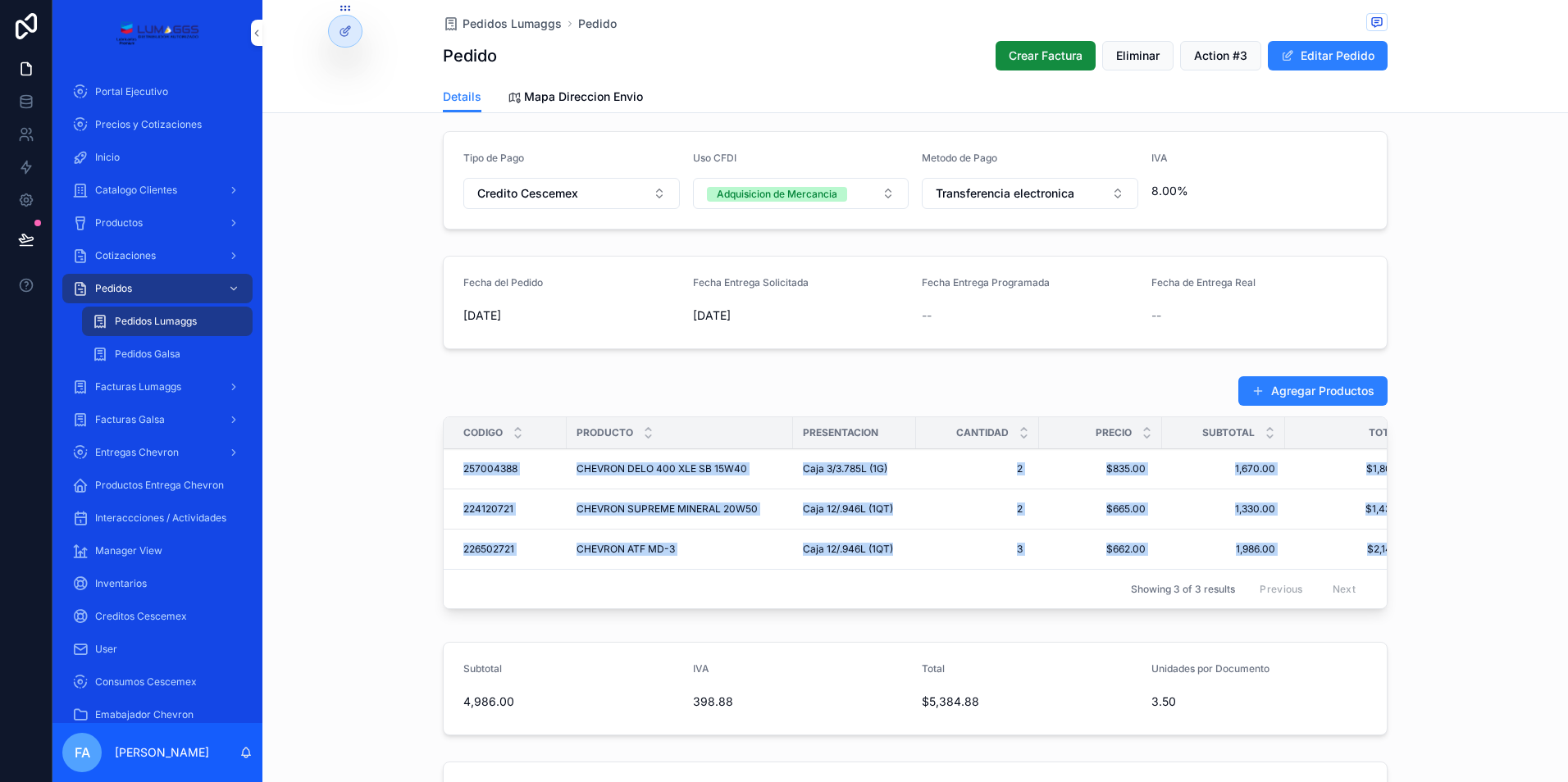
scroll to position [0, 45]
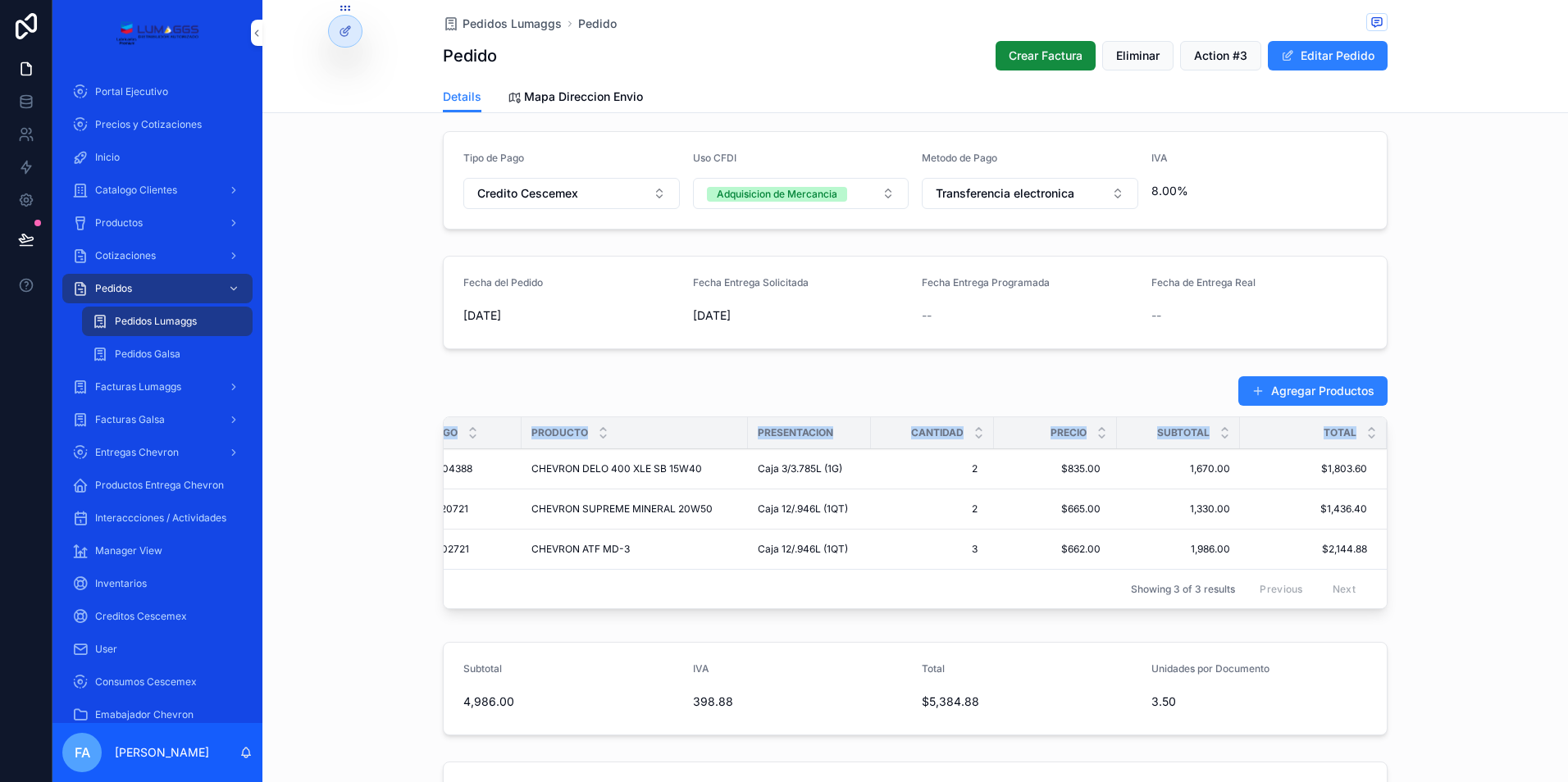
drag, startPoint x: 453, startPoint y: 464, endPoint x: 1383, endPoint y: 556, distance: 934.5
click at [1383, 556] on div "Agregar Productos Codigo Producto Presentacion Cantidad Precio Subtotal Total 2…" at bounding box center [915, 495] width 1306 height 254
copy thead "Codigo Producto Presentacion Cantidad Precio Subtotal Total"
click at [502, 24] on span "Pedidos Lumaggs" at bounding box center [512, 23] width 99 height 16
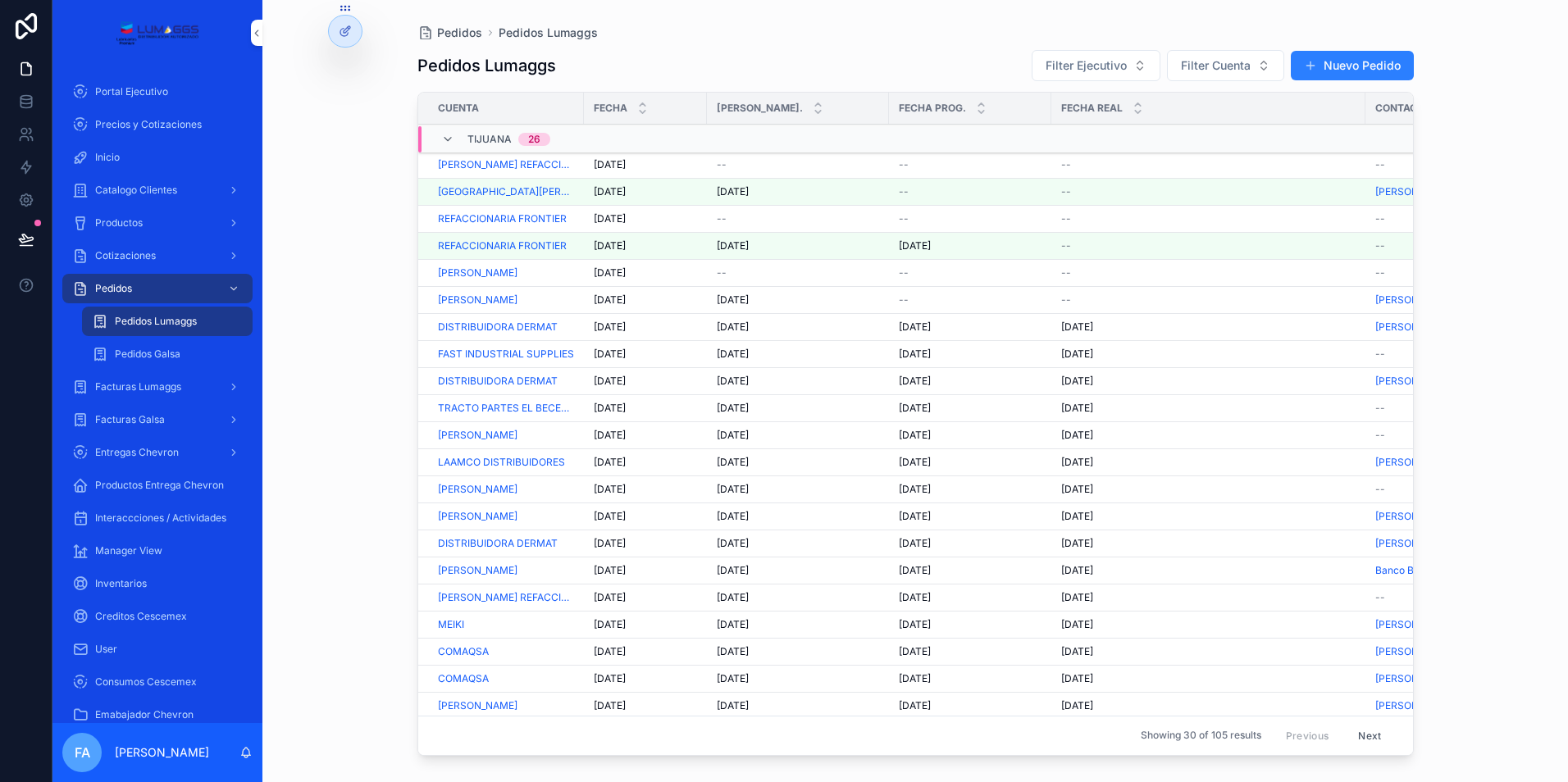
click at [902, 192] on span "--" at bounding box center [903, 192] width 9 height 13
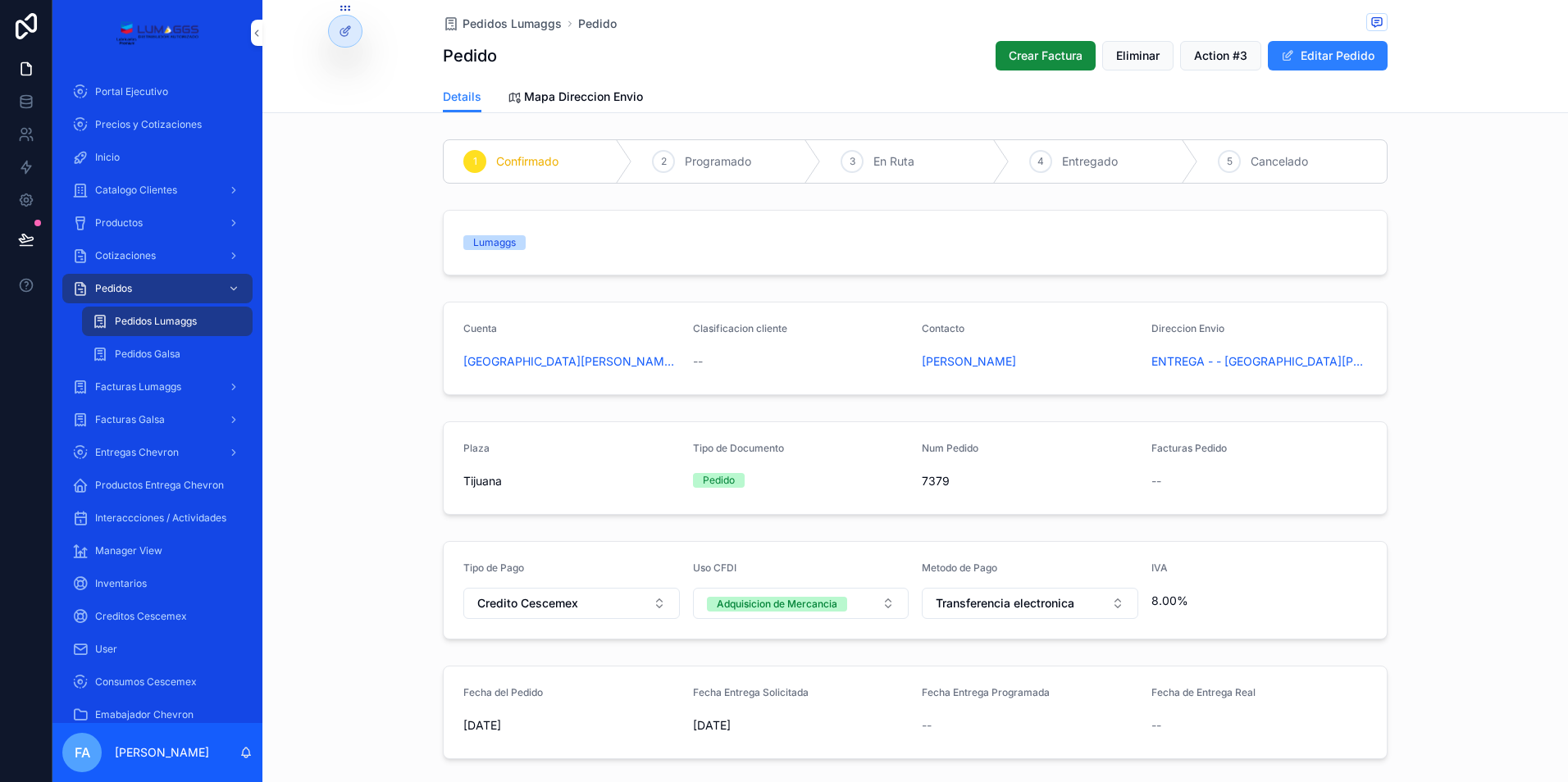
click at [952, 719] on div "--" at bounding box center [1030, 725] width 217 height 16
click at [1008, 693] on span "Fecha Entrega Programada" at bounding box center [986, 692] width 128 height 12
click at [1329, 53] on button "Editar Pedido" at bounding box center [1328, 55] width 120 height 29
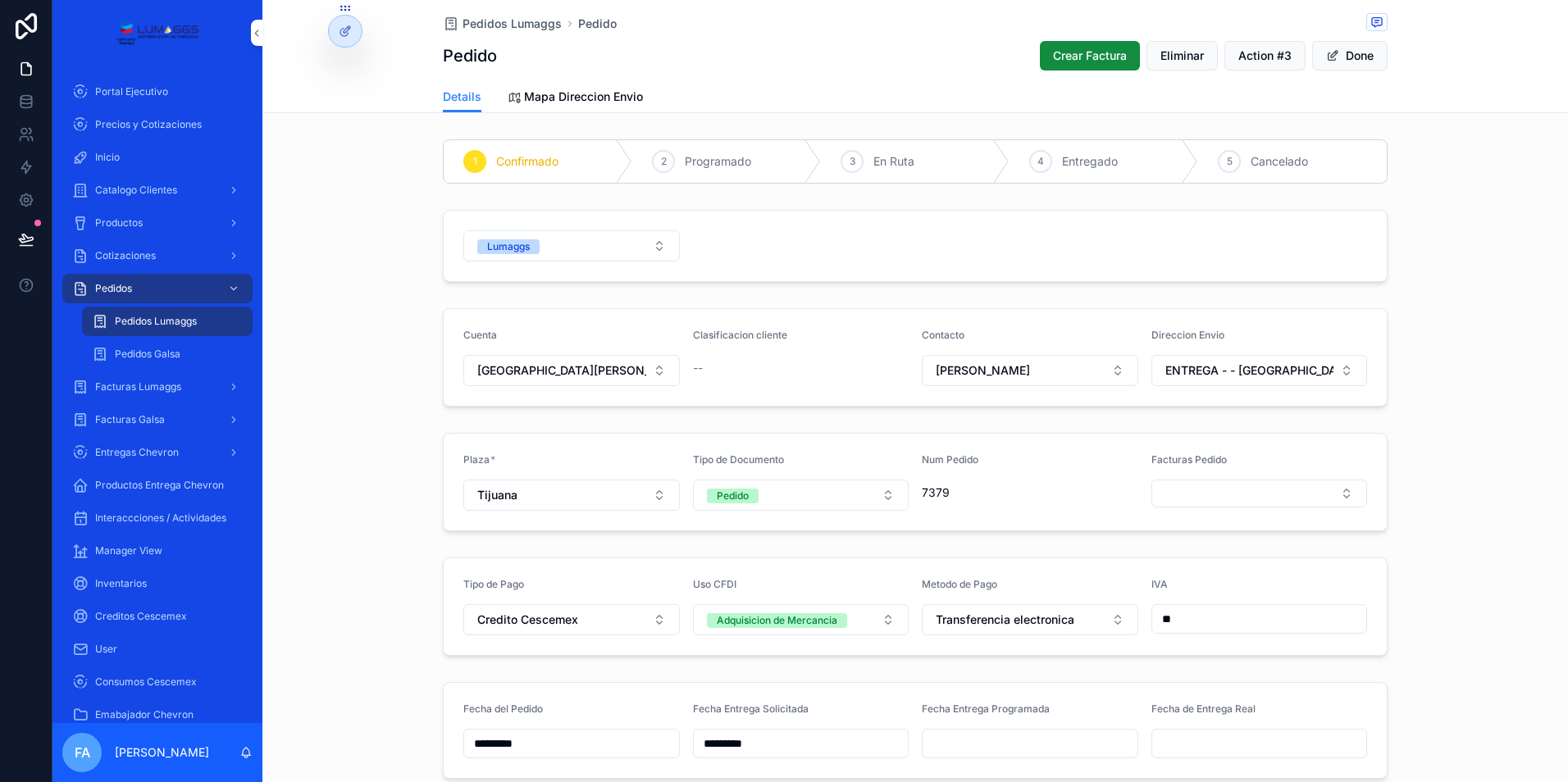
click at [936, 739] on input "scrollable content" at bounding box center [1030, 743] width 215 height 23
click at [1052, 563] on button "3" at bounding box center [1053, 559] width 29 height 29
type input "*********"
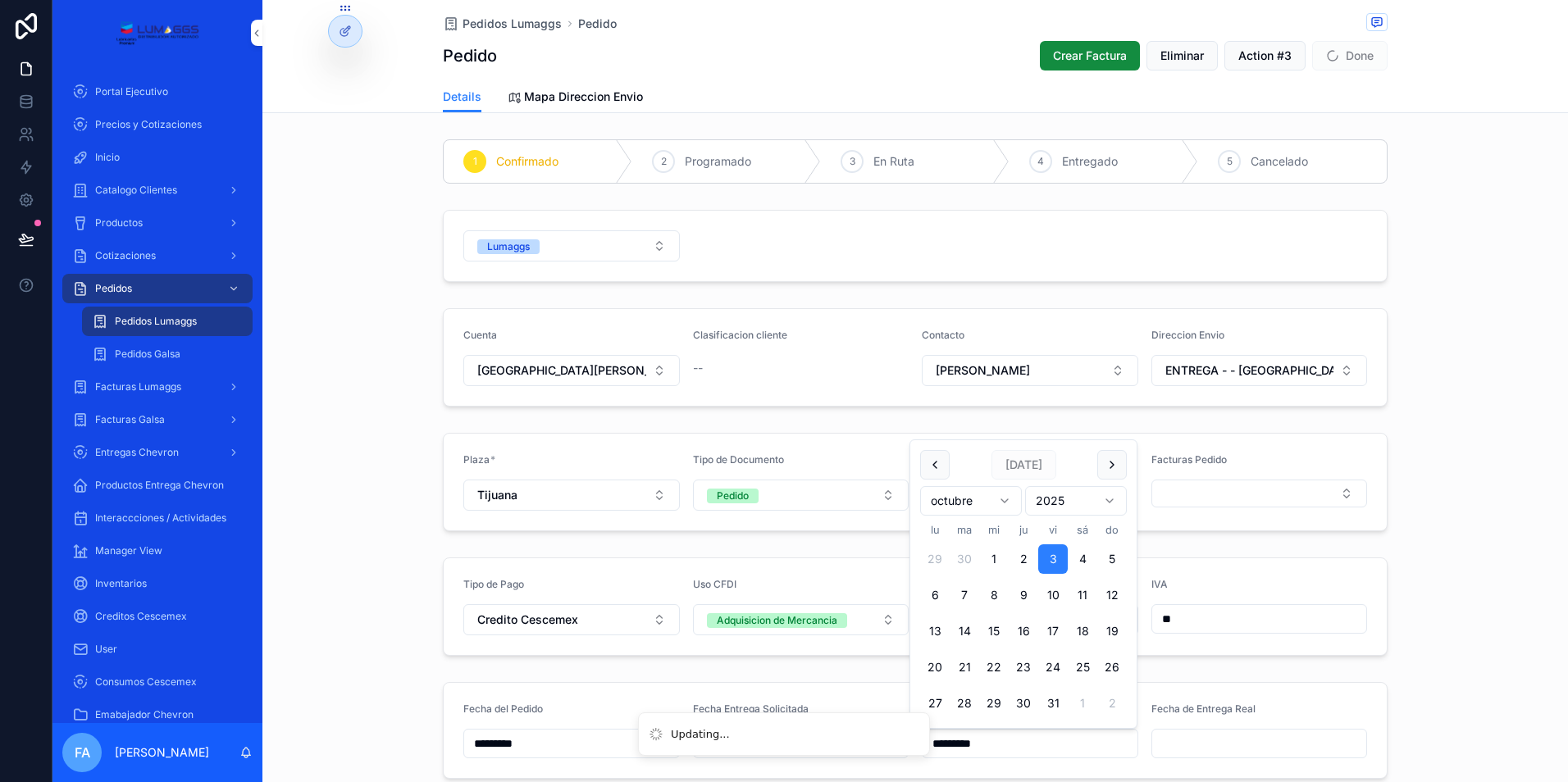
click at [508, 26] on span "Pedidos Lumaggs" at bounding box center [512, 23] width 99 height 16
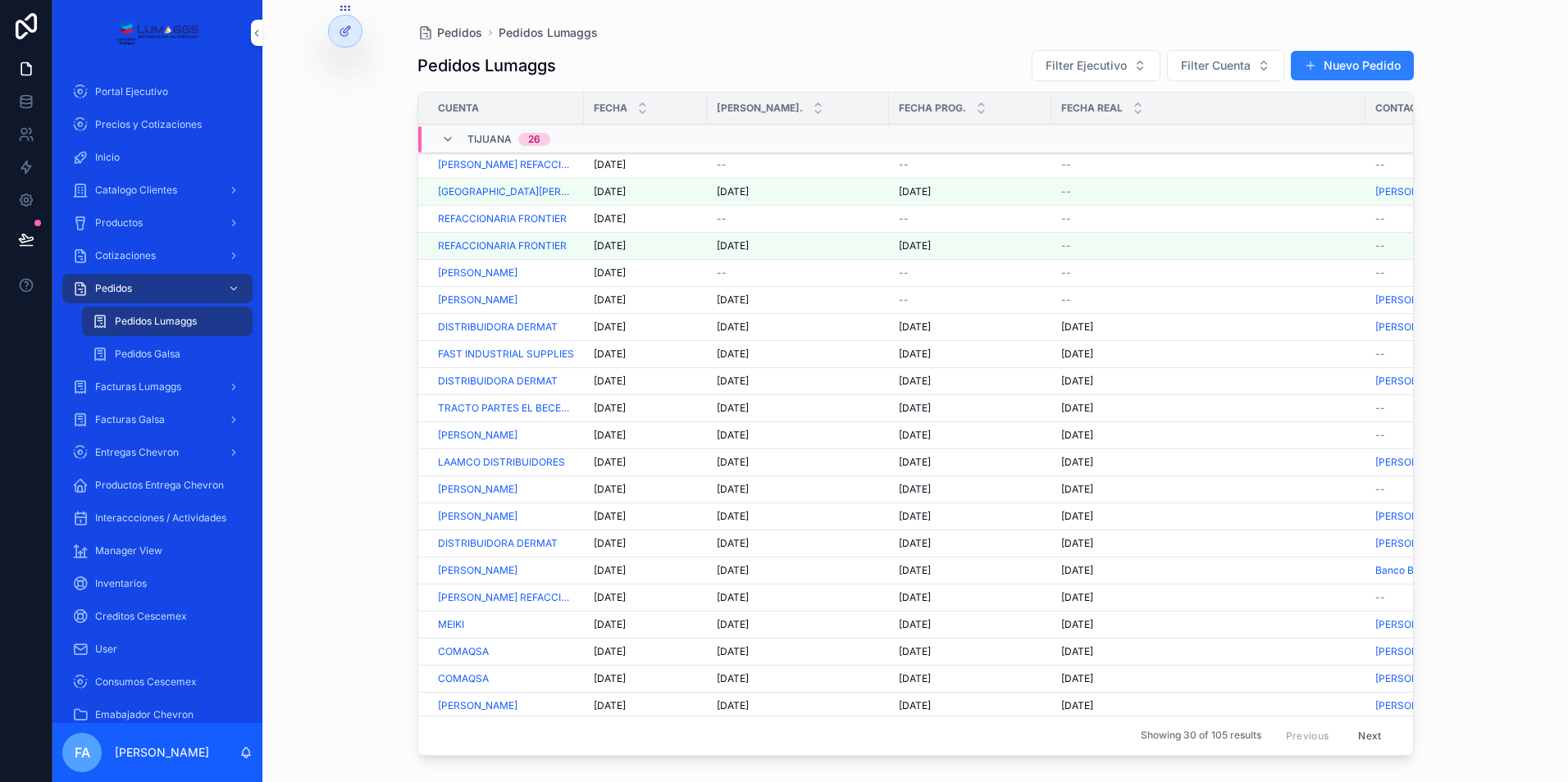
click at [611, 163] on span "[DATE]" at bounding box center [610, 164] width 32 height 13
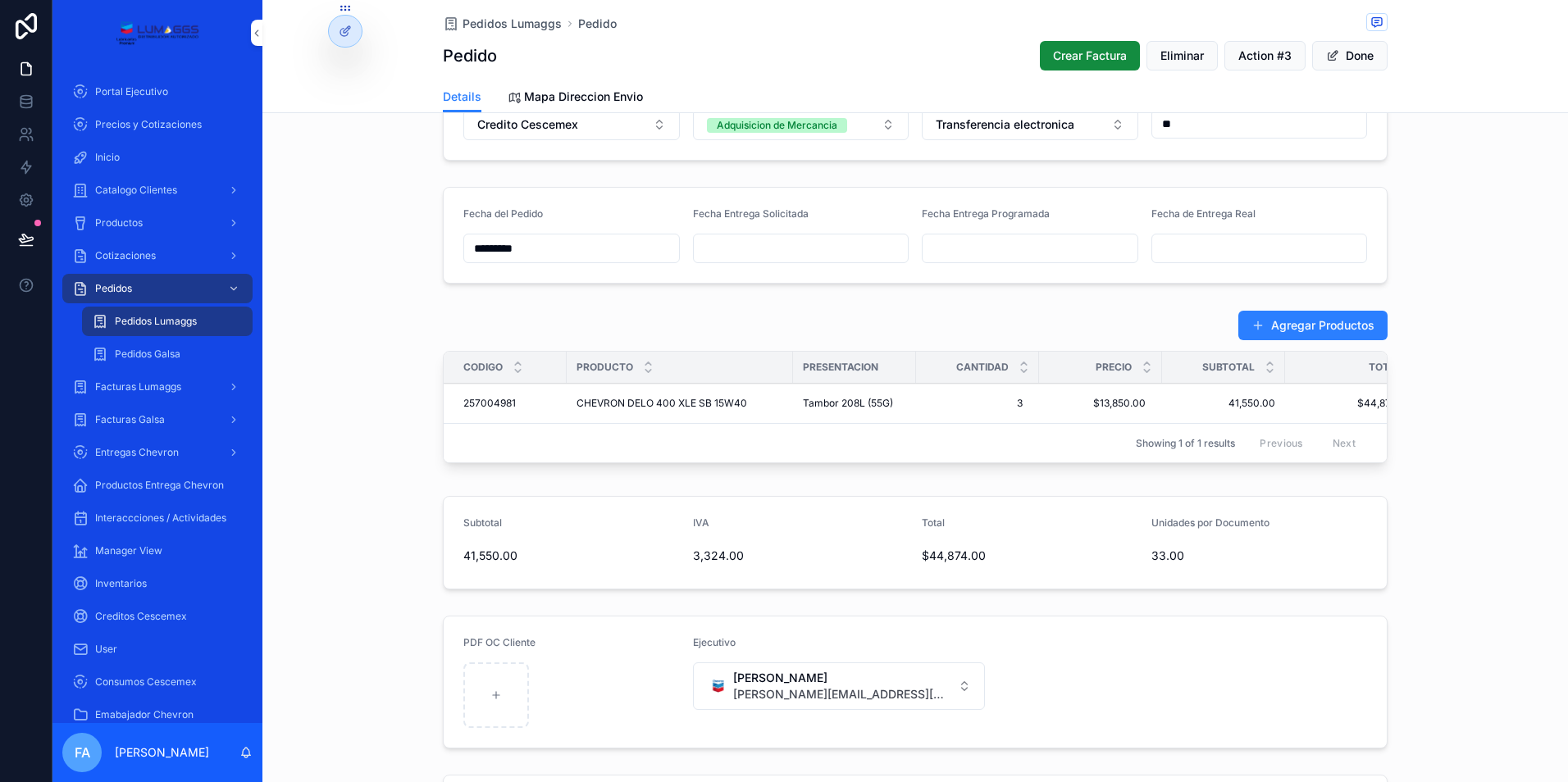
scroll to position [574, 0]
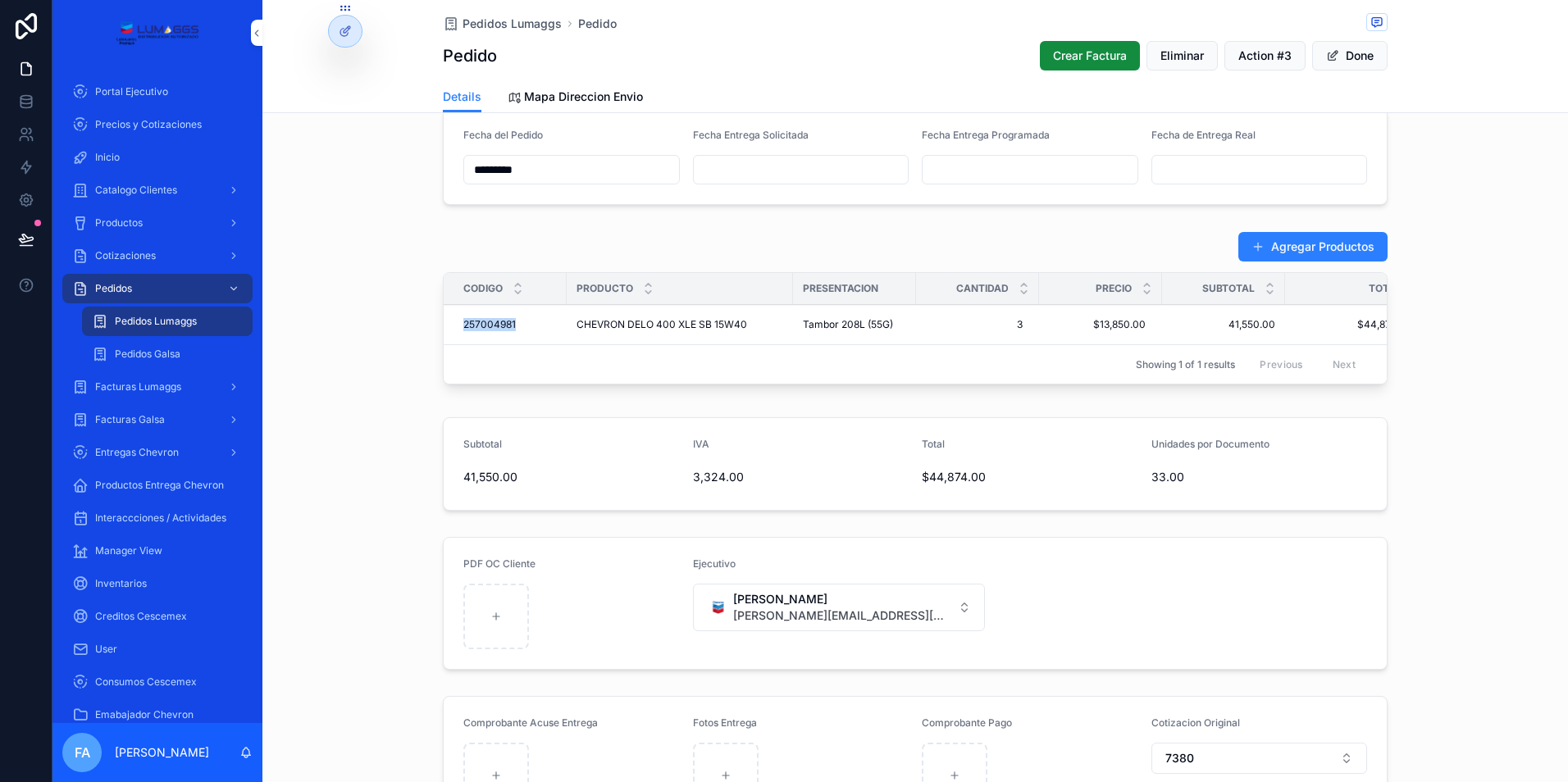
drag, startPoint x: 441, startPoint y: 327, endPoint x: 516, endPoint y: 327, distance: 75.0
click at [516, 327] on td "257004981 257004981" at bounding box center [505, 325] width 123 height 41
copy span "257004981"
click at [384, 317] on div "Agregar Productos Codigo Producto Presentacion Cantidad Precio Subtotal Total 2…" at bounding box center [915, 311] width 1306 height 173
drag, startPoint x: 446, startPoint y: 324, endPoint x: 1186, endPoint y: 330, distance: 740.0
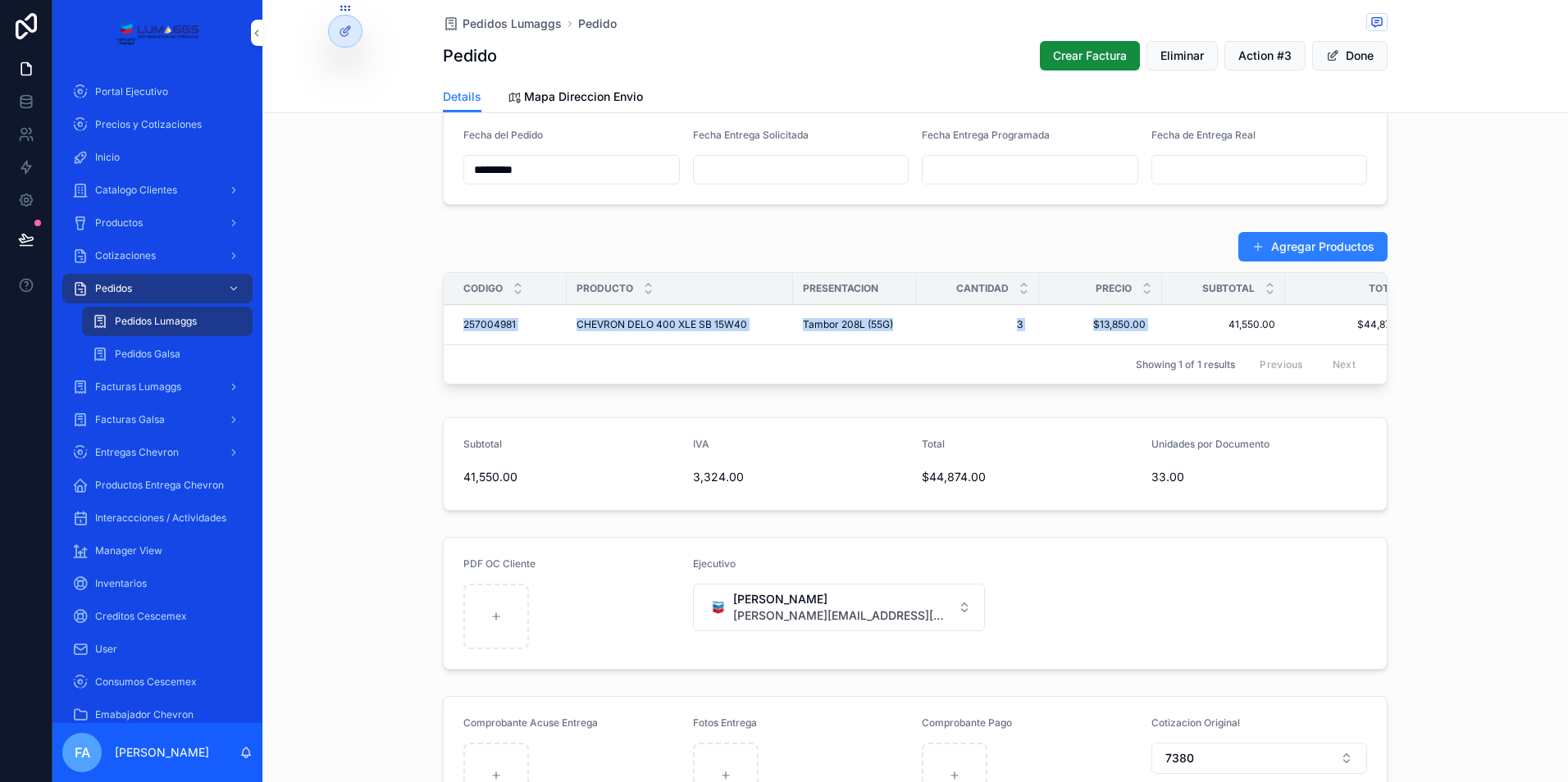
click at [1186, 330] on tr "257004981 257004981 CHEVRON DELO 400 XLE SB 15W40 CHEVRON DELO 400 XLE SB 15W40…" at bounding box center [938, 325] width 989 height 41
copy tr "257004981 257004981 CHEVRON DELO 400 XLE SB 15W40 CHEVRON DELO 400 XLE SB 15W40…"
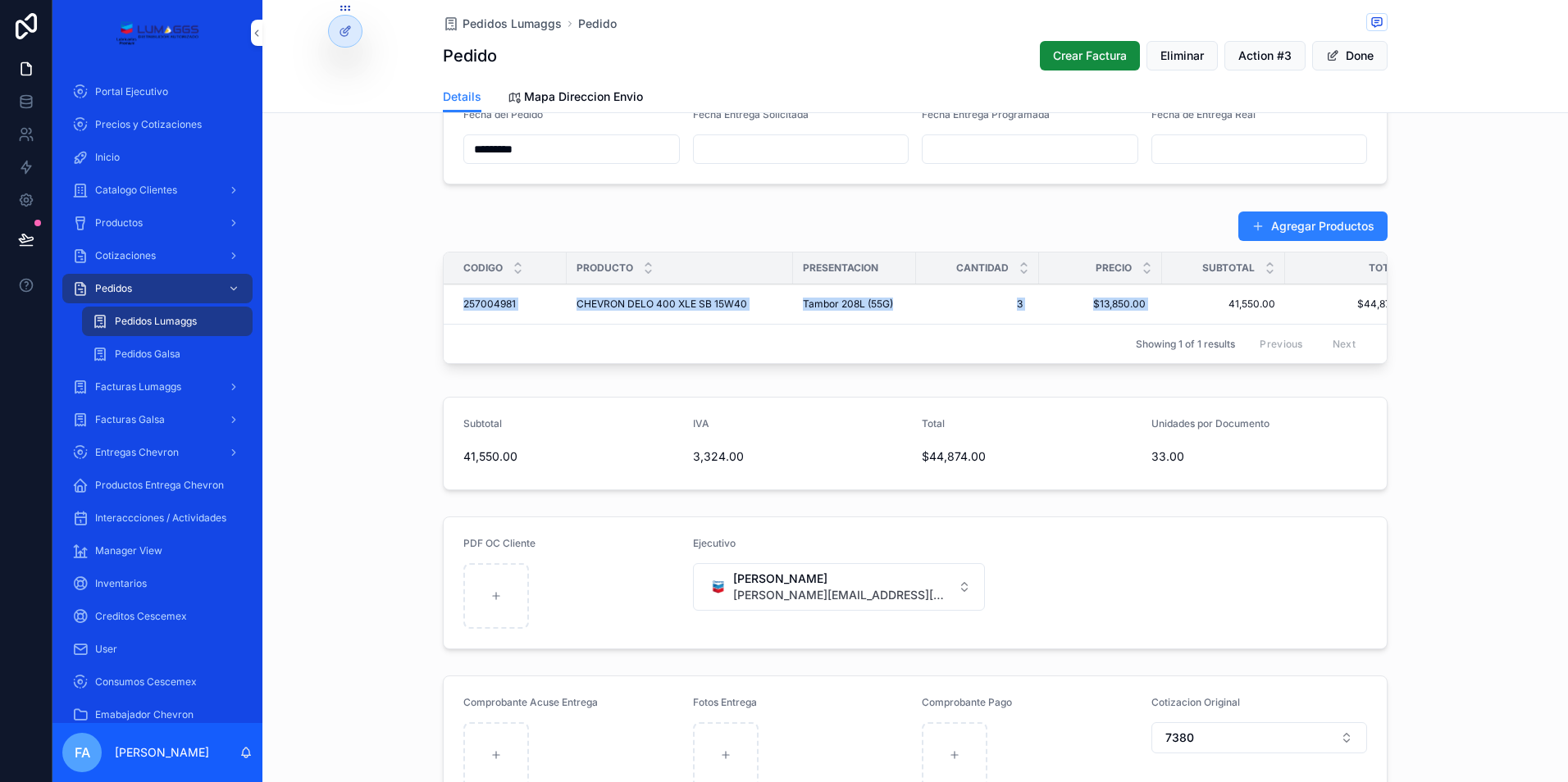
scroll to position [492, 0]
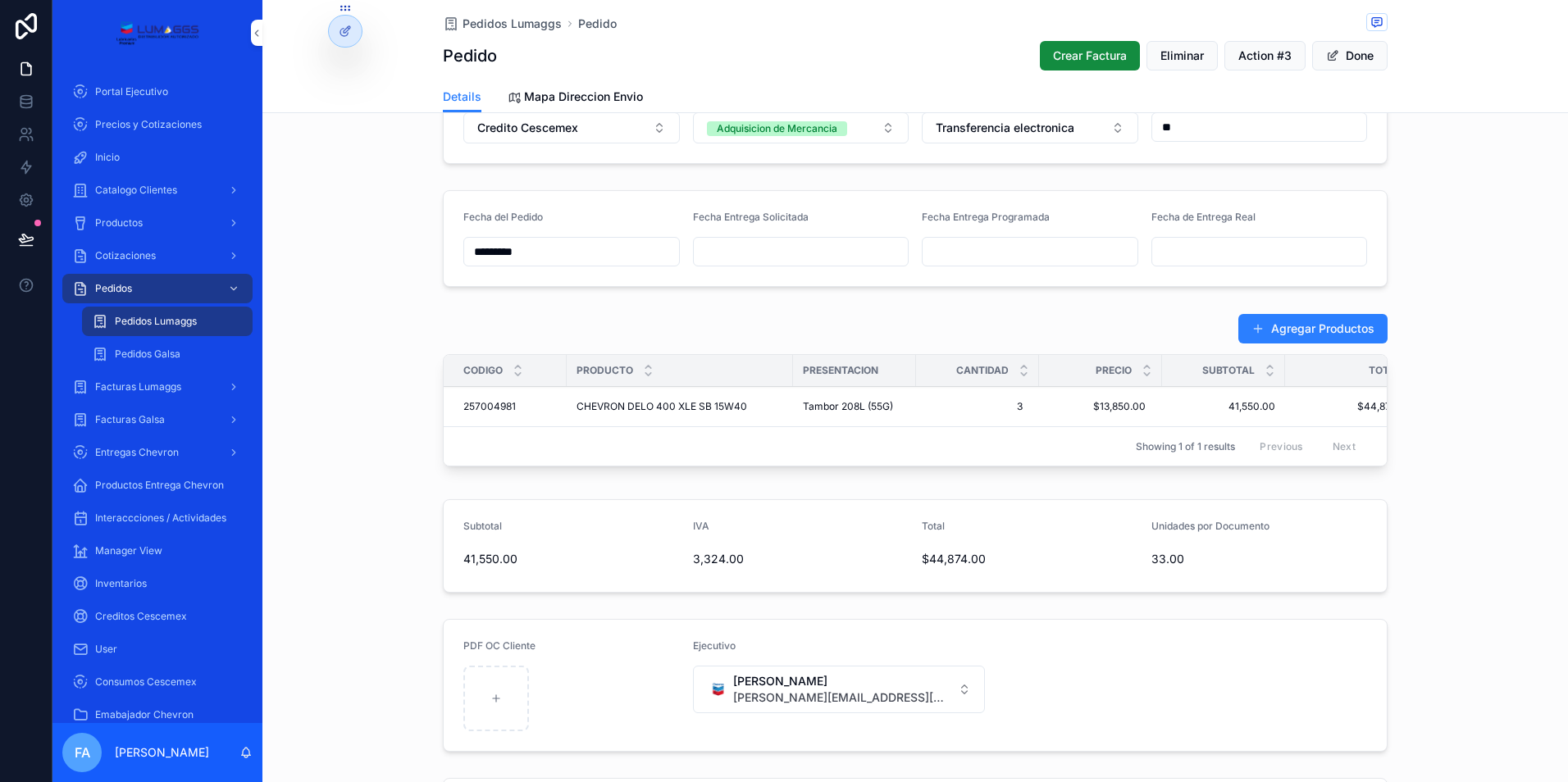
click at [156, 192] on span "Catalogo Clientes" at bounding box center [136, 190] width 82 height 13
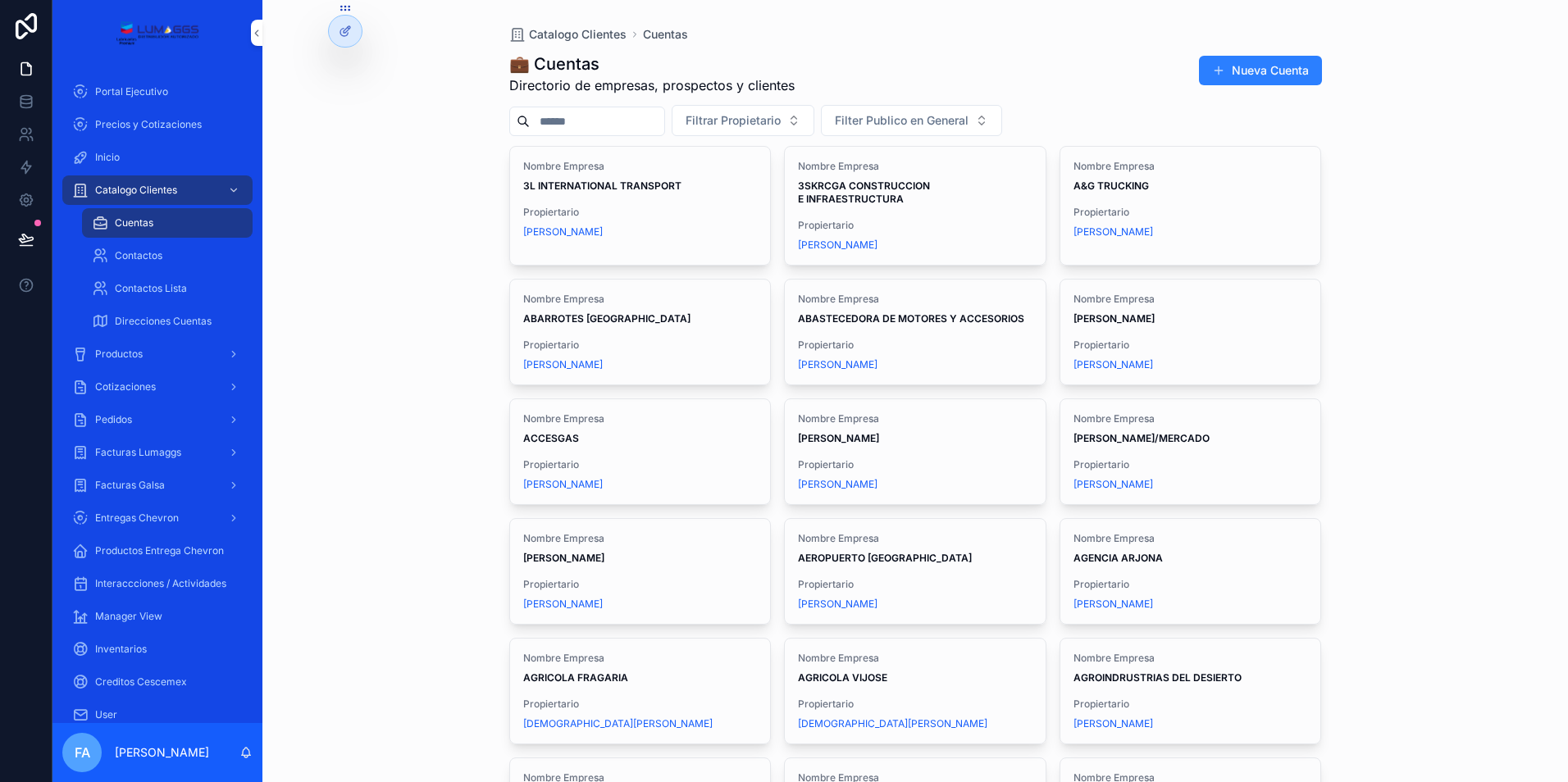
click at [556, 123] on input "scrollable content" at bounding box center [597, 121] width 135 height 23
type input "**********"
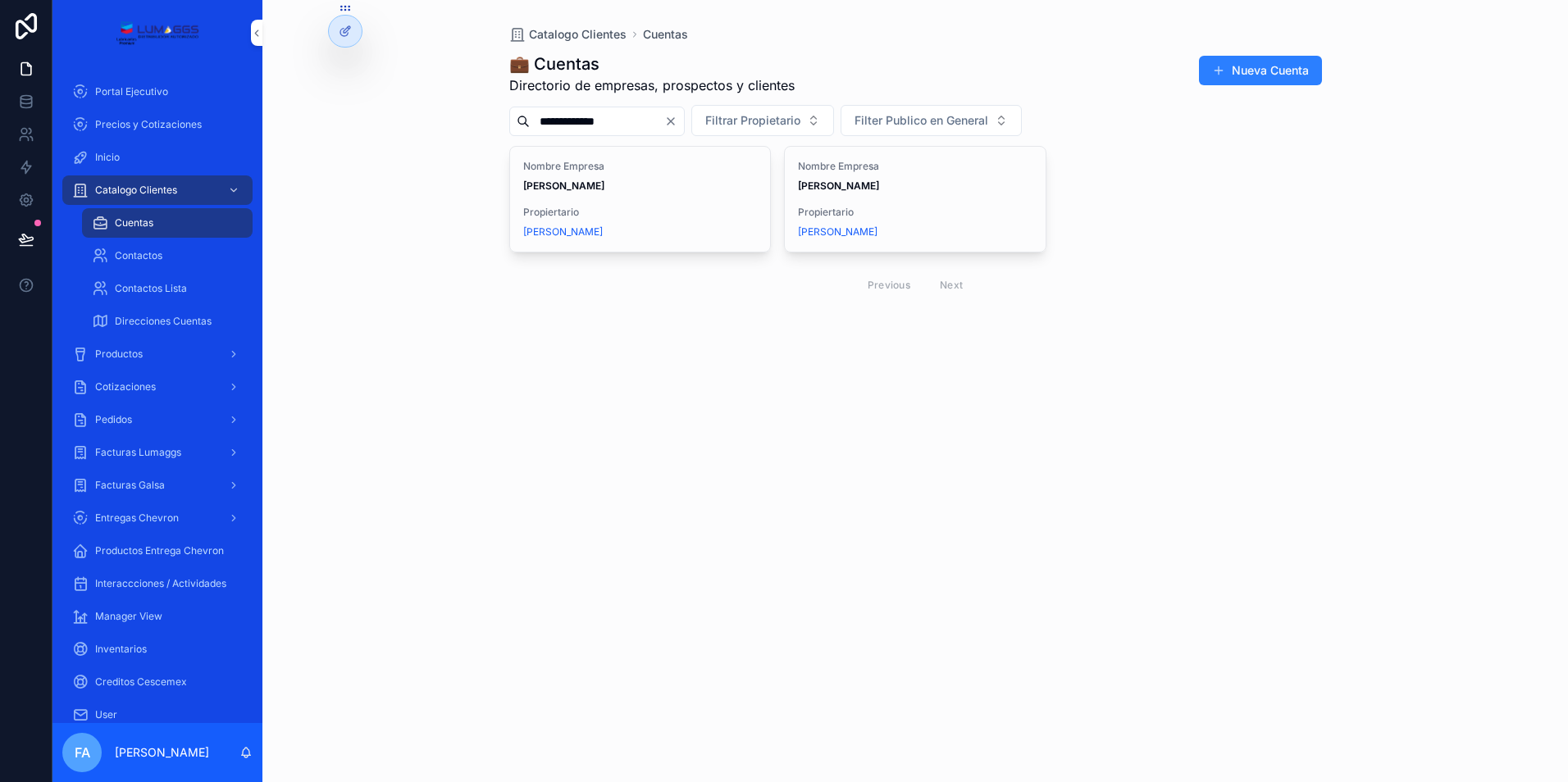
click at [592, 186] on strong "[PERSON_NAME]" at bounding box center [564, 186] width 81 height 12
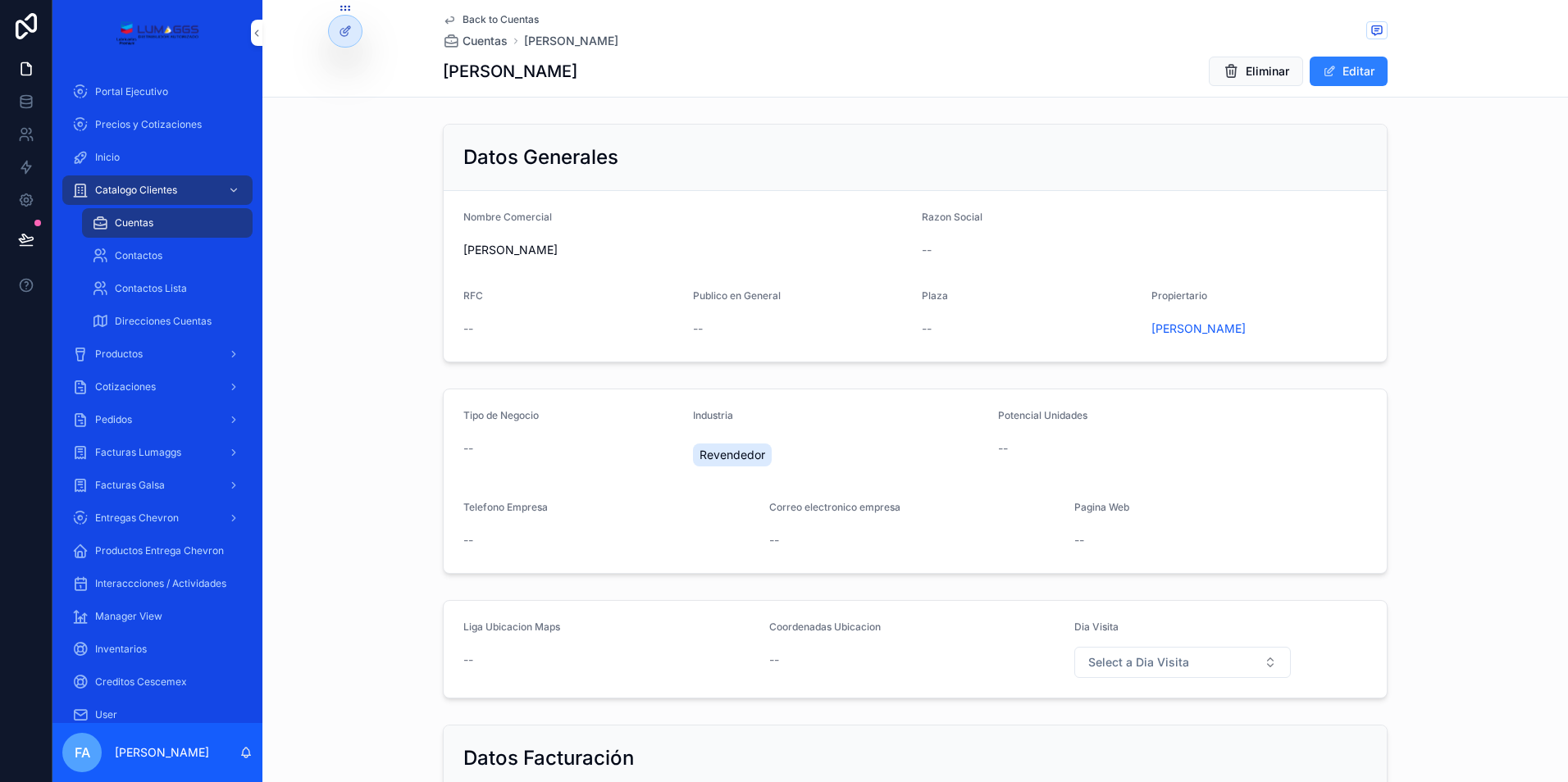
click at [482, 21] on span "Back to Cuentas" at bounding box center [501, 19] width 76 height 13
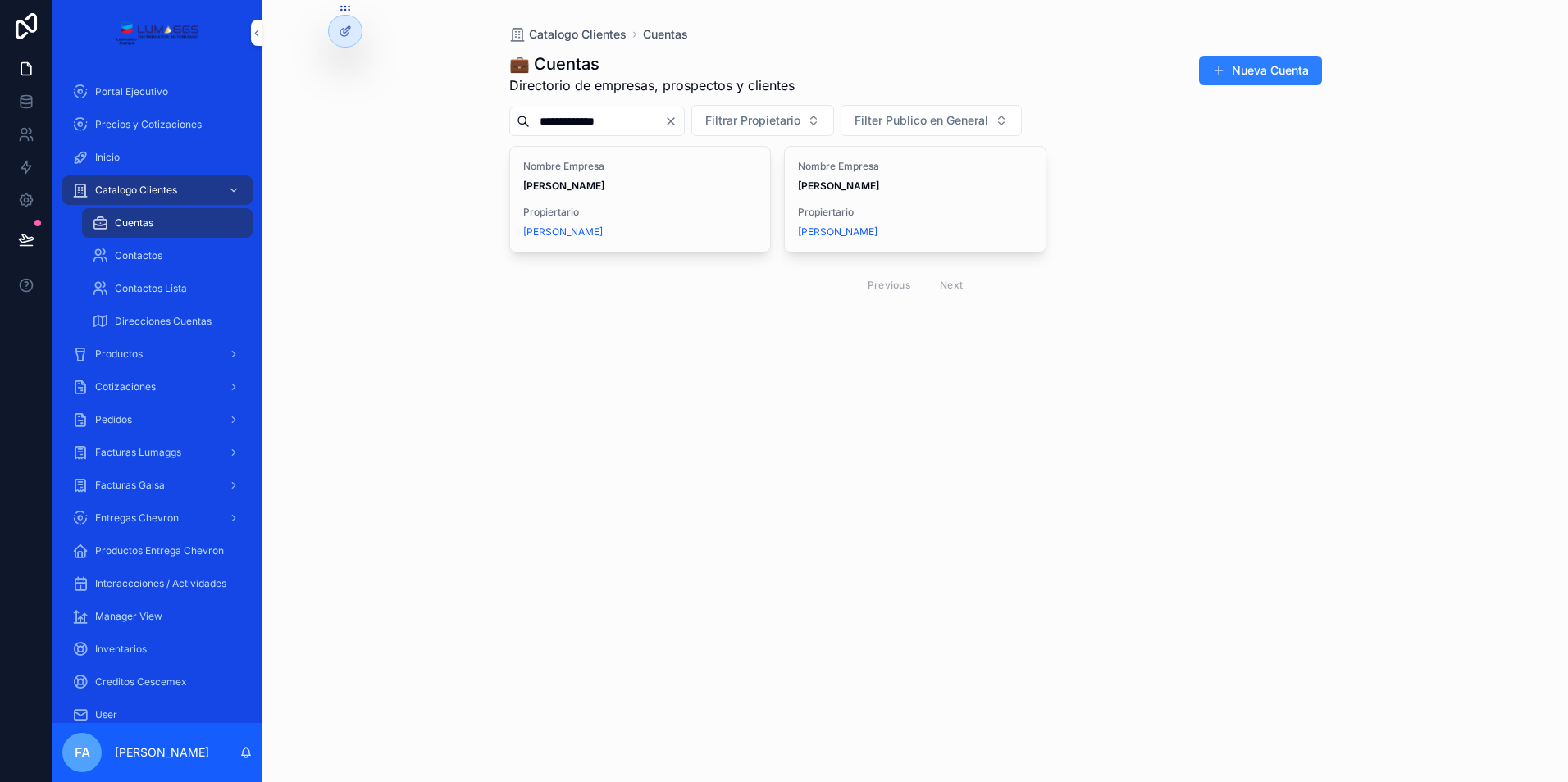
click at [869, 180] on strong "[PERSON_NAME]" at bounding box center [838, 186] width 81 height 12
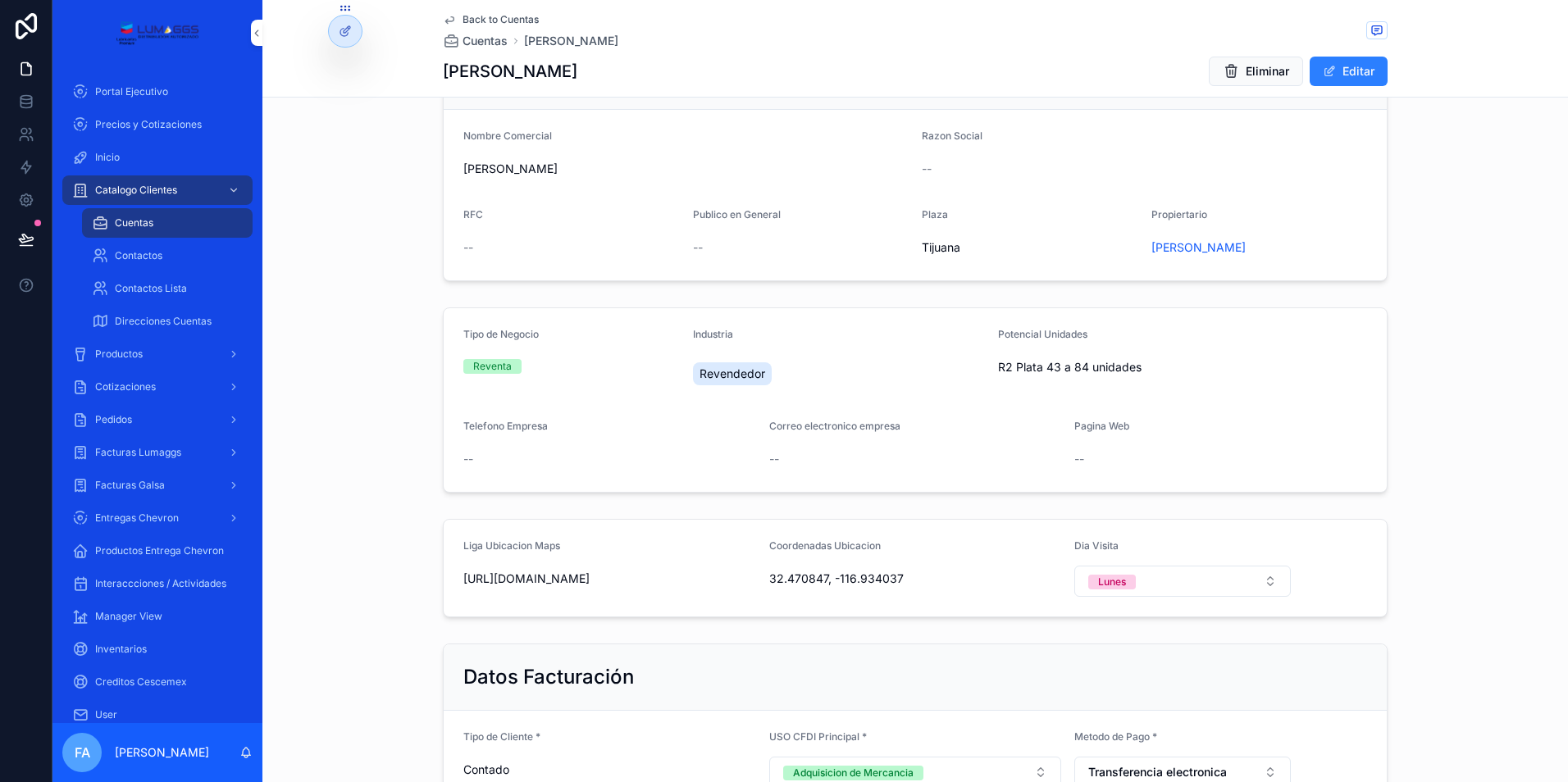
scroll to position [82, 0]
click at [649, 577] on span "https://maps.app.goo.gl/CEFTVFJdLJf2eCWj8" at bounding box center [610, 577] width 293 height 16
drag, startPoint x: 452, startPoint y: 575, endPoint x: 729, endPoint y: 587, distance: 277.3
click at [729, 587] on form "Liga Ubicacion Maps https://maps.app.goo.gl/CEFTVFJdLJf2eCWj8 Coordenadas Ubica…" at bounding box center [915, 567] width 943 height 97
copy span "https://maps.app.goo.gl/CEFTVFJdLJf2eCWj8"
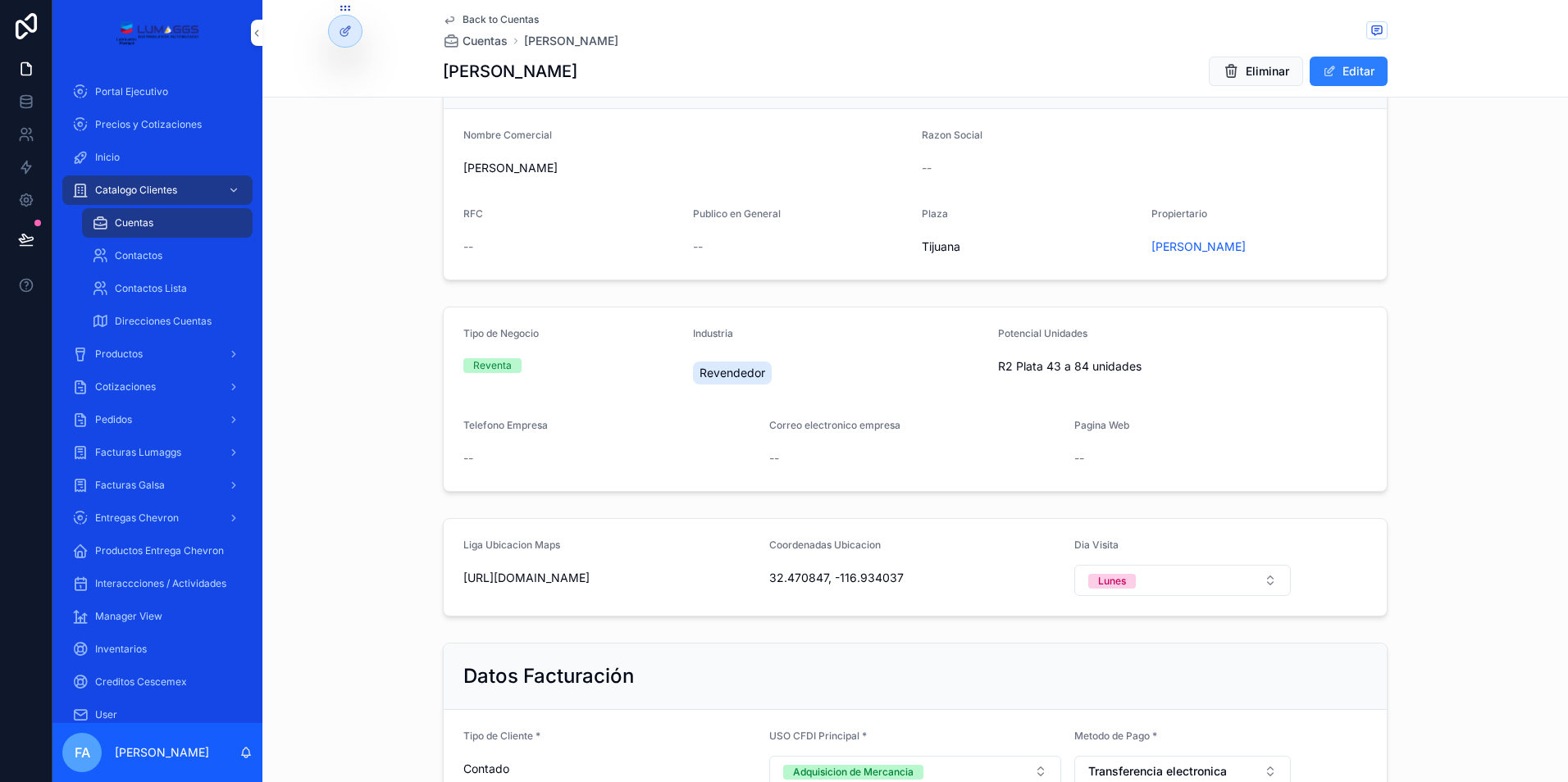
scroll to position [0, 0]
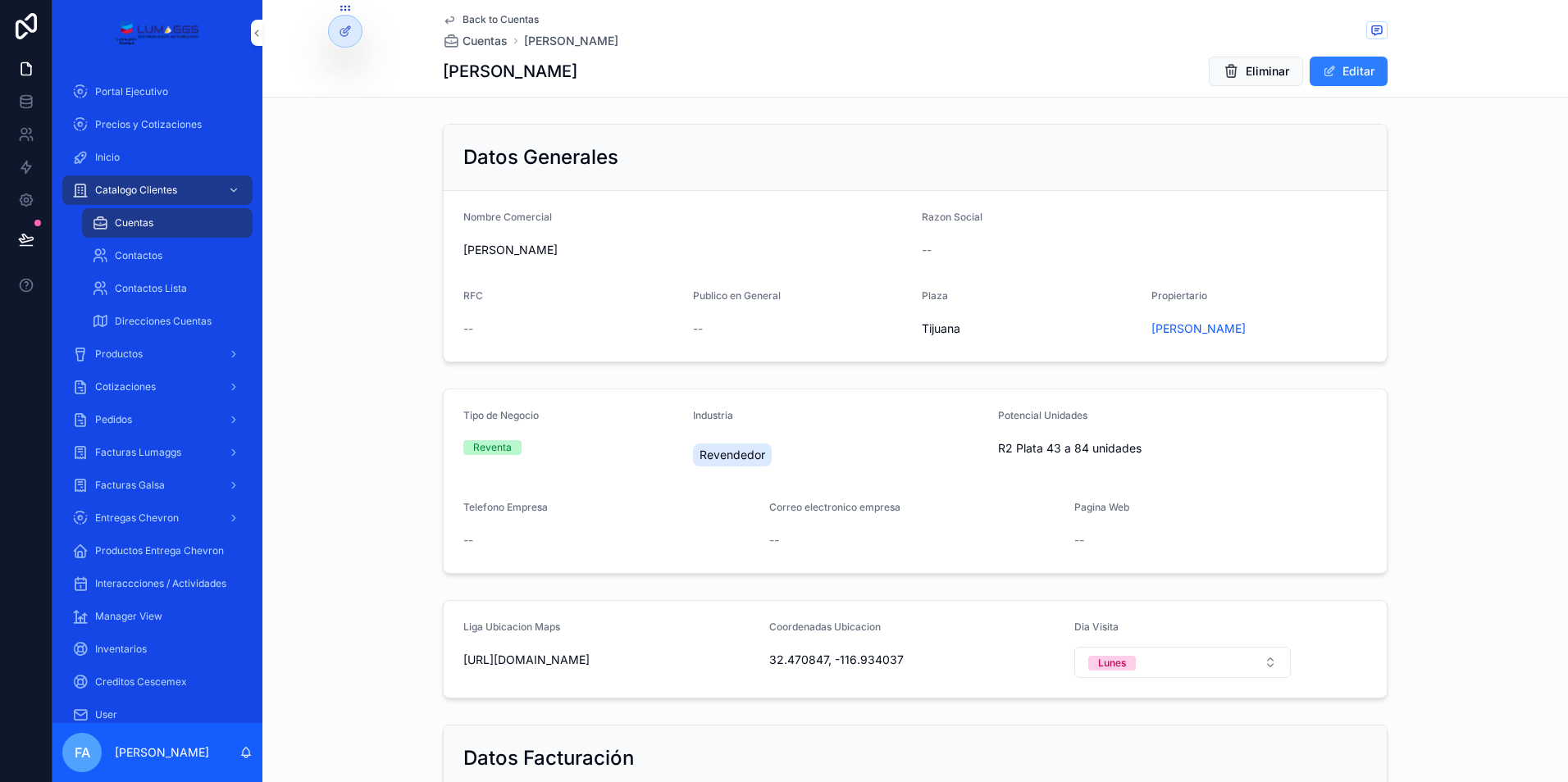
click at [479, 17] on span "Back to Cuentas" at bounding box center [501, 19] width 76 height 13
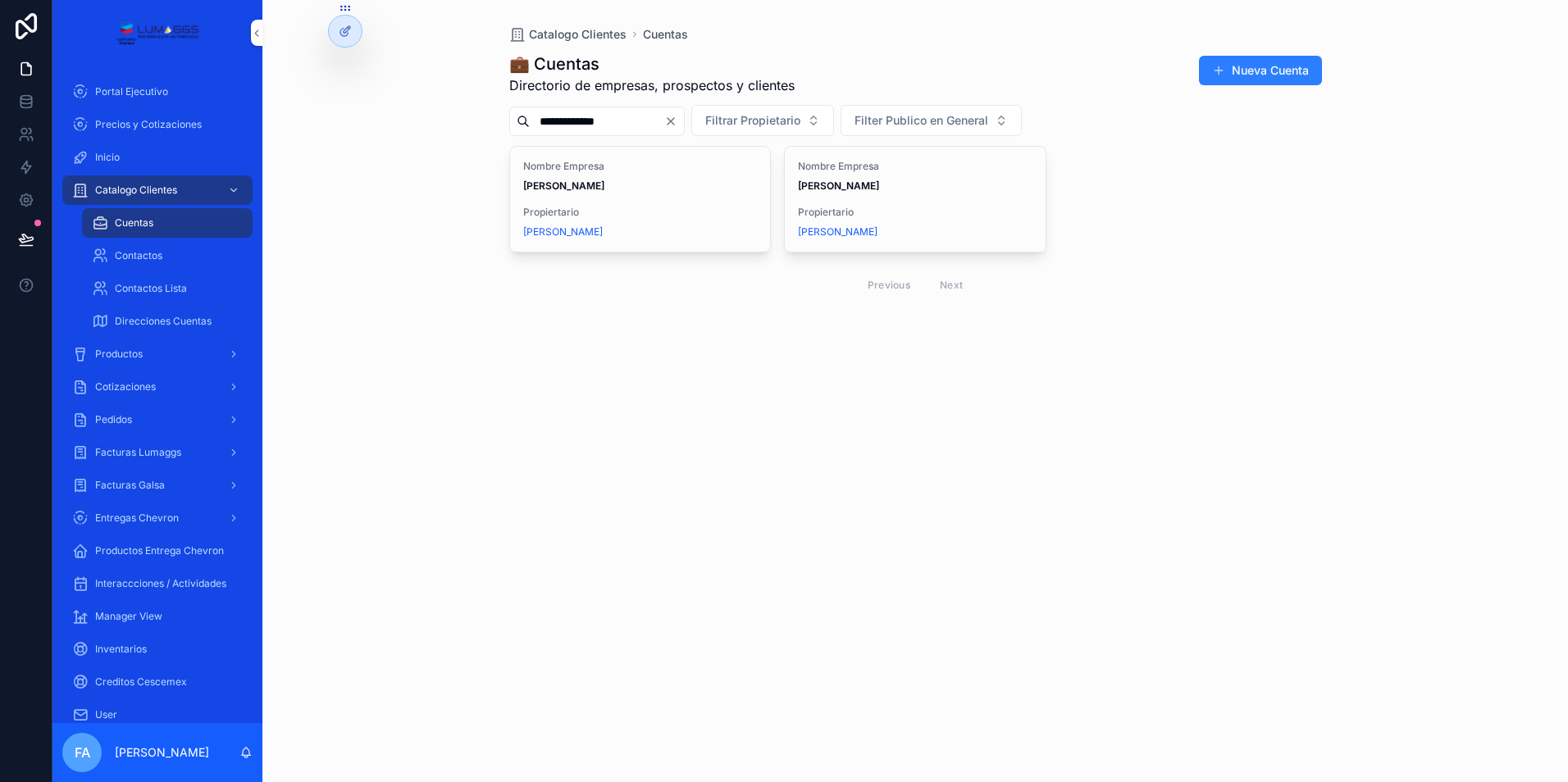
click at [583, 180] on strong "[PERSON_NAME]" at bounding box center [564, 186] width 81 height 12
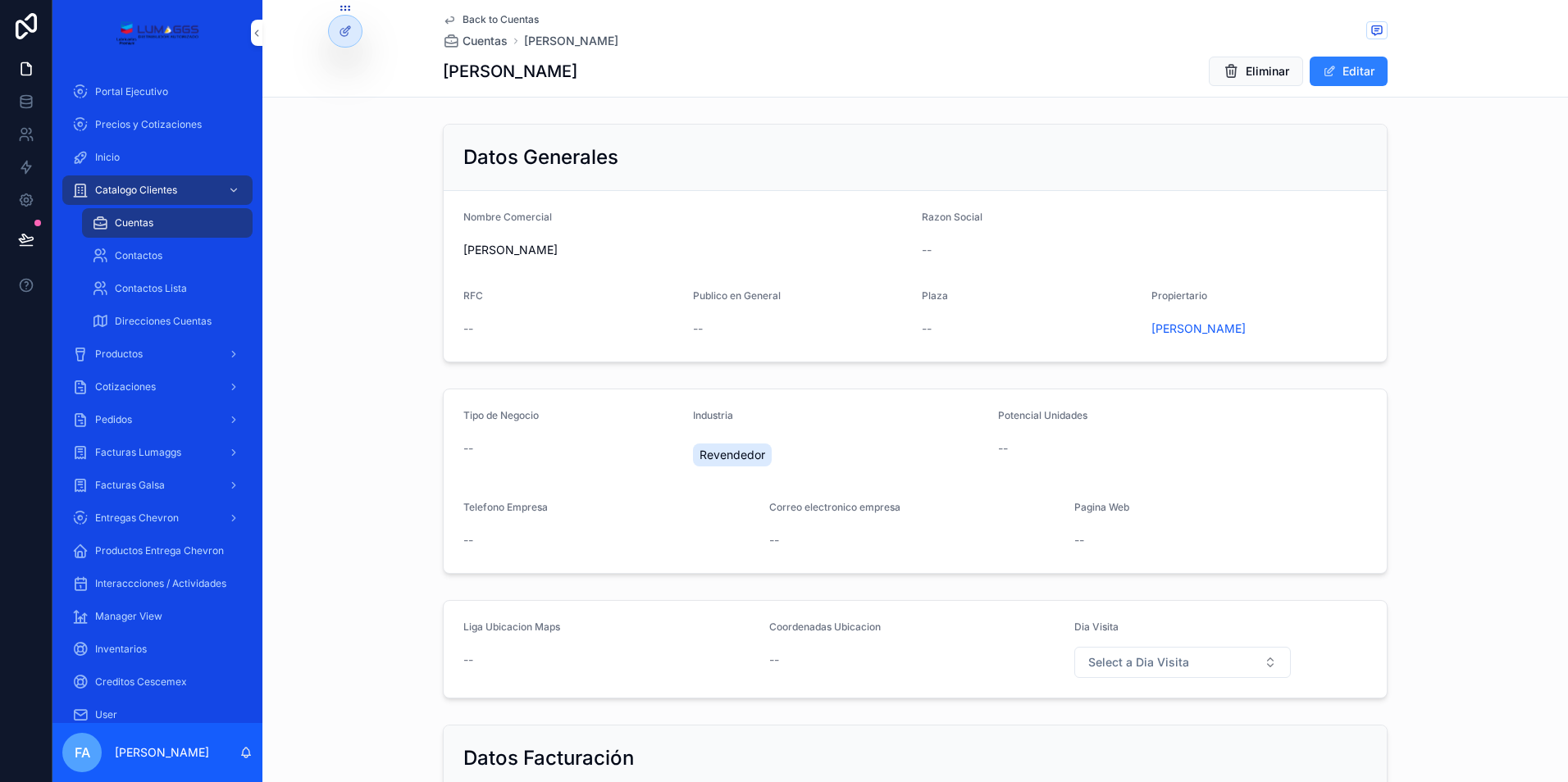
click at [1355, 74] on button "Editar" at bounding box center [1349, 72] width 78 height 29
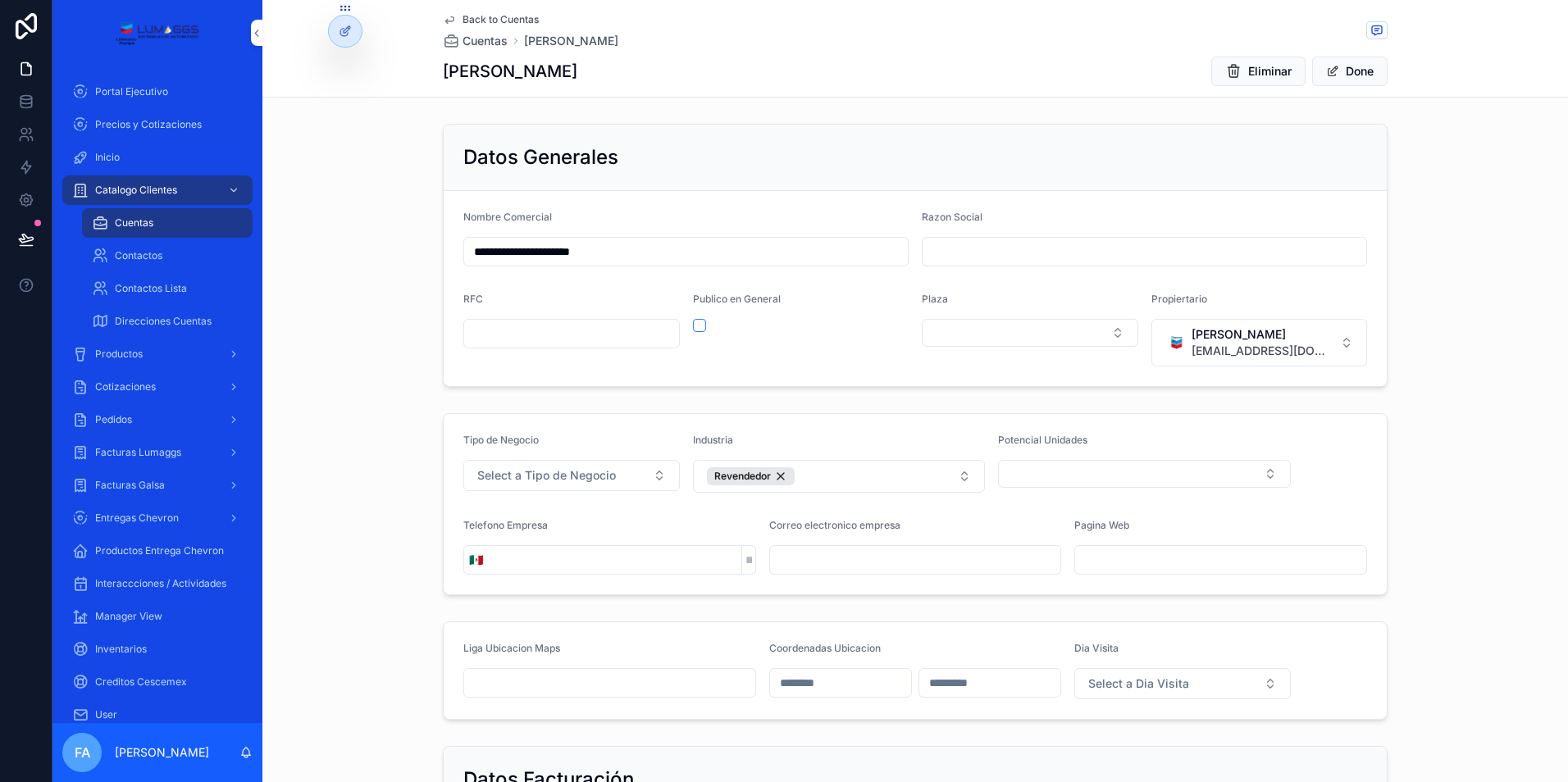
click at [1343, 344] on button "Monica Mendez atencionclientes.tijuana@lumaggs.com.mx" at bounding box center [1260, 343] width 217 height 47
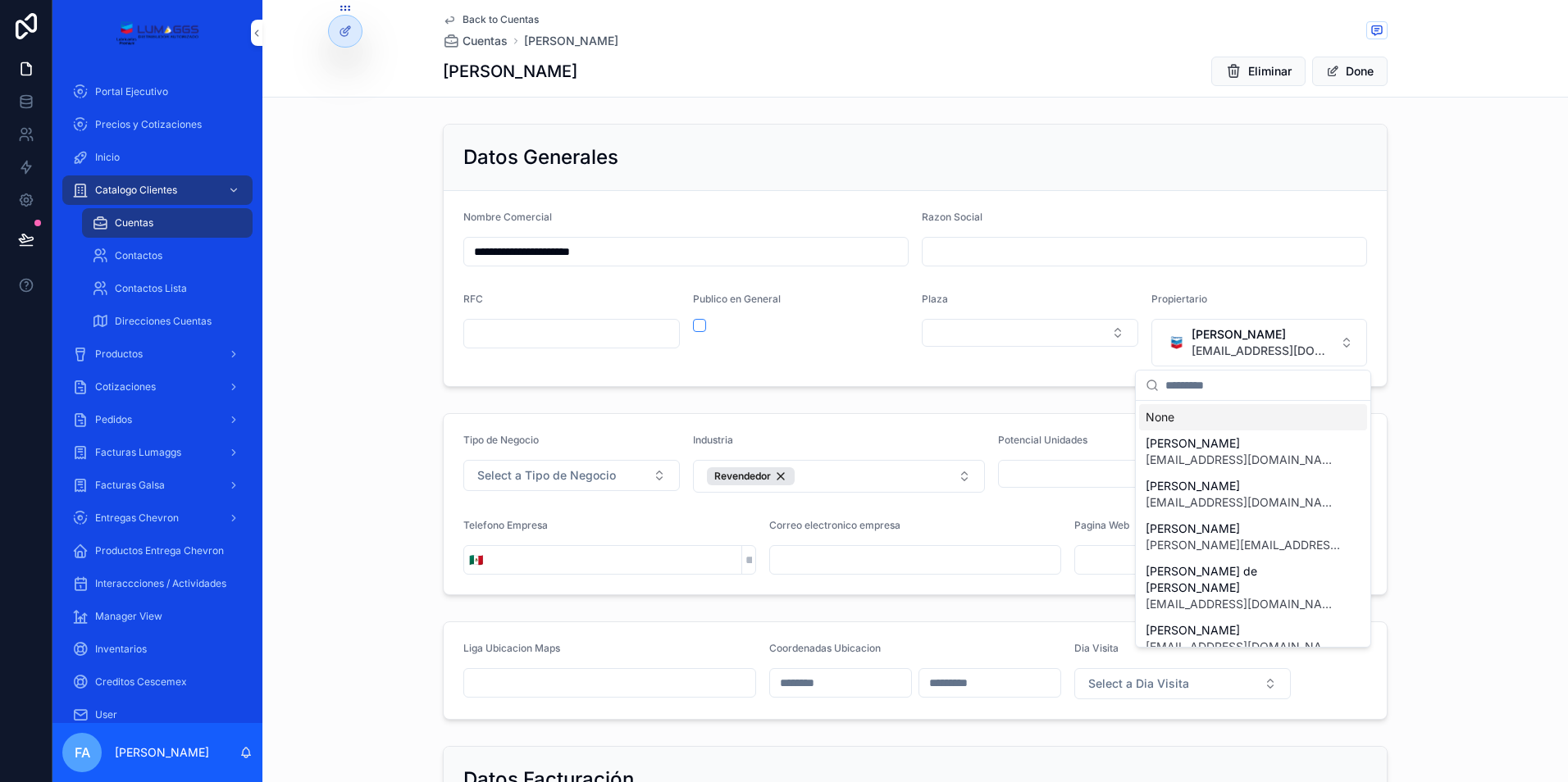
click at [1324, 334] on span "[PERSON_NAME]" at bounding box center [1262, 334] width 142 height 16
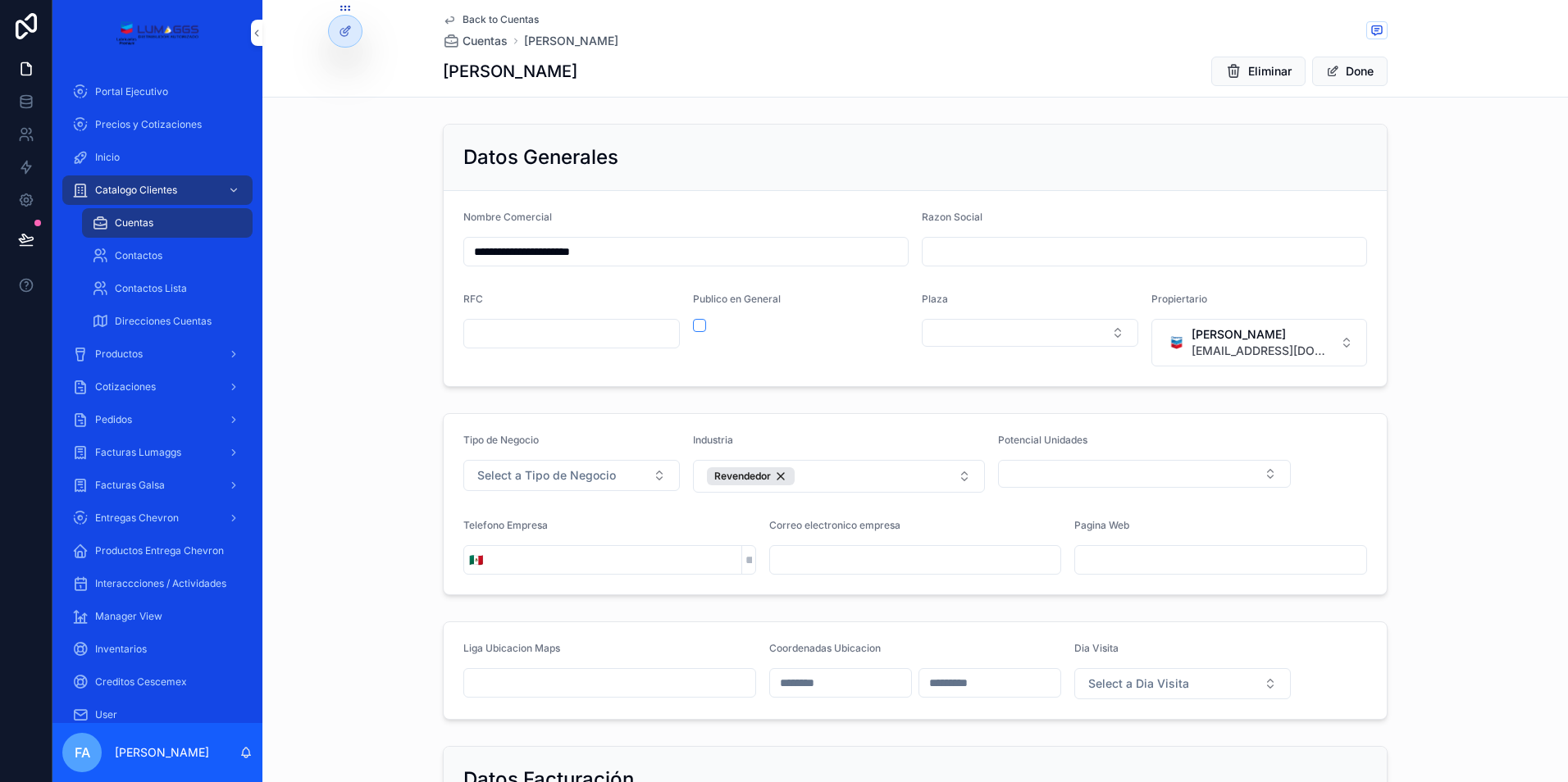
click at [1255, 71] on span "Eliminar" at bounding box center [1270, 71] width 43 height 16
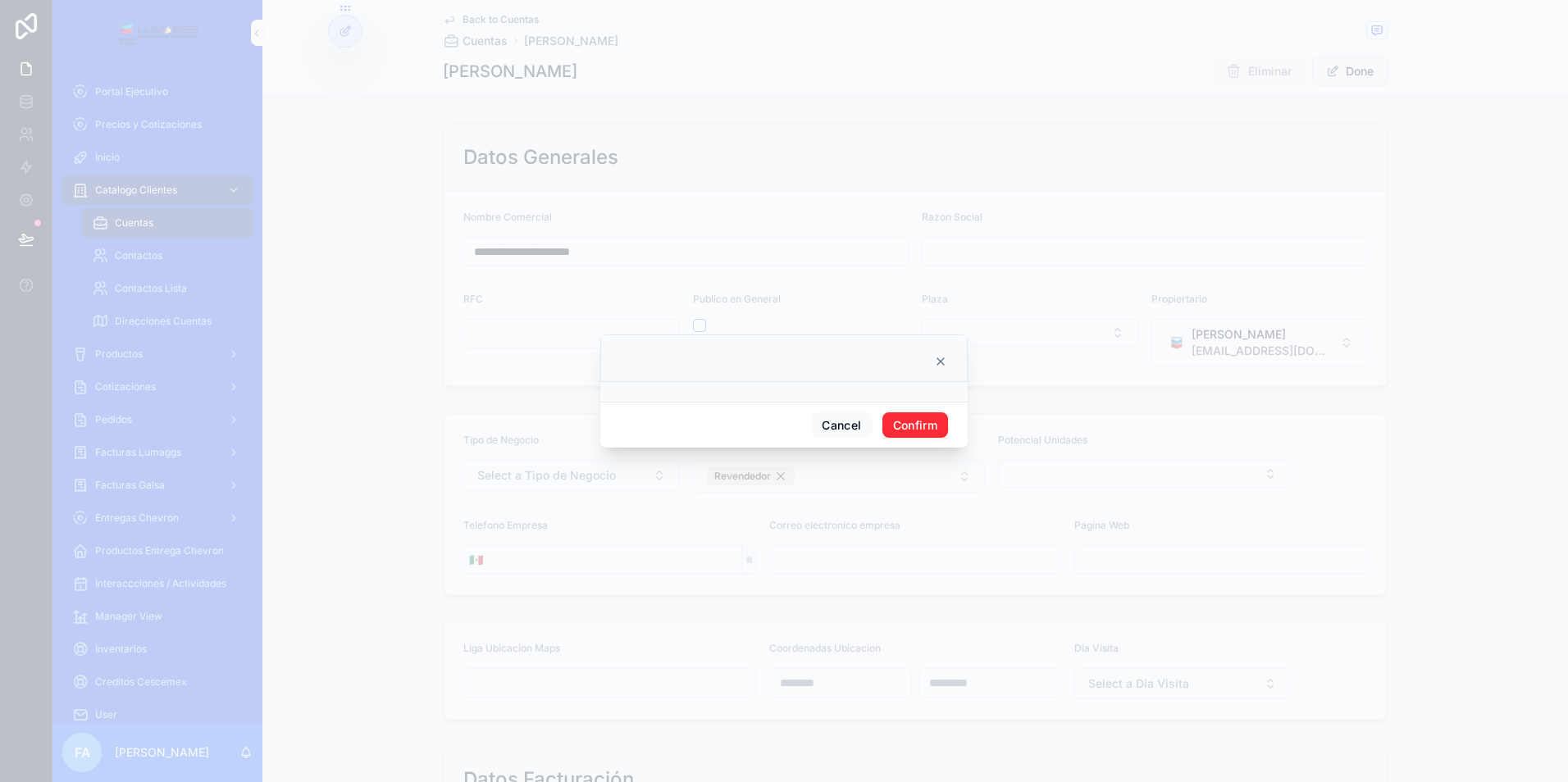
click at [921, 427] on button "Confirm" at bounding box center [915, 426] width 66 height 26
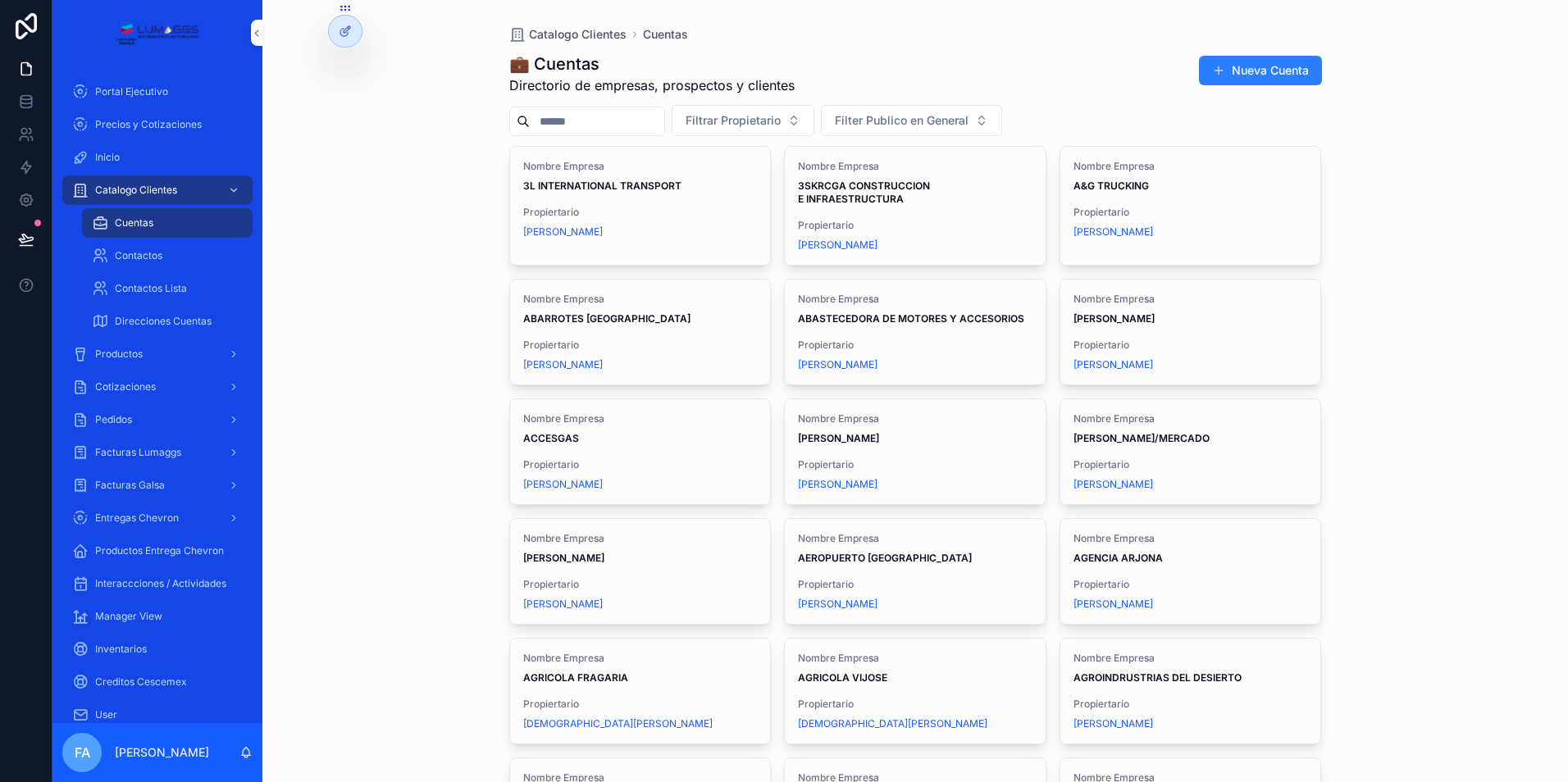
click at [581, 123] on input "scrollable content" at bounding box center [597, 121] width 135 height 23
click at [127, 419] on span "Pedidos" at bounding box center [113, 419] width 37 height 13
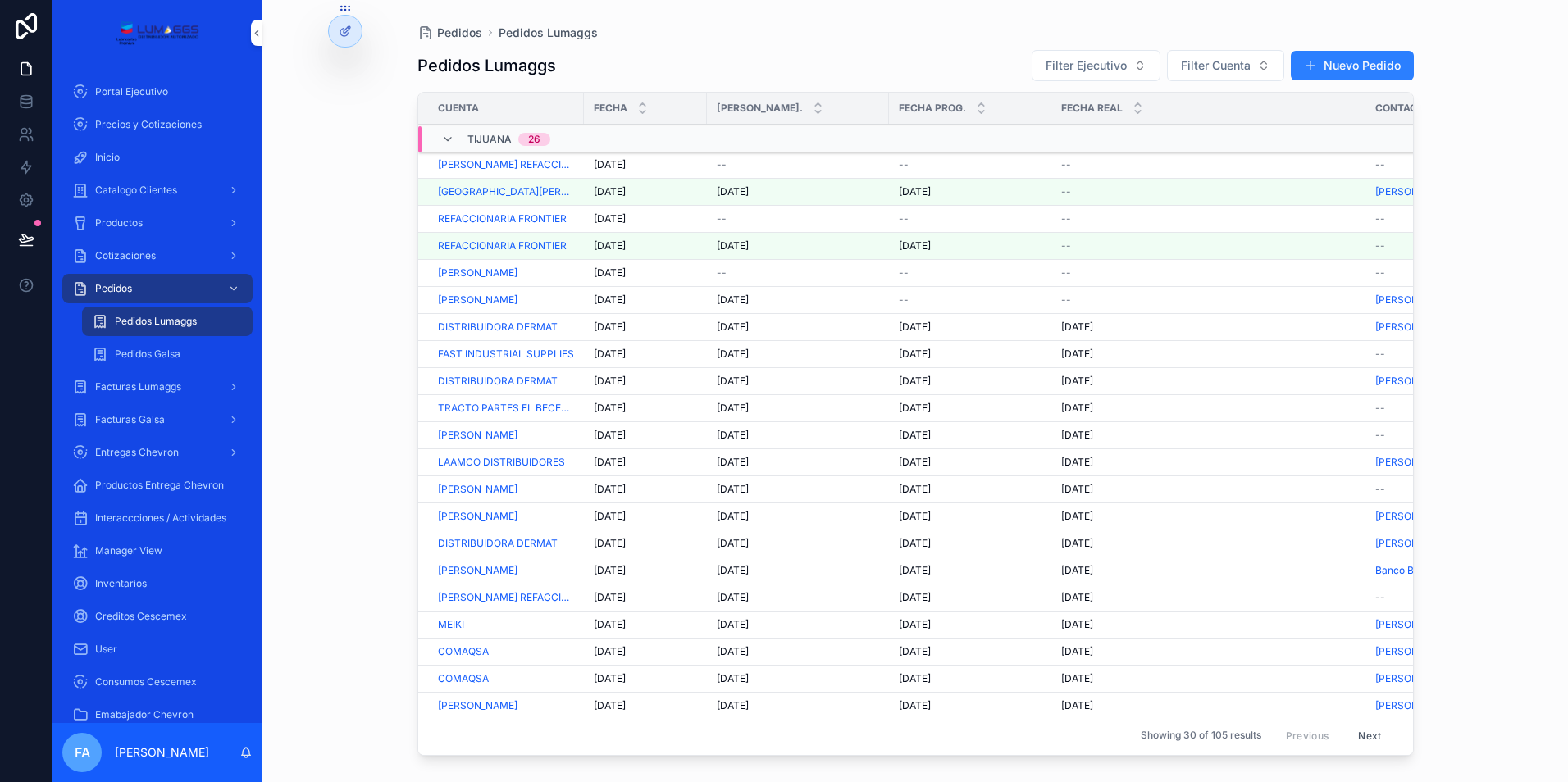
click at [718, 274] on span "--" at bounding box center [721, 273] width 9 height 13
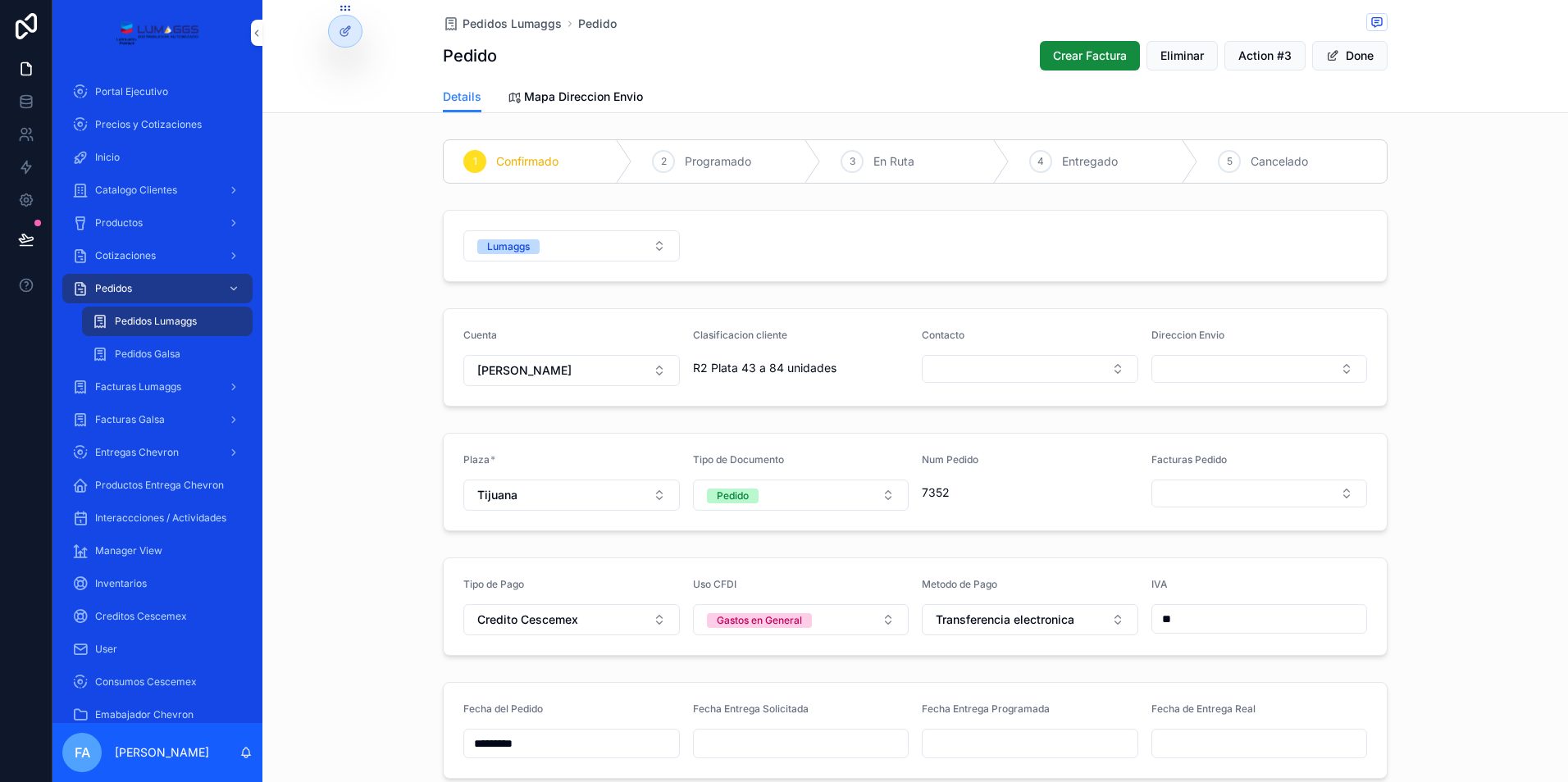
click at [750, 745] on input "scrollable content" at bounding box center [801, 743] width 215 height 23
click at [825, 558] on button "3" at bounding box center [825, 559] width 29 height 29
type input "*********"
click at [989, 742] on input "scrollable content" at bounding box center [1030, 743] width 215 height 23
click at [1053, 560] on button "3" at bounding box center [1053, 559] width 29 height 29
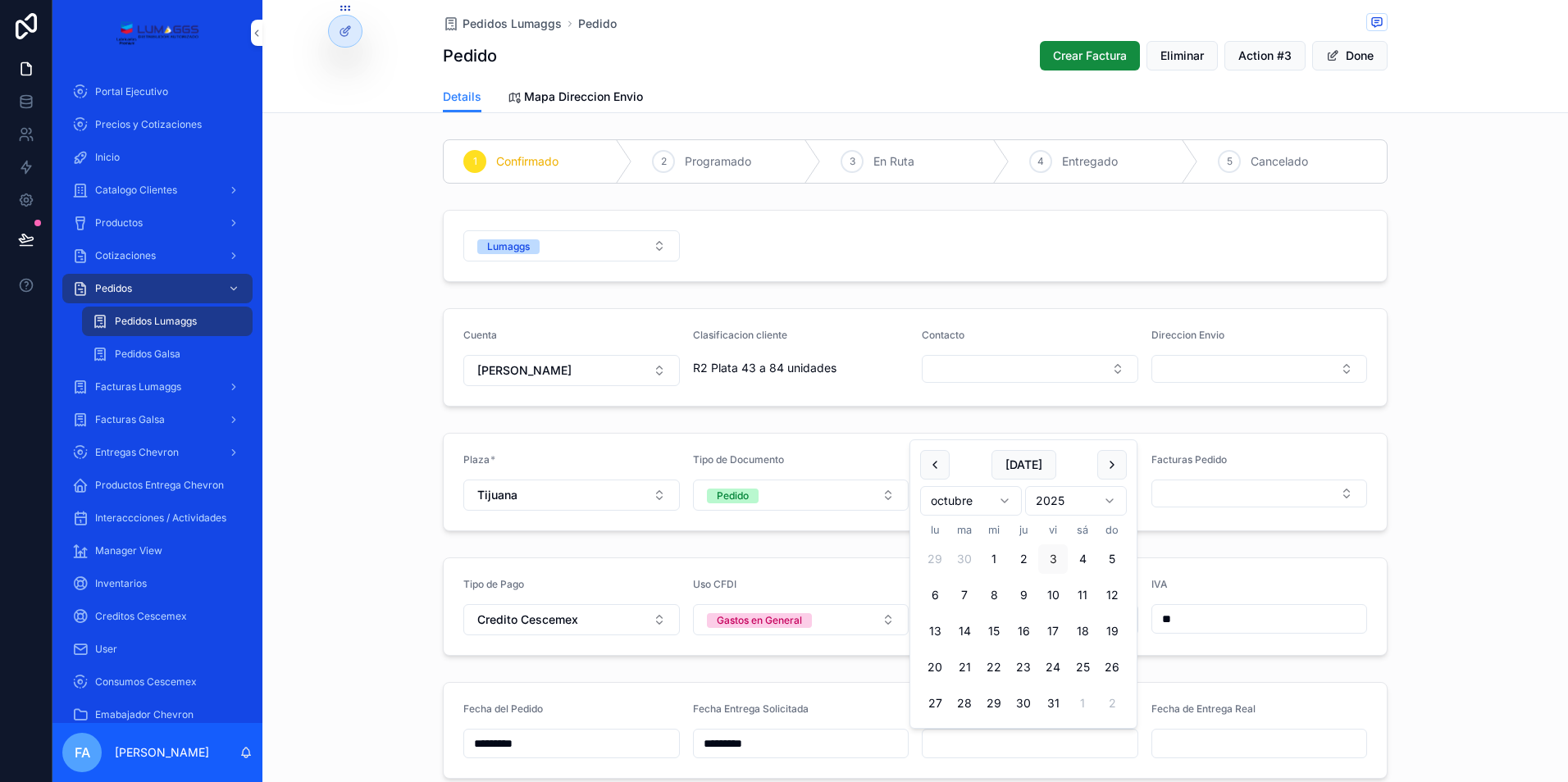
type input "*********"
